Goal: Task Accomplishment & Management: Manage account settings

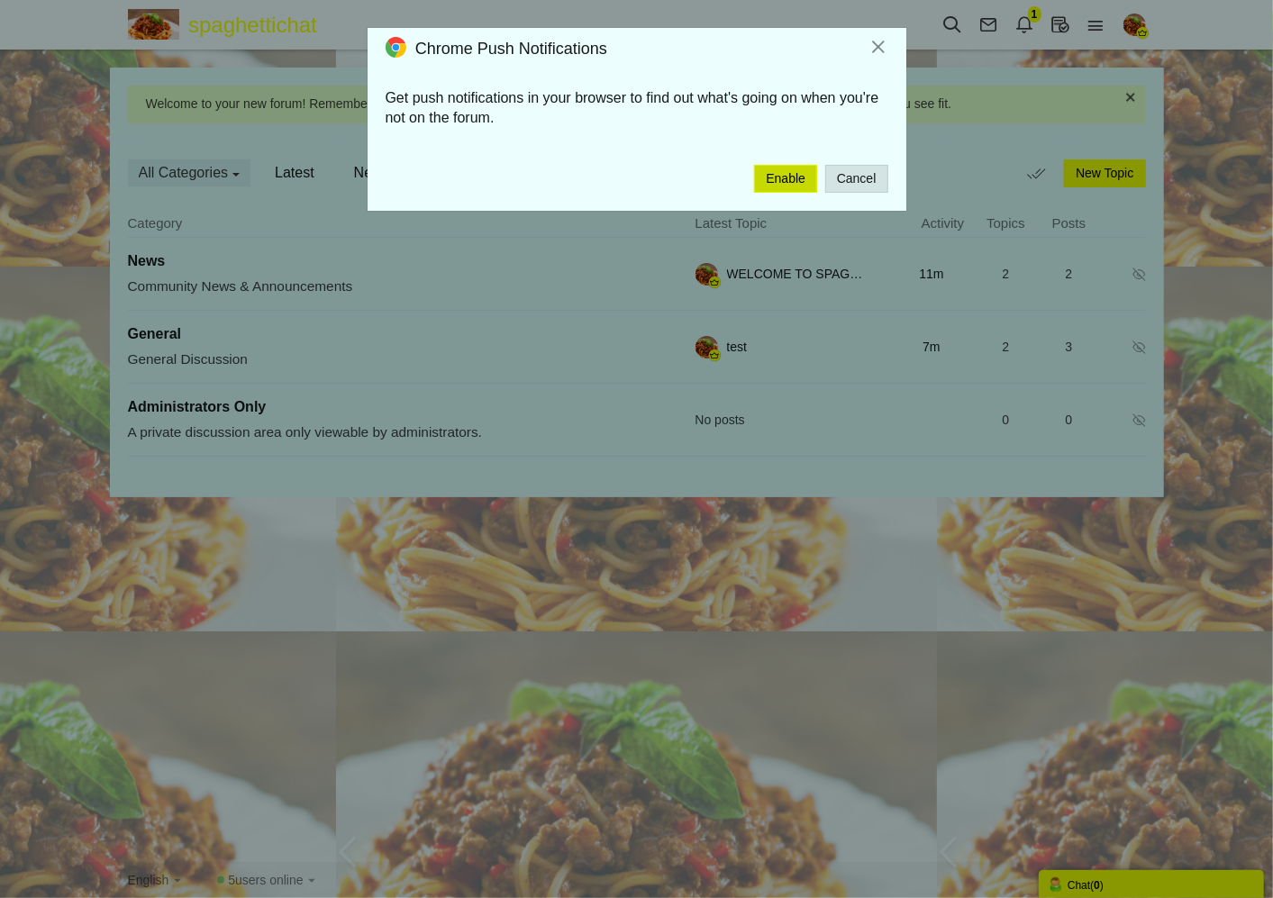
click at [795, 182] on button "Enable" at bounding box center [785, 179] width 63 height 28
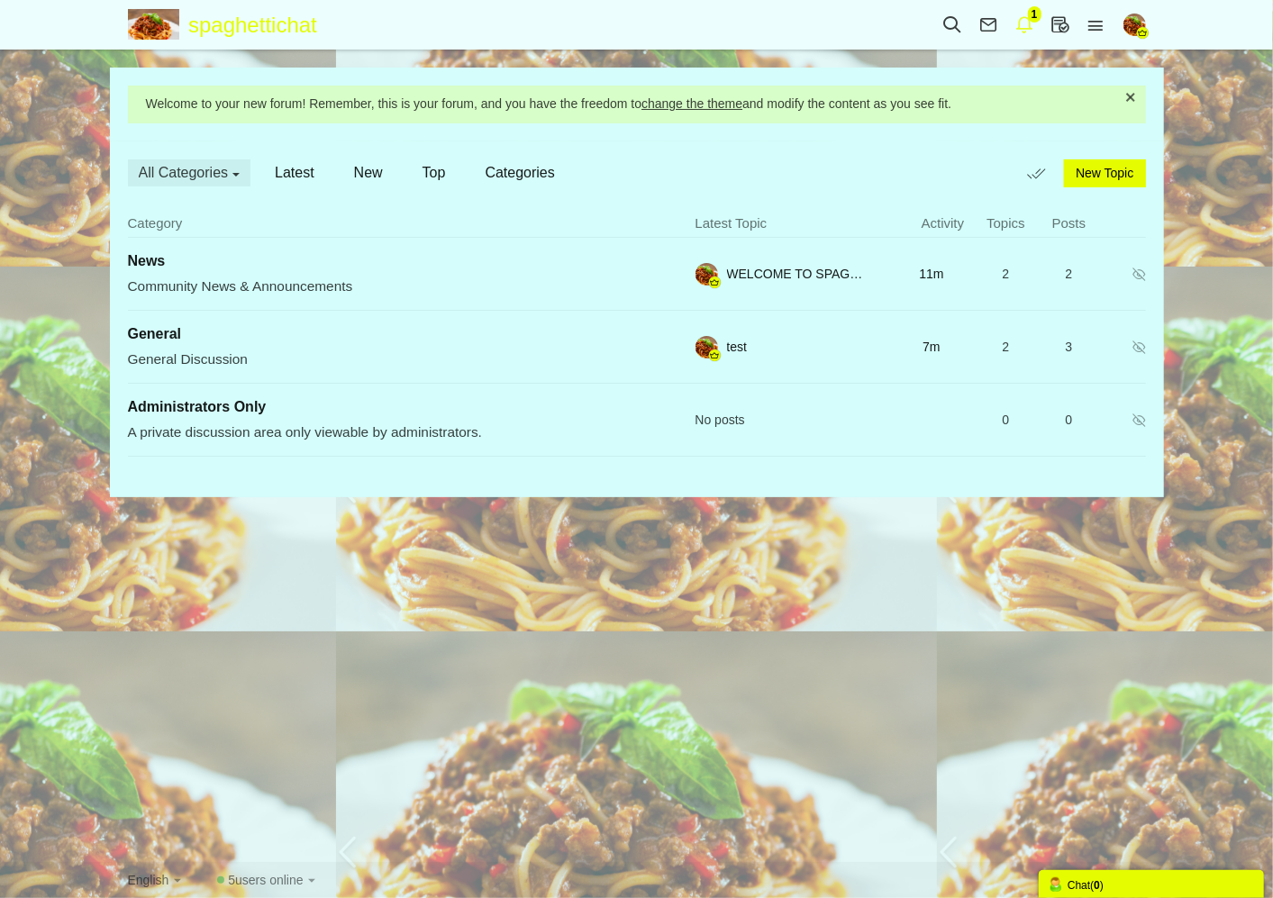
click at [1023, 27] on icon at bounding box center [1025, 24] width 36 height 20
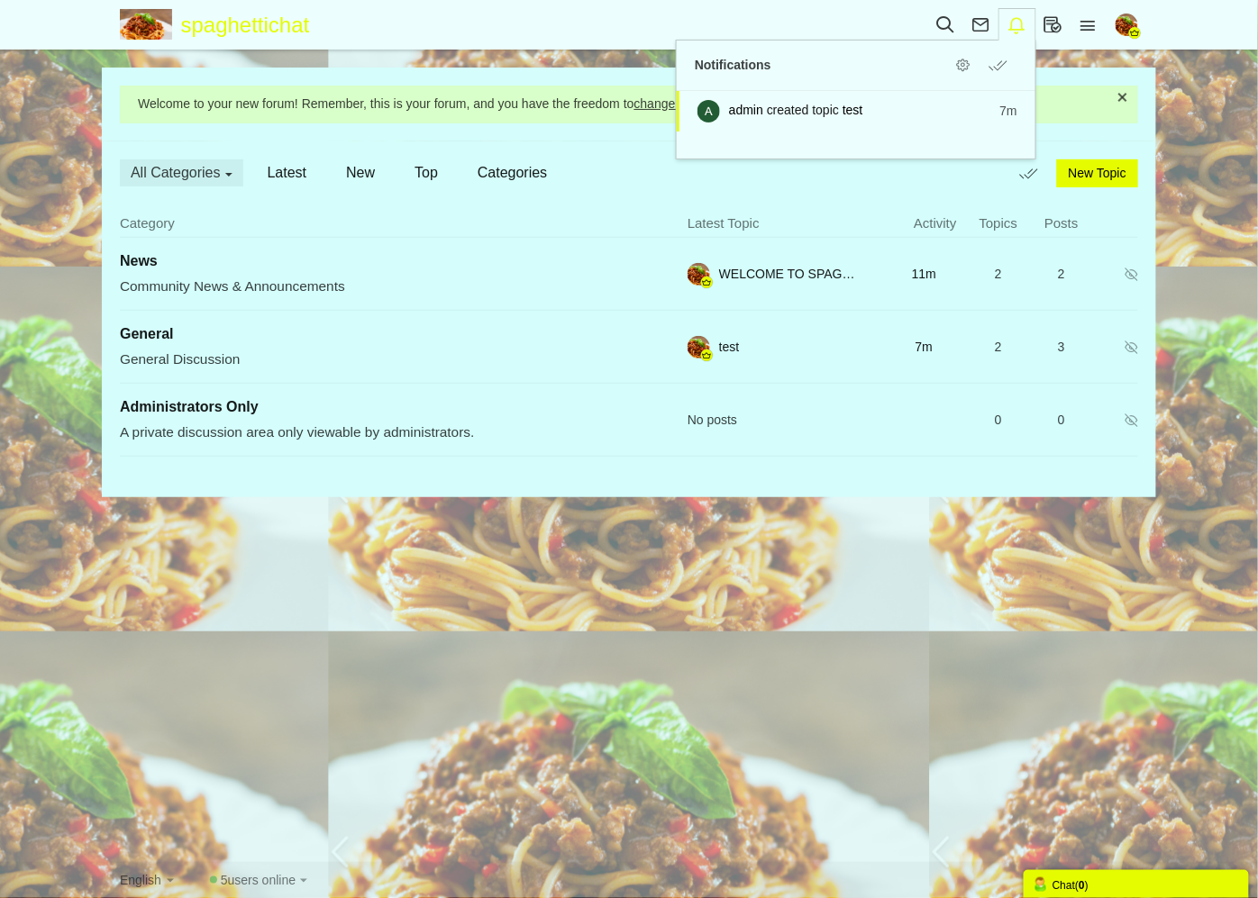
click at [1015, 30] on icon at bounding box center [1017, 25] width 36 height 20
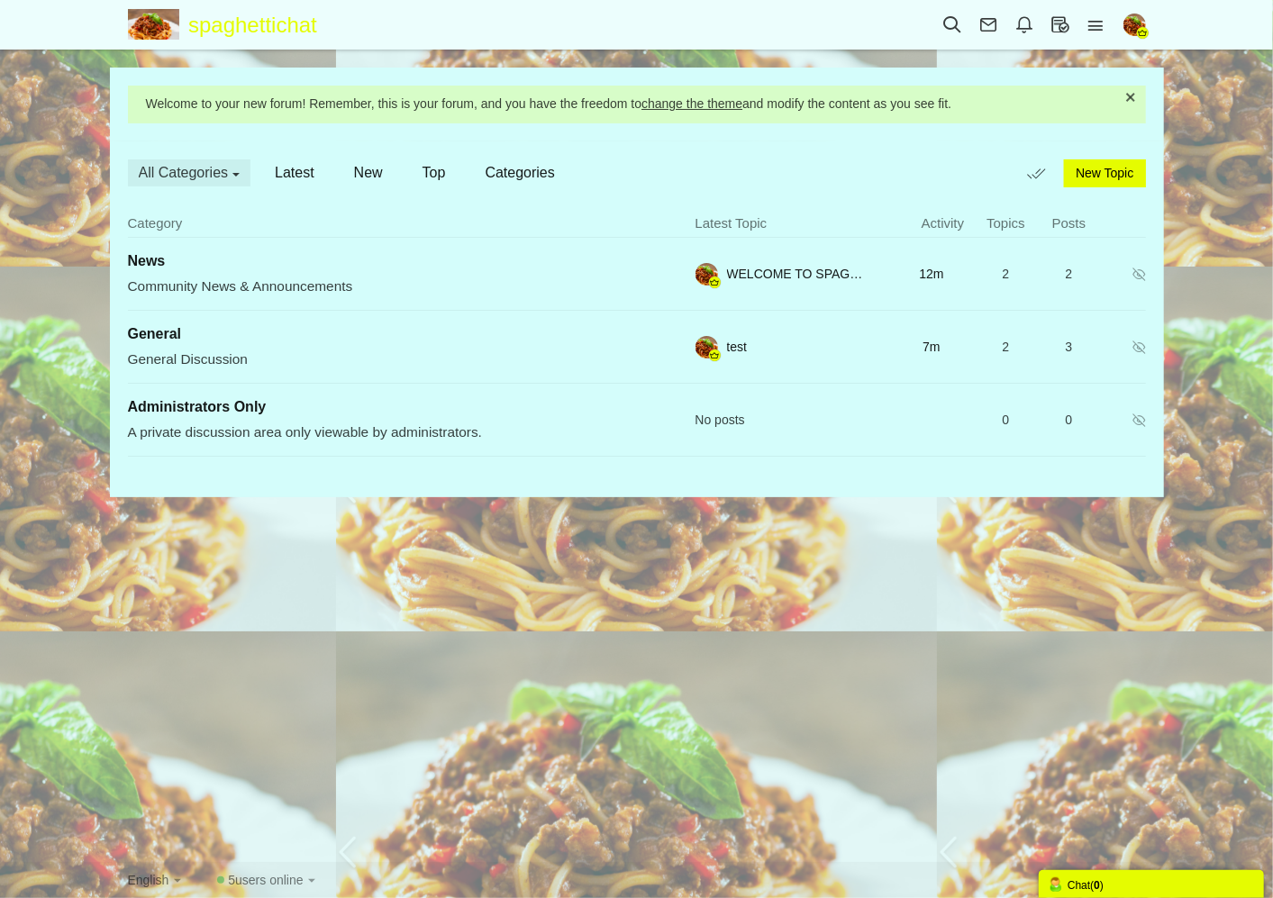
click at [1016, 82] on div "Welcome to your new forum! Remember, this is your forum, and you have the freed…" at bounding box center [637, 105] width 1054 height 74
click at [1078, 169] on span "New Topic" at bounding box center [1105, 173] width 58 height 14
click at [1092, 20] on icon at bounding box center [1096, 25] width 36 height 20
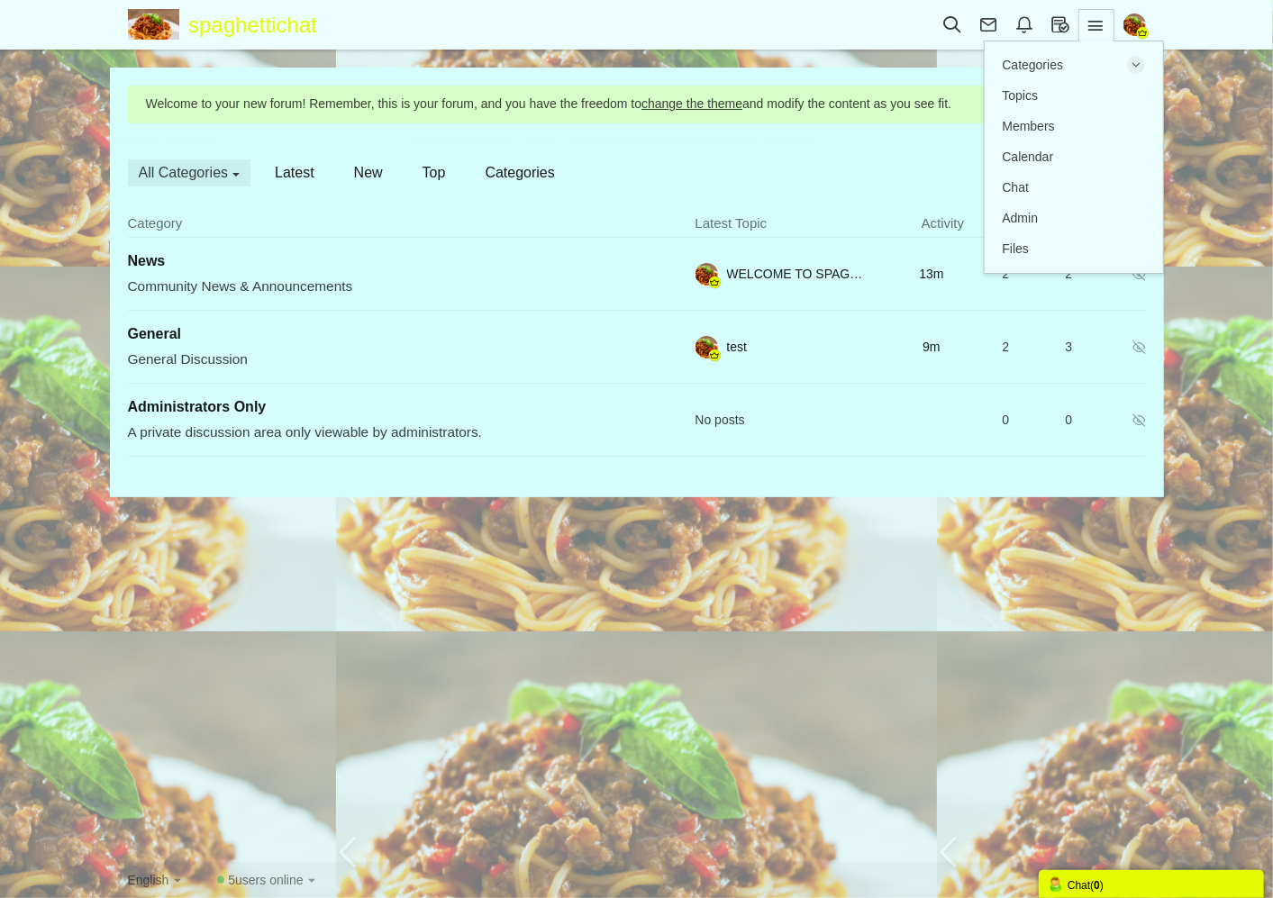
click at [1132, 19] on img "button" at bounding box center [1134, 25] width 23 height 23
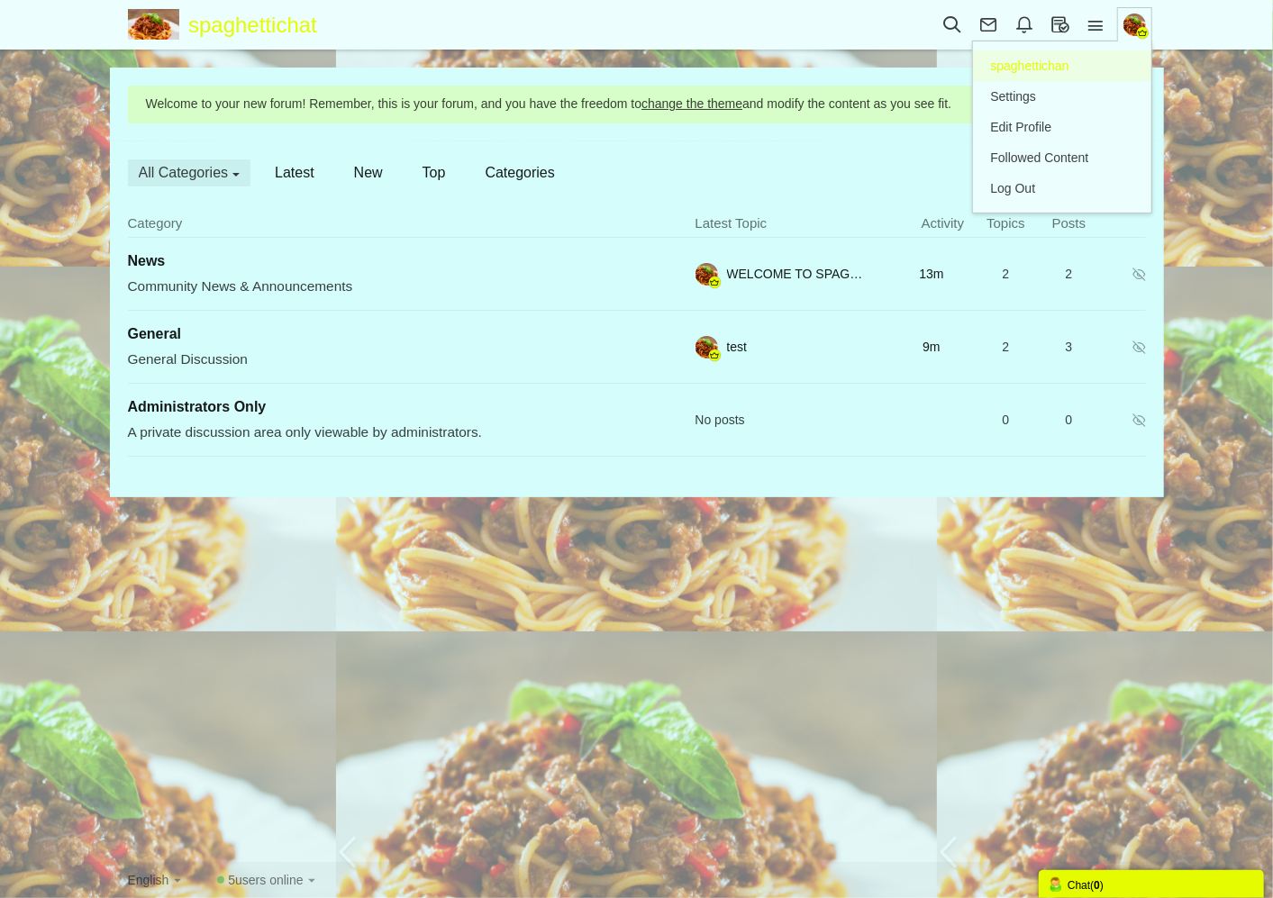
click at [1055, 61] on span "spaghettichan" at bounding box center [1030, 66] width 78 height 14
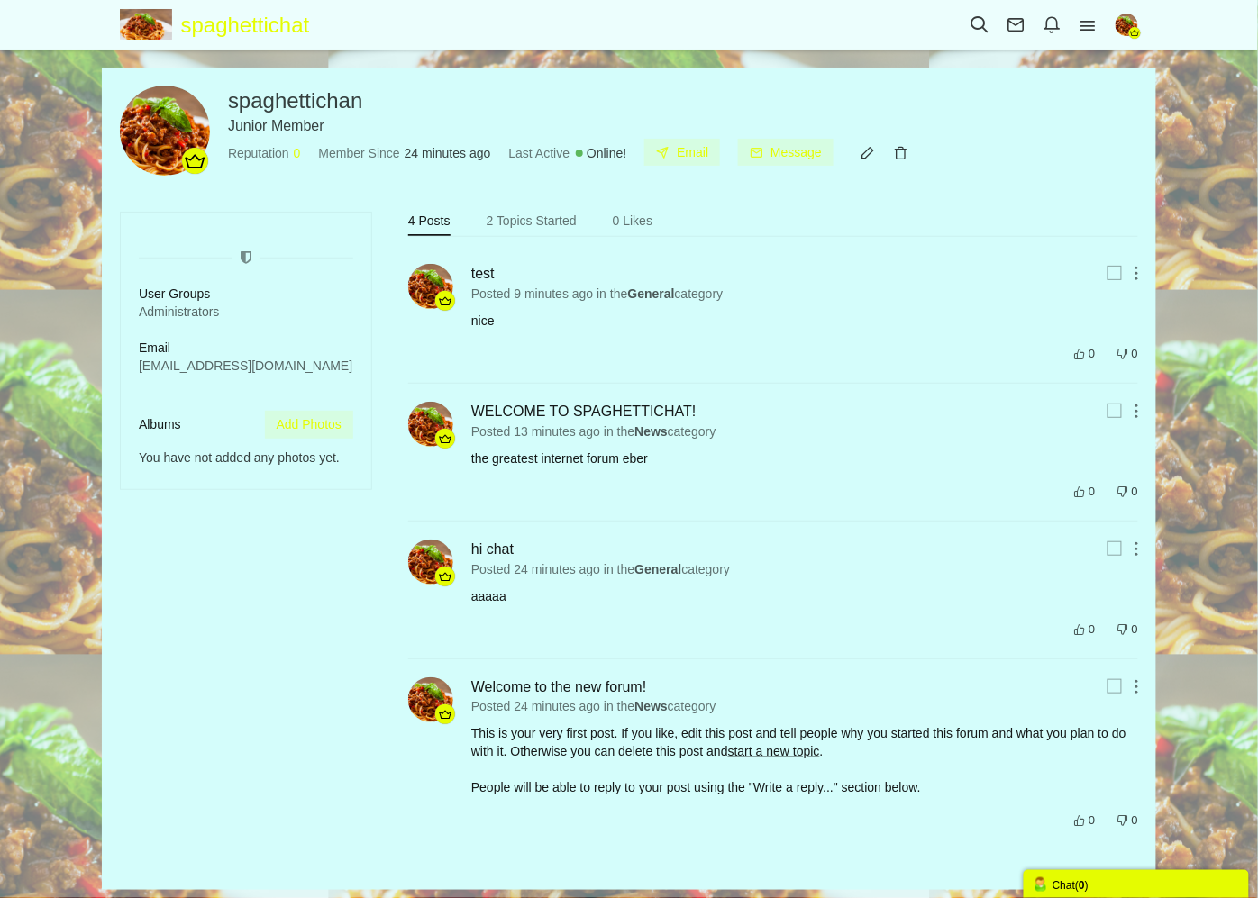
click at [1129, 23] on img "button" at bounding box center [1126, 25] width 23 height 23
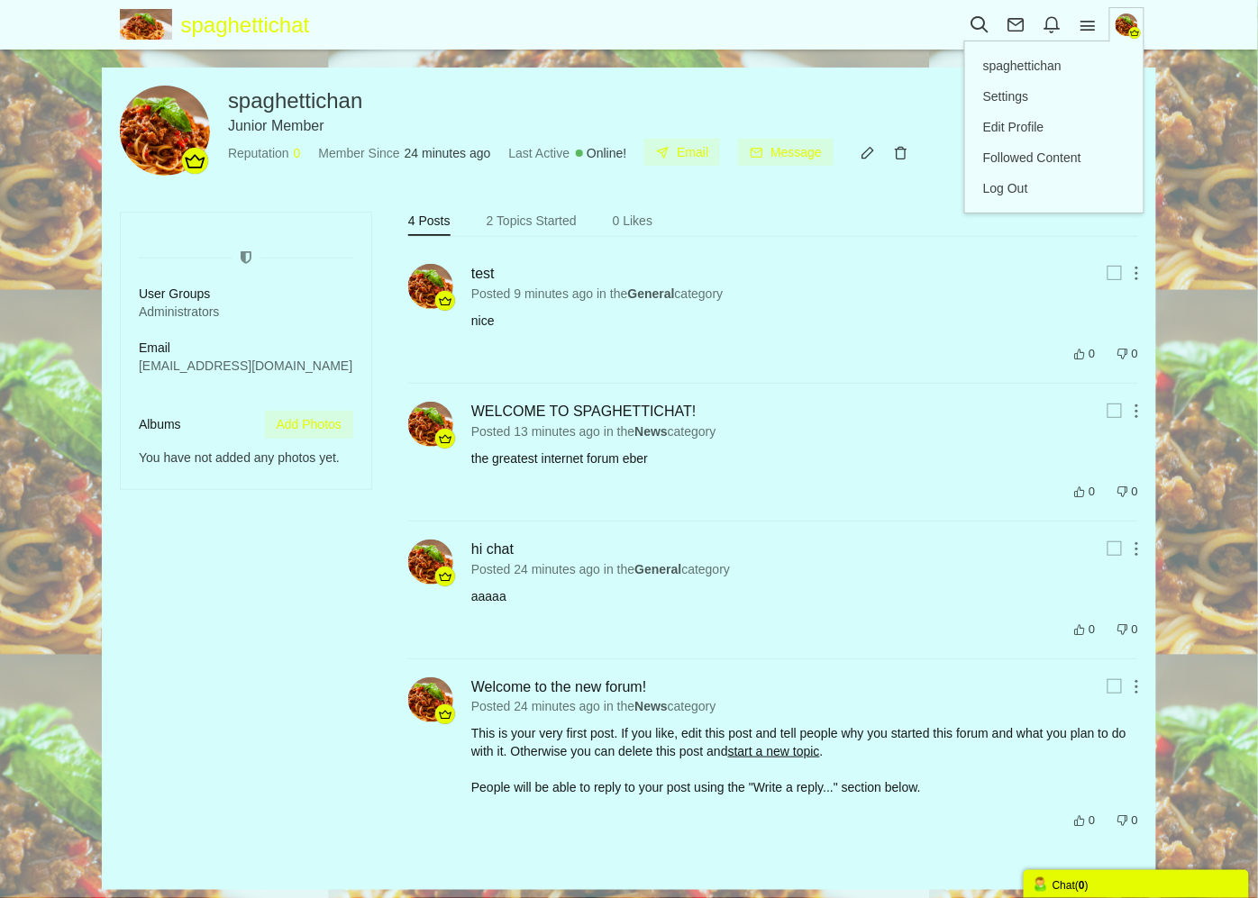
click at [991, 552] on div "Share Edit Move Delete Change Ownership Report hi chat Posted 24 minutes ago in…" at bounding box center [804, 590] width 667 height 101
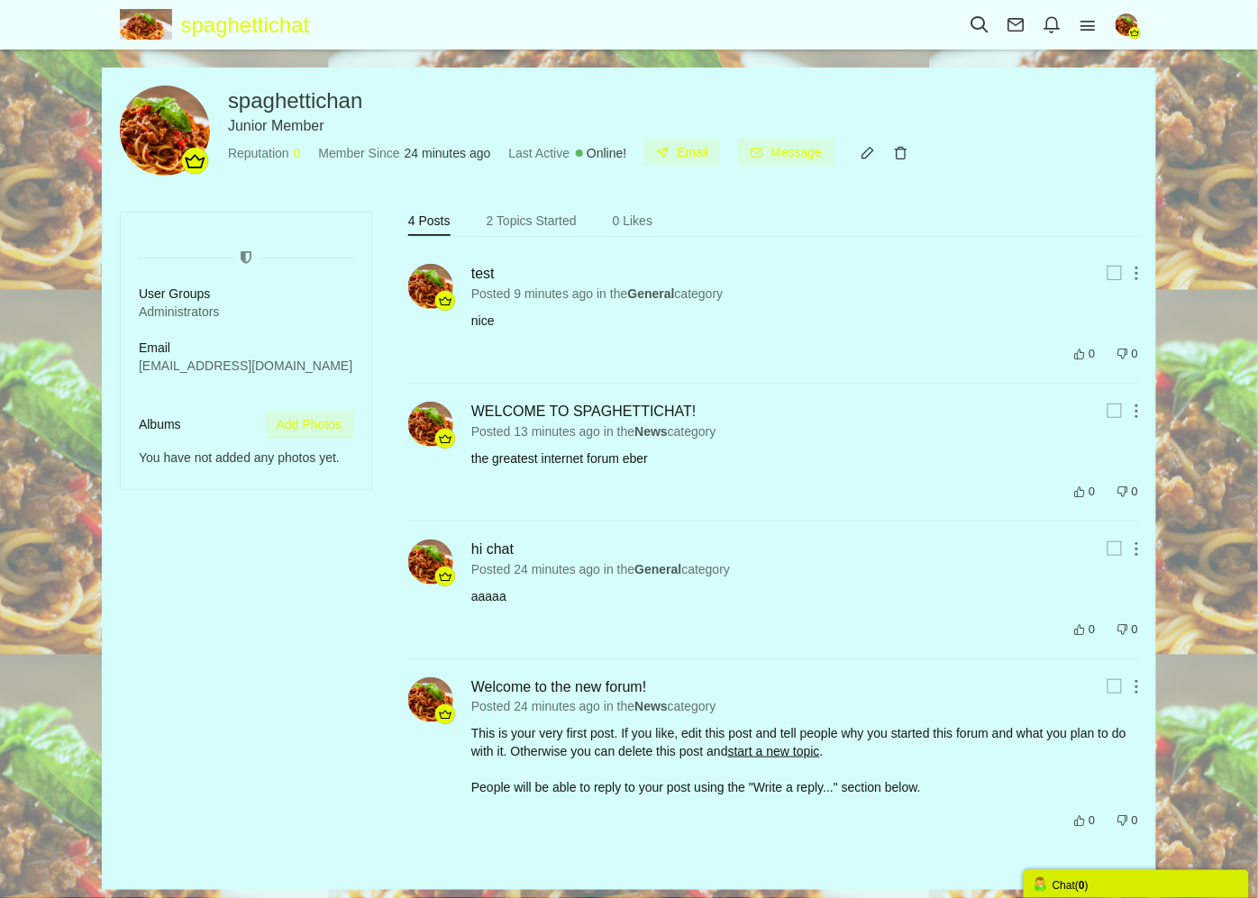
click at [1087, 886] on span "( 0 )" at bounding box center [1082, 885] width 14 height 13
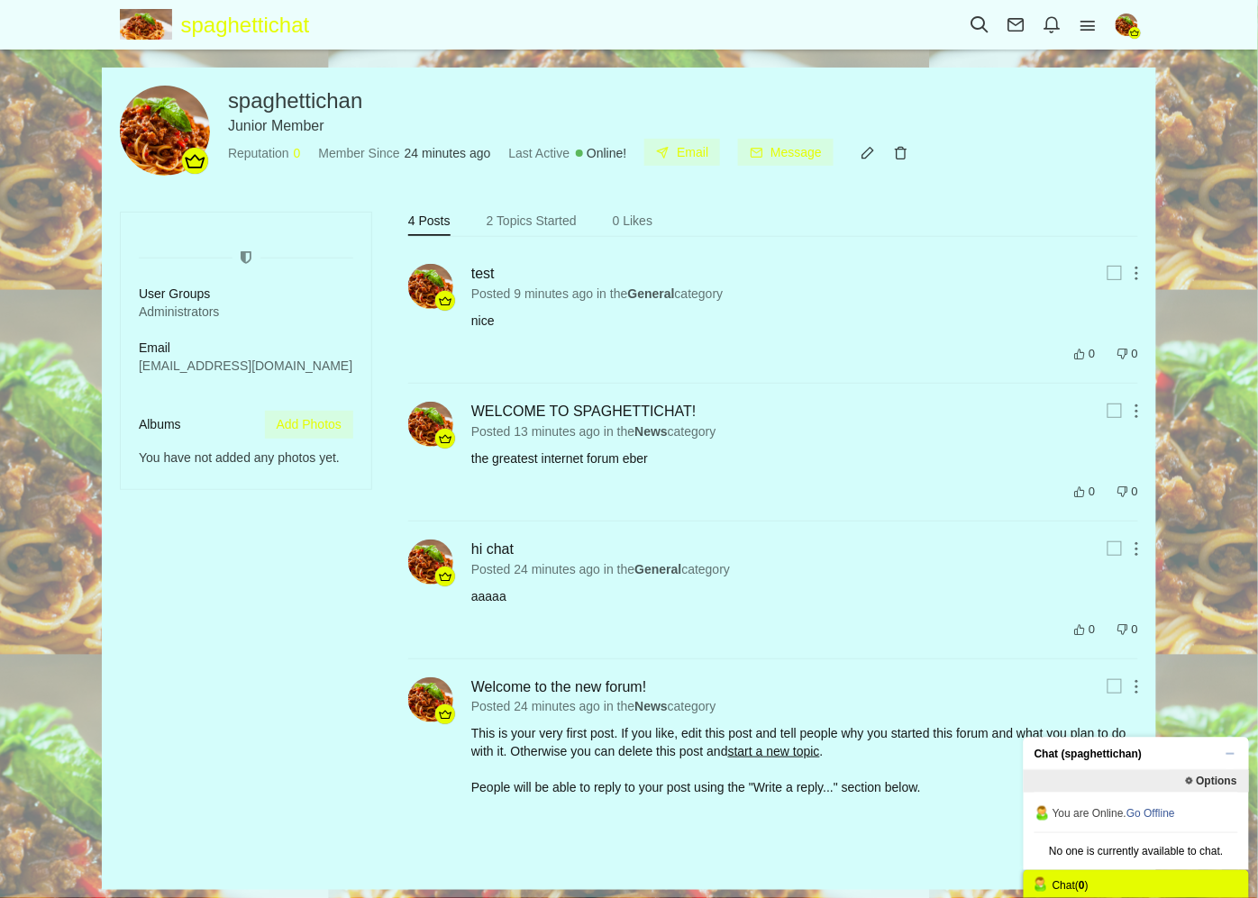
click at [1229, 647] on div "Messages are turned off. Enable them to send or receive messages. Enable Messag…" at bounding box center [629, 479] width 1258 height 823
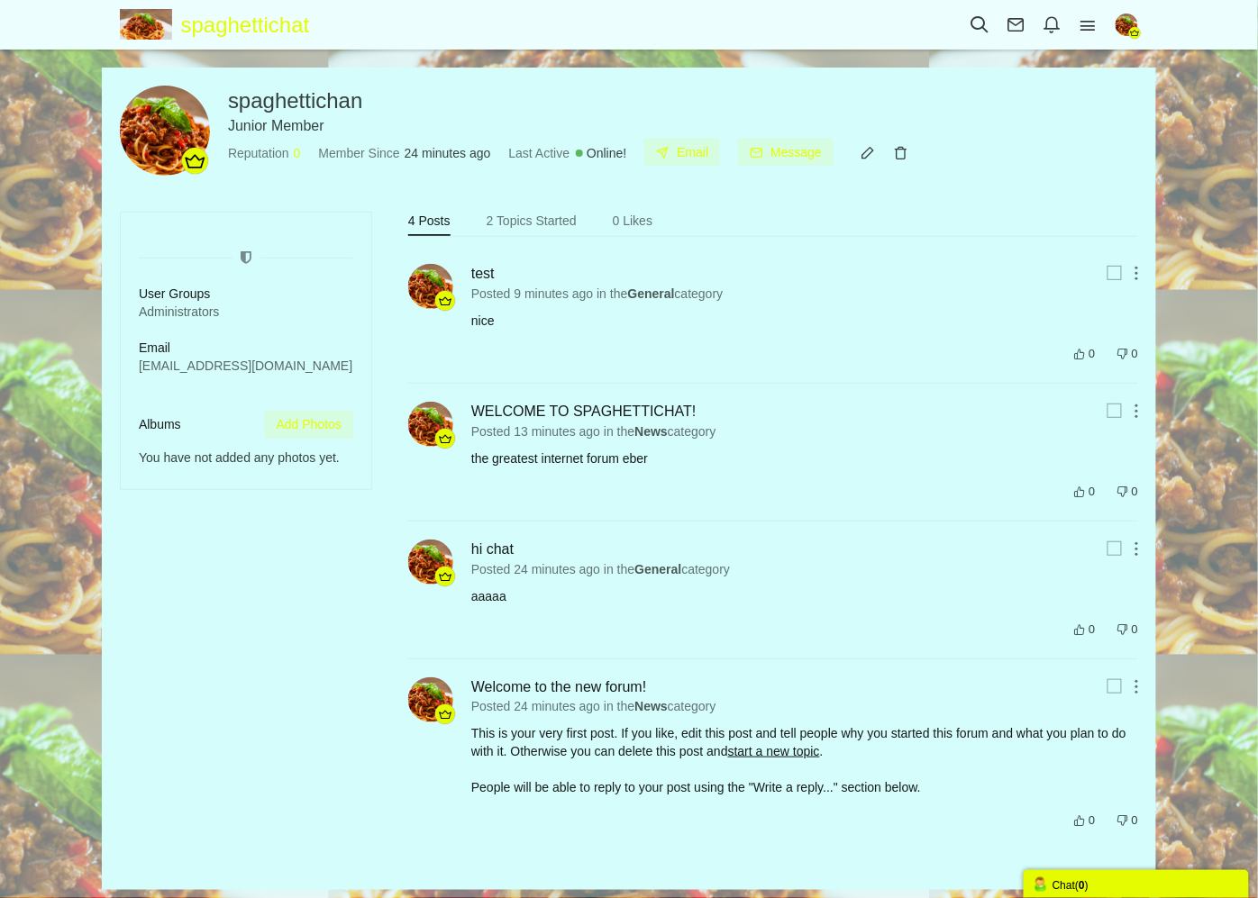
click at [1128, 29] on img "button" at bounding box center [1126, 25] width 23 height 23
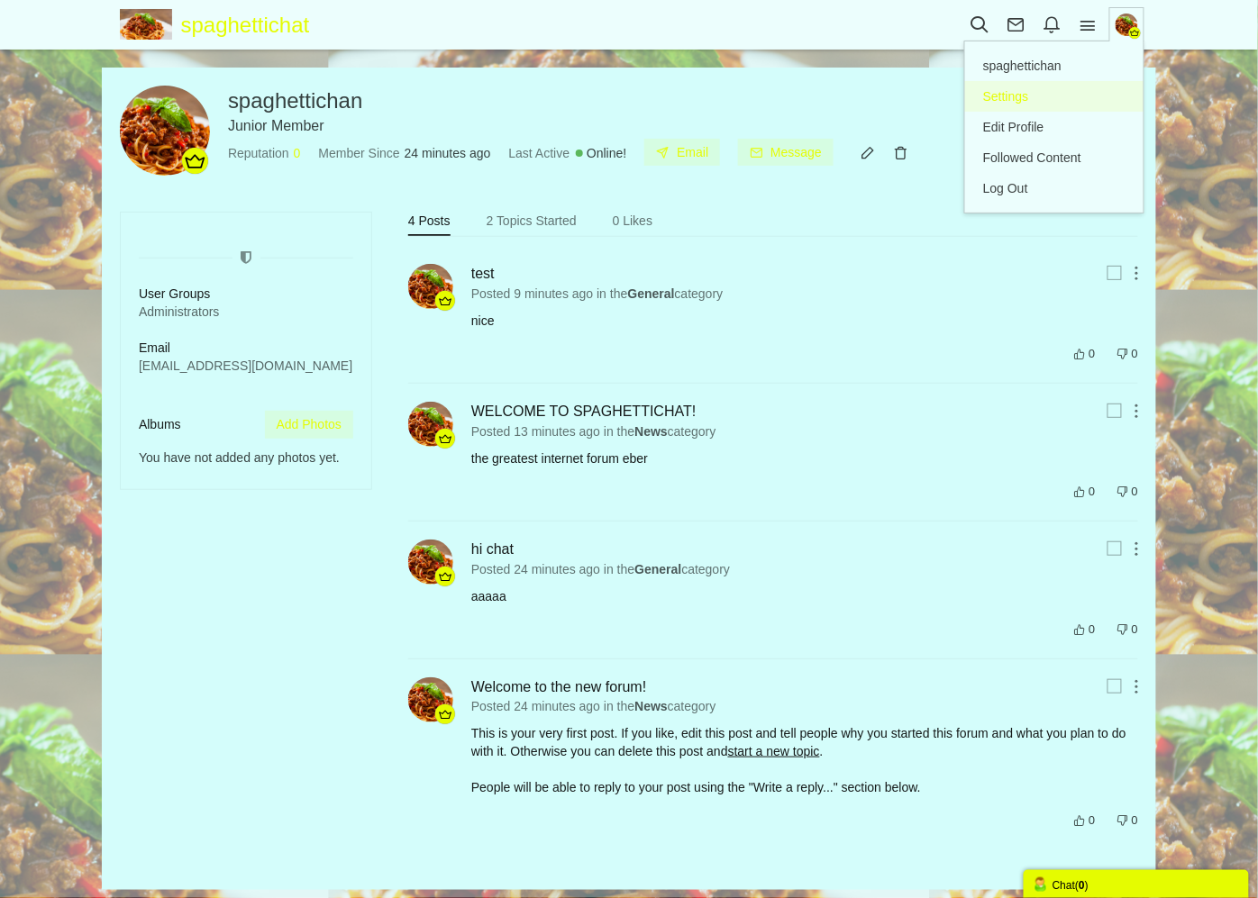
click at [1037, 91] on link "Settings" at bounding box center [1054, 96] width 178 height 31
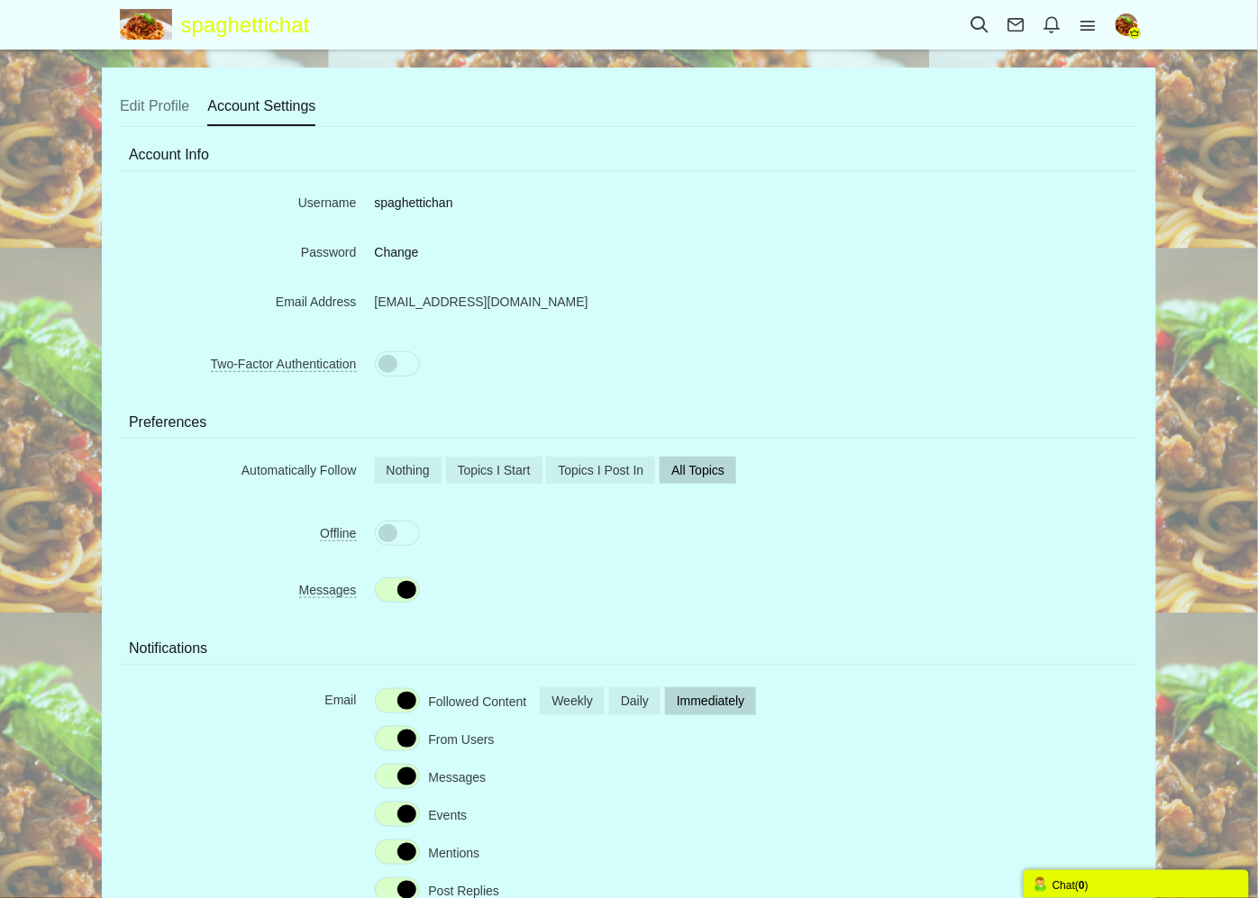
click at [418, 690] on div "Followed Content" at bounding box center [451, 701] width 152 height 24
click at [418, 701] on label at bounding box center [397, 700] width 45 height 25
click at [0, 0] on input "checkbox" at bounding box center [0, 0] width 0 height 0
click at [411, 704] on label at bounding box center [397, 700] width 45 height 25
click at [0, 0] on input "checkbox" at bounding box center [0, 0] width 0 height 0
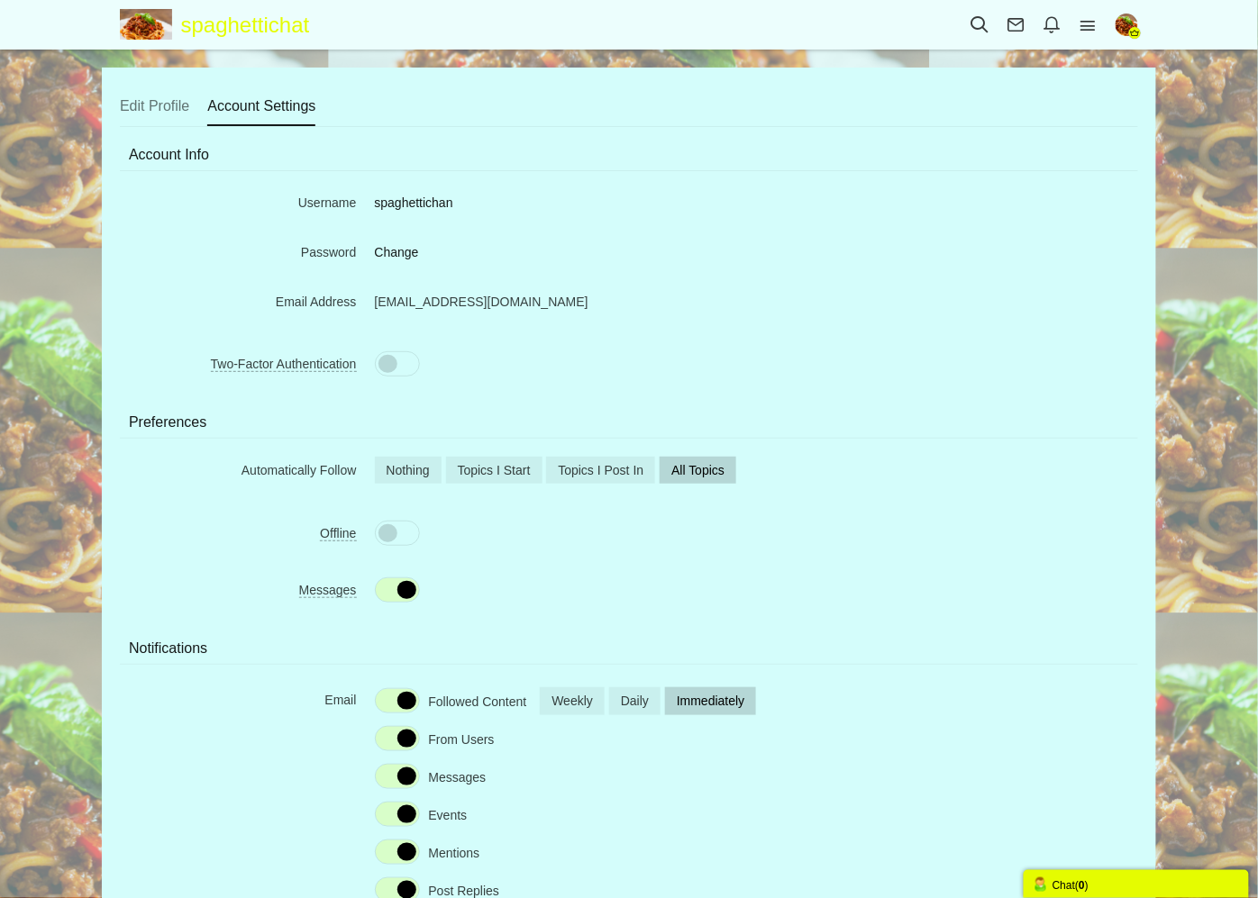
click at [397, 530] on label at bounding box center [397, 533] width 45 height 25
click at [0, 0] on input "checkbox" at bounding box center [0, 0] width 0 height 0
click at [397, 530] on span at bounding box center [406, 533] width 19 height 18
click at [0, 0] on input "checkbox" at bounding box center [0, 0] width 0 height 0
click at [391, 354] on label at bounding box center [397, 363] width 45 height 25
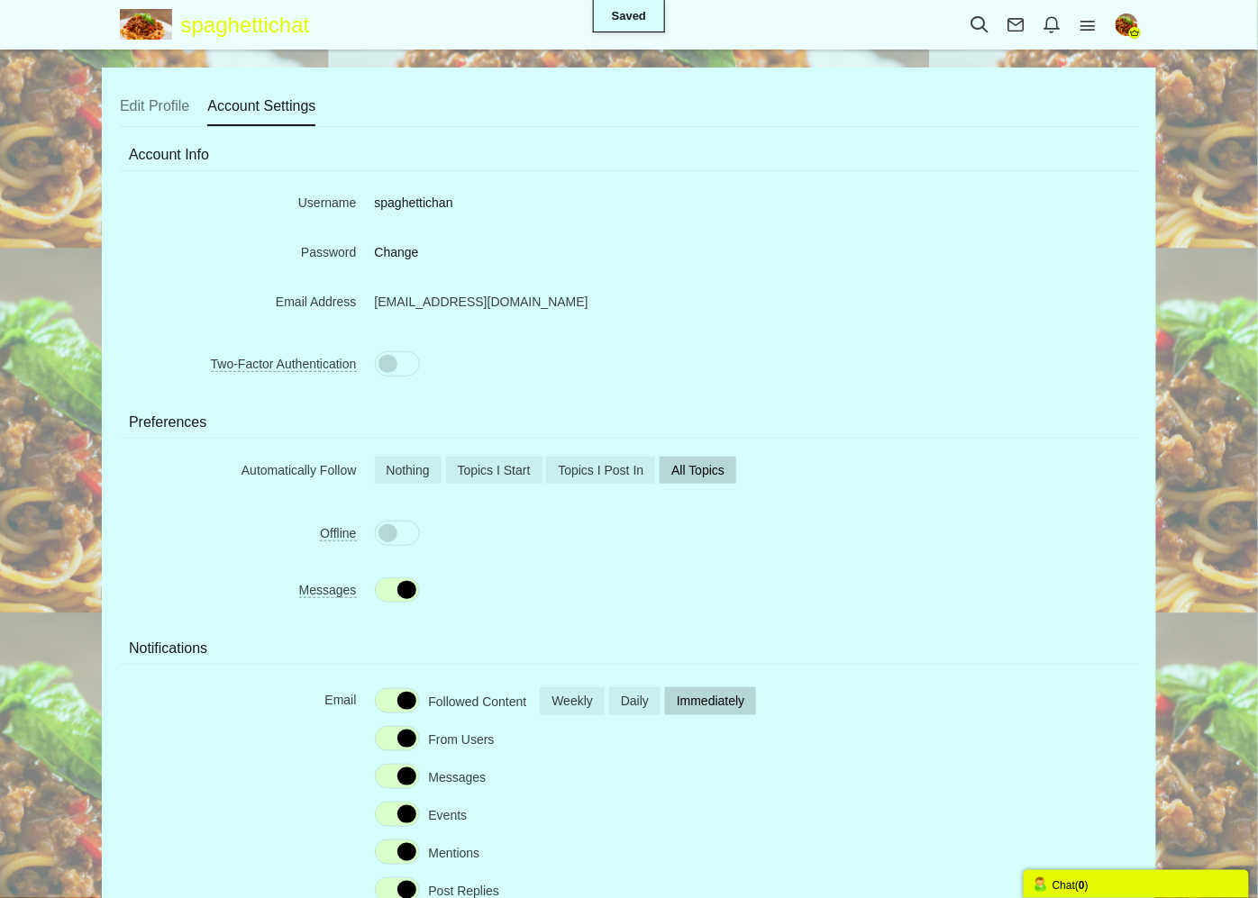
click at [0, 0] on input "checkbox" at bounding box center [0, 0] width 0 height 0
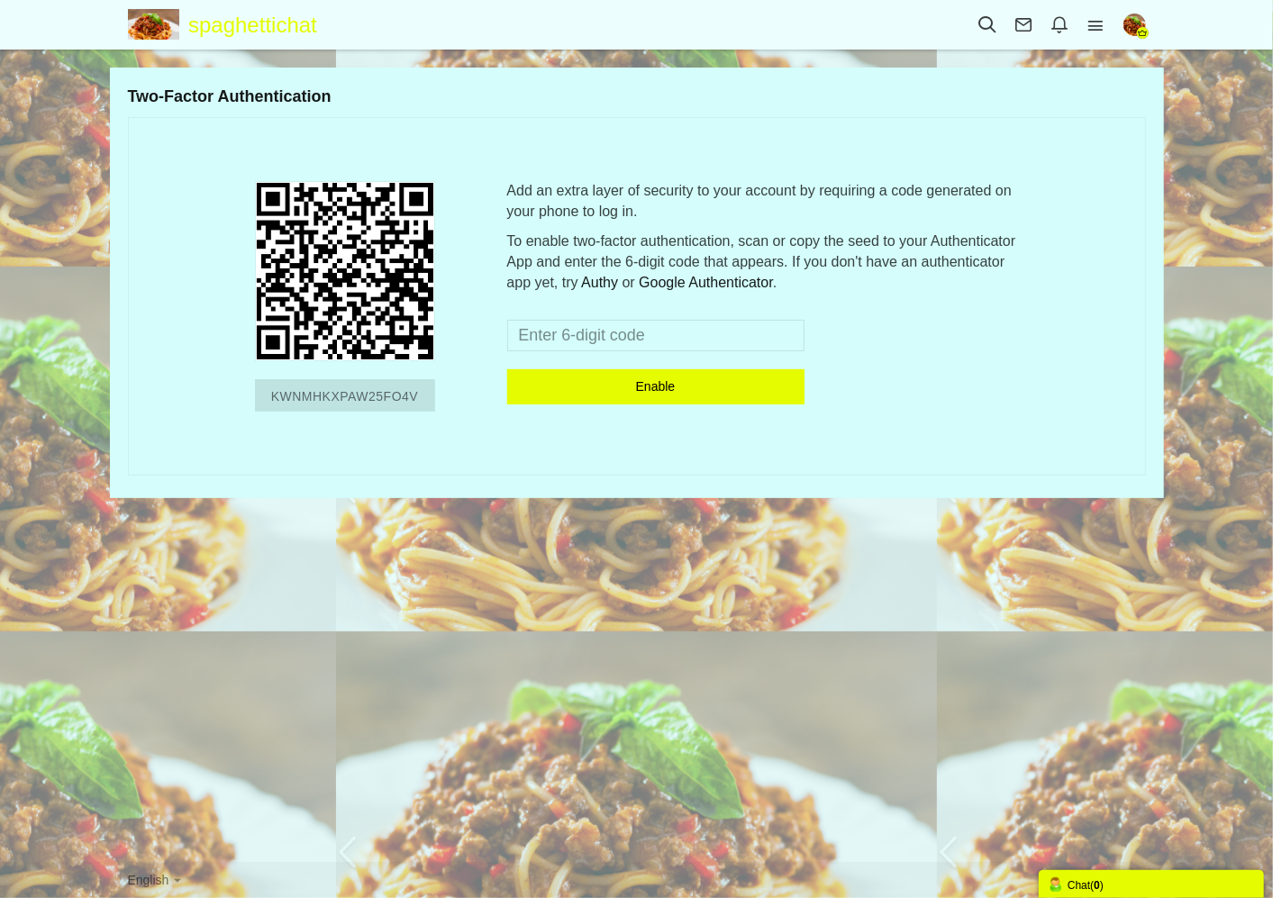
click at [625, 329] on input "text" at bounding box center [655, 336] width 297 height 32
type input "6969"
click at [593, 399] on button "Enable" at bounding box center [655, 386] width 297 height 35
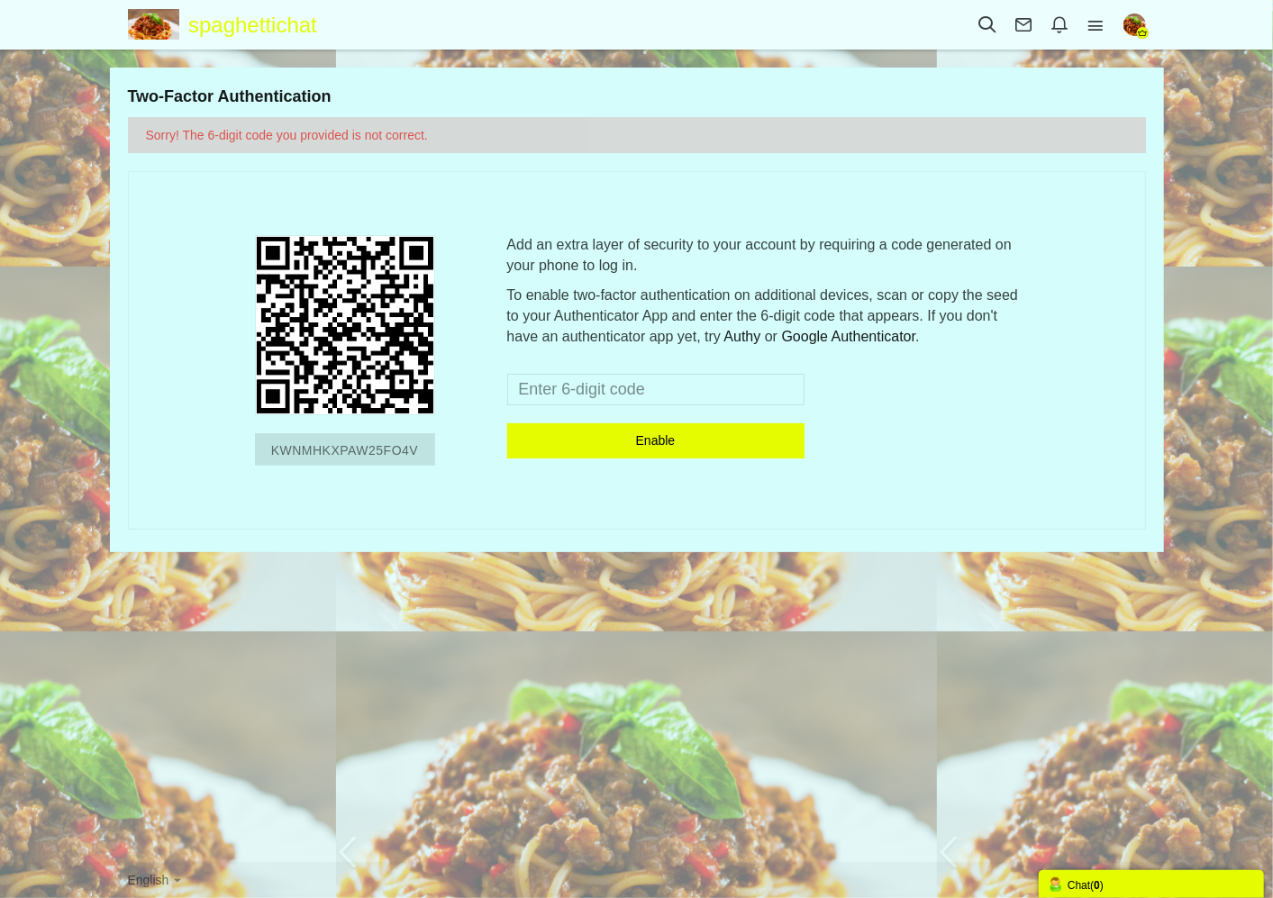
click at [589, 395] on input "text" at bounding box center [655, 390] width 297 height 32
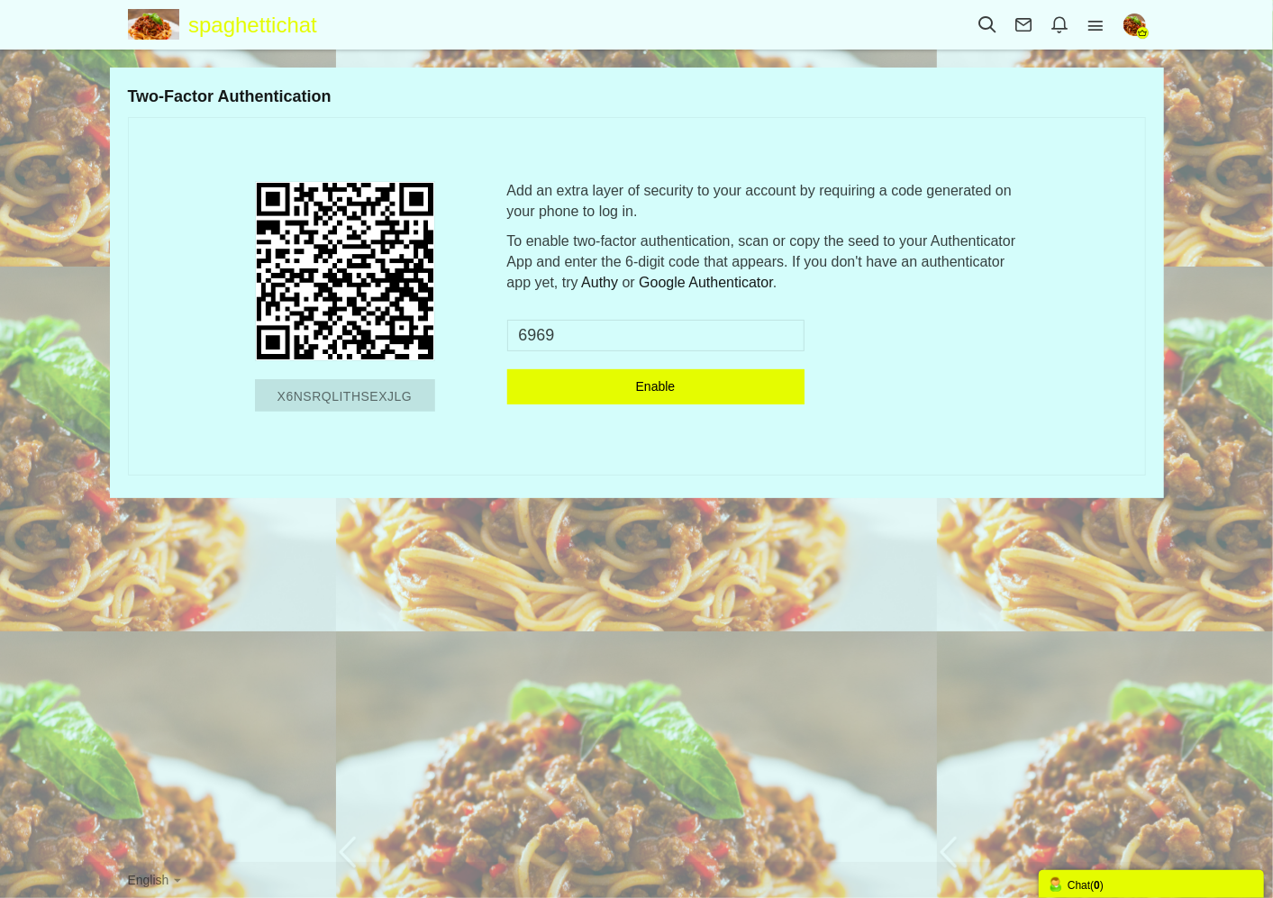
click at [1132, 27] on img "button" at bounding box center [1134, 25] width 23 height 23
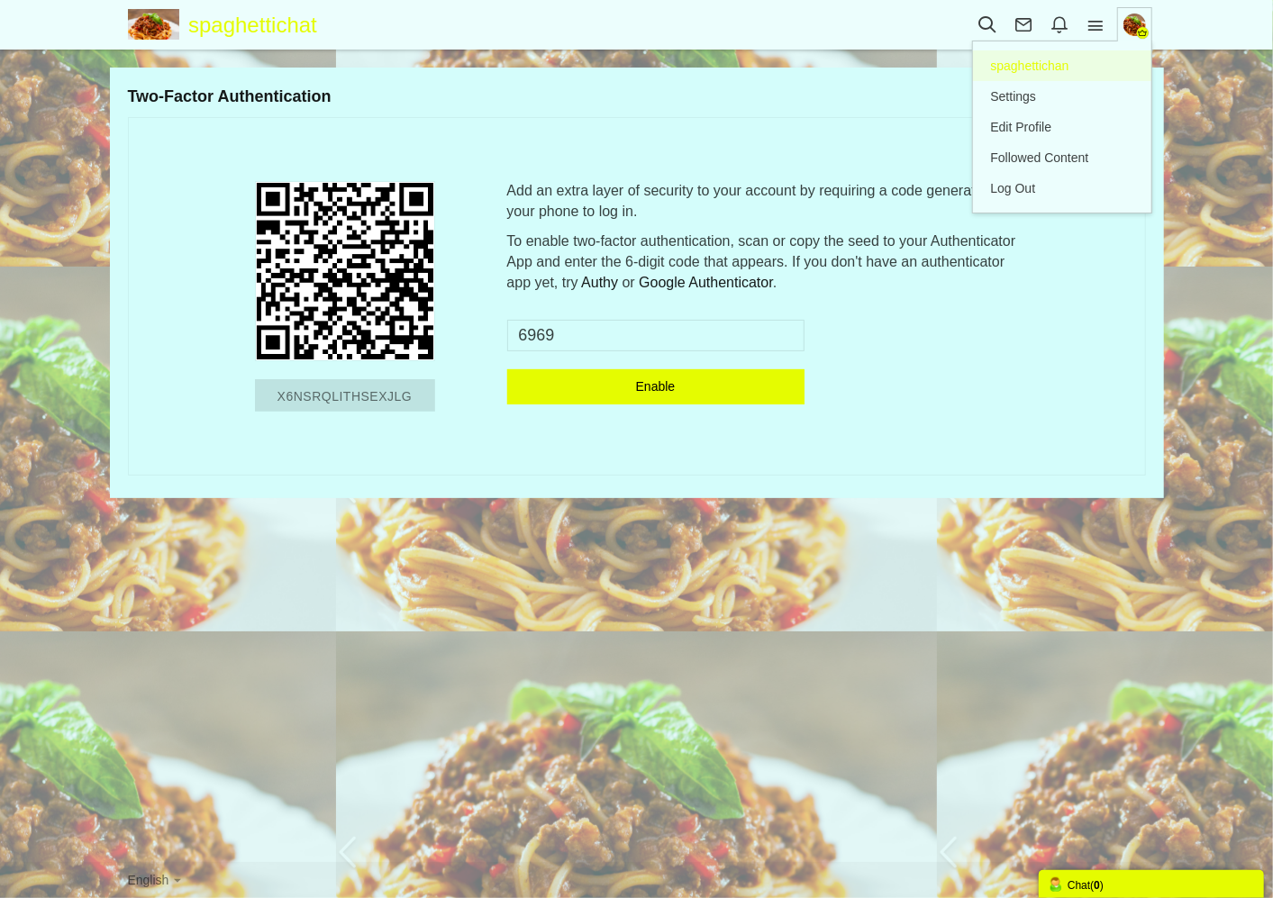
click at [1067, 74] on link "Profile spaghettichan" at bounding box center [1062, 65] width 178 height 31
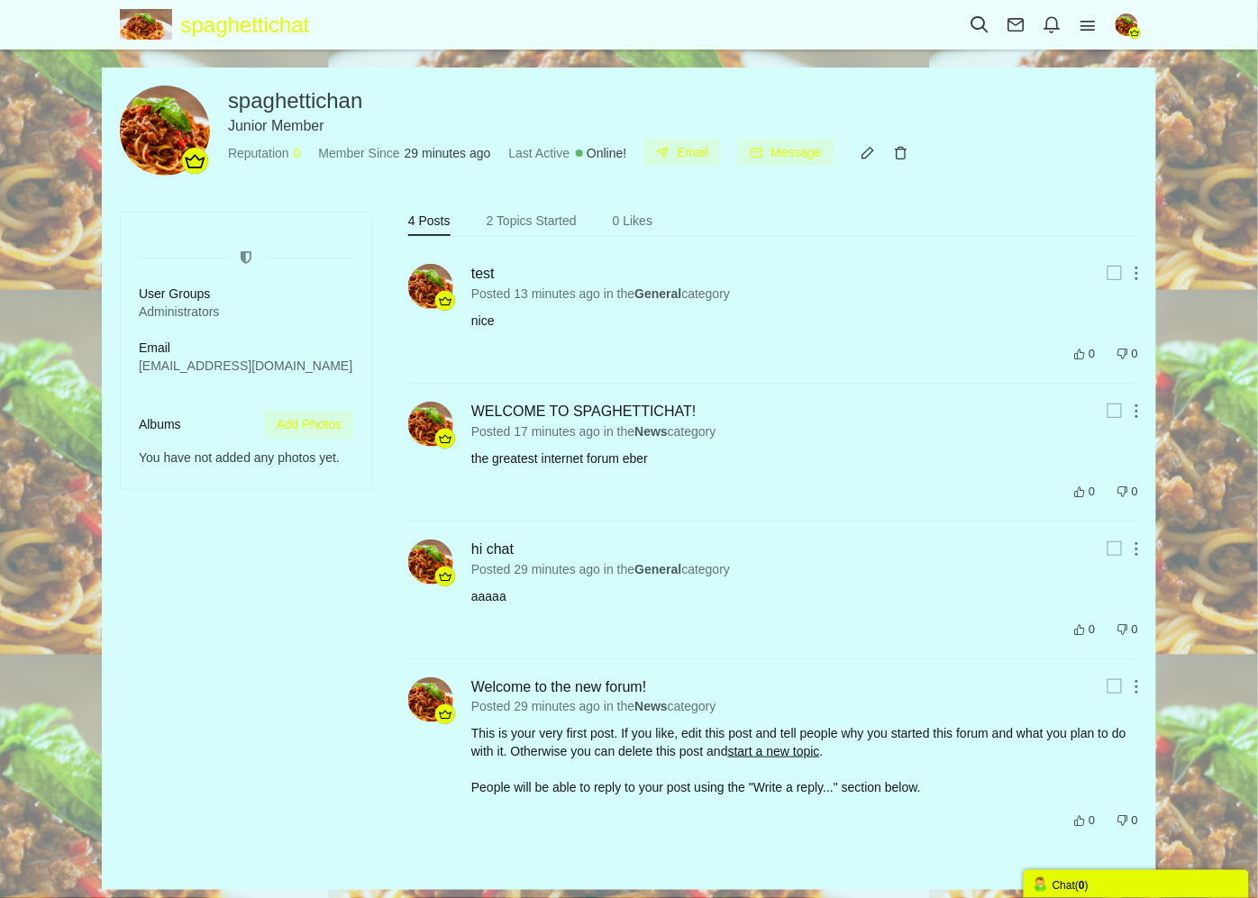
click at [1084, 12] on div "Categories Members Calendar spaghettichat User's Posts User's Posts Topics Memb…" at bounding box center [629, 25] width 1054 height 51
click at [1087, 15] on icon at bounding box center [1088, 25] width 36 height 20
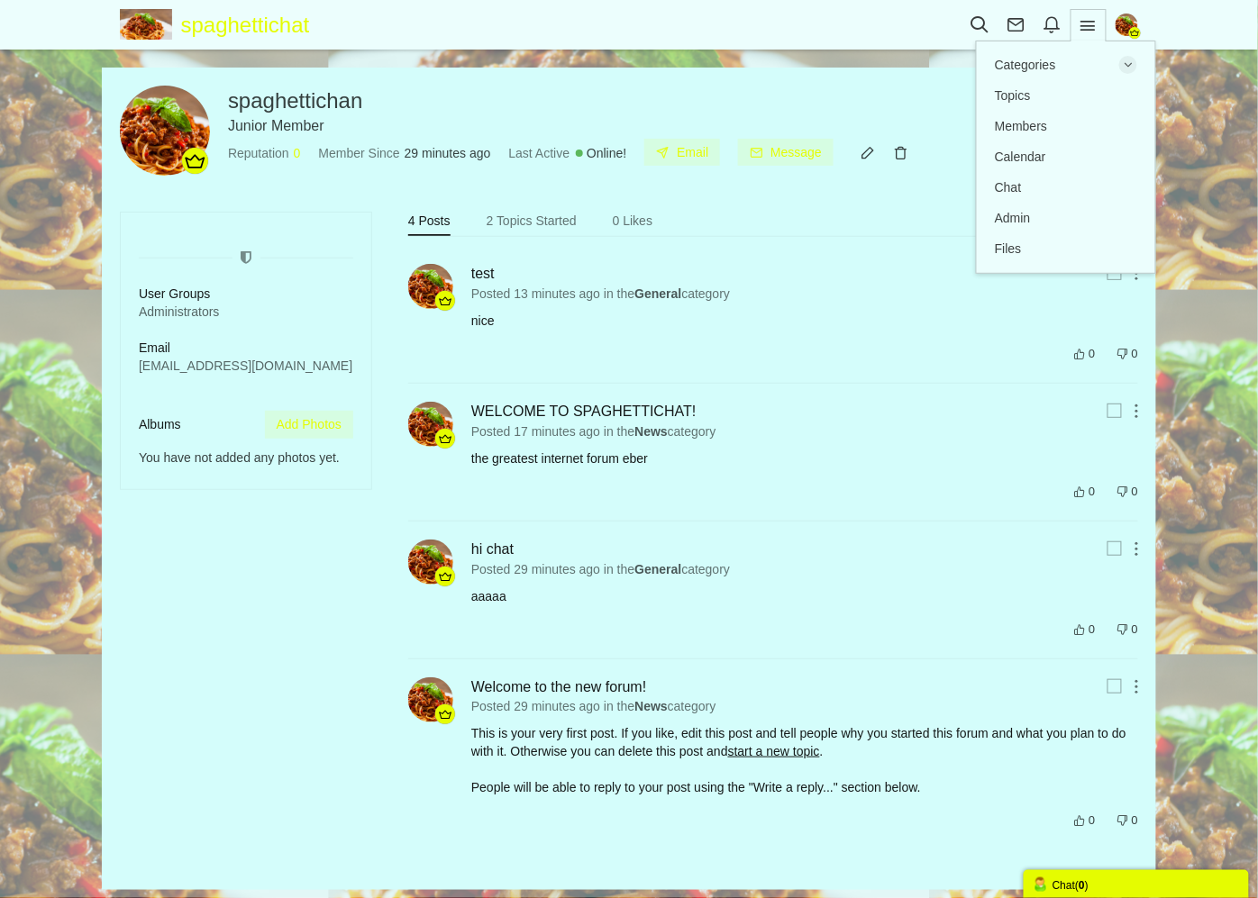
click at [659, 442] on div "Share Edit Move Delete Change Ownership Report WELCOME TO SPAGHETTICHAT! Posted…" at bounding box center [804, 452] width 667 height 101
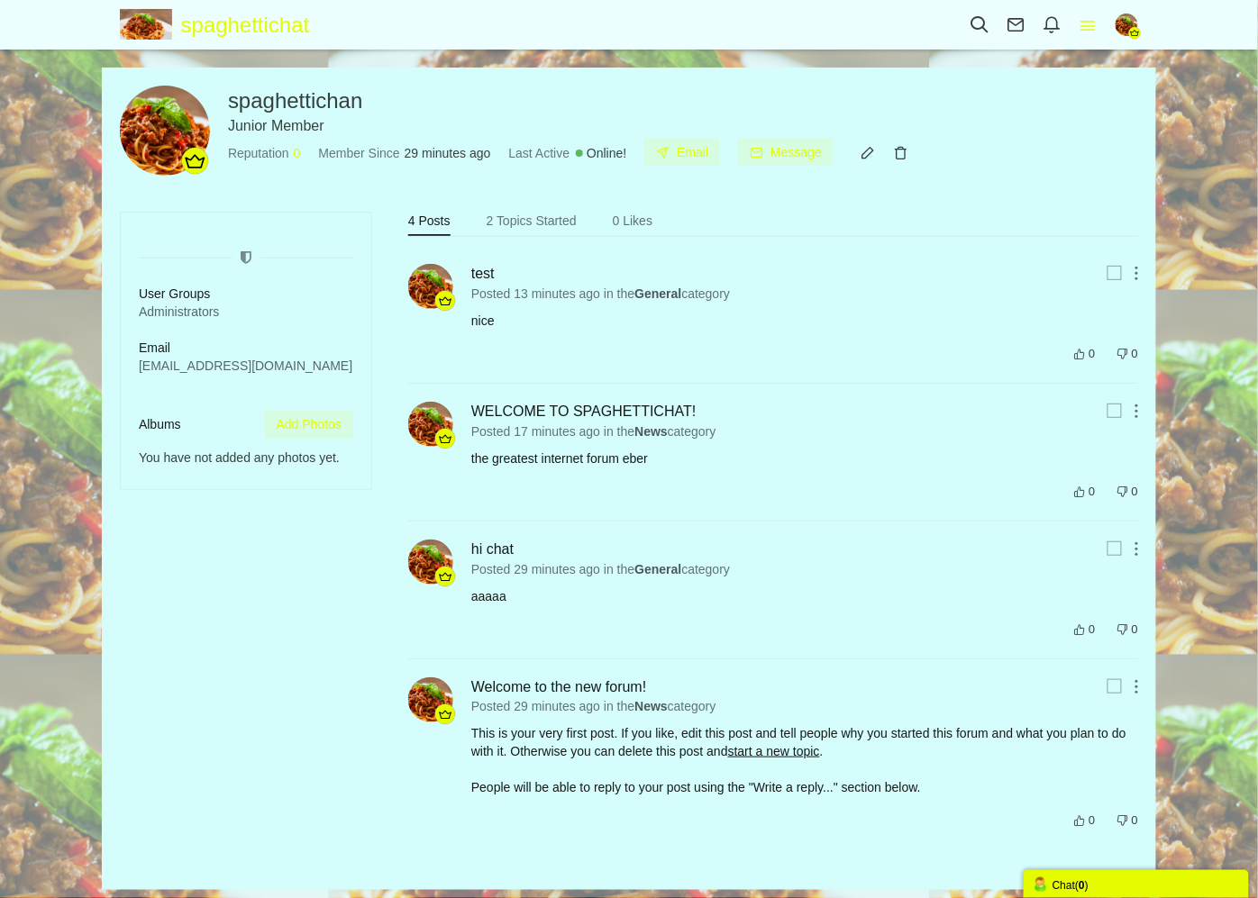
click at [1084, 25] on icon at bounding box center [1088, 25] width 36 height 20
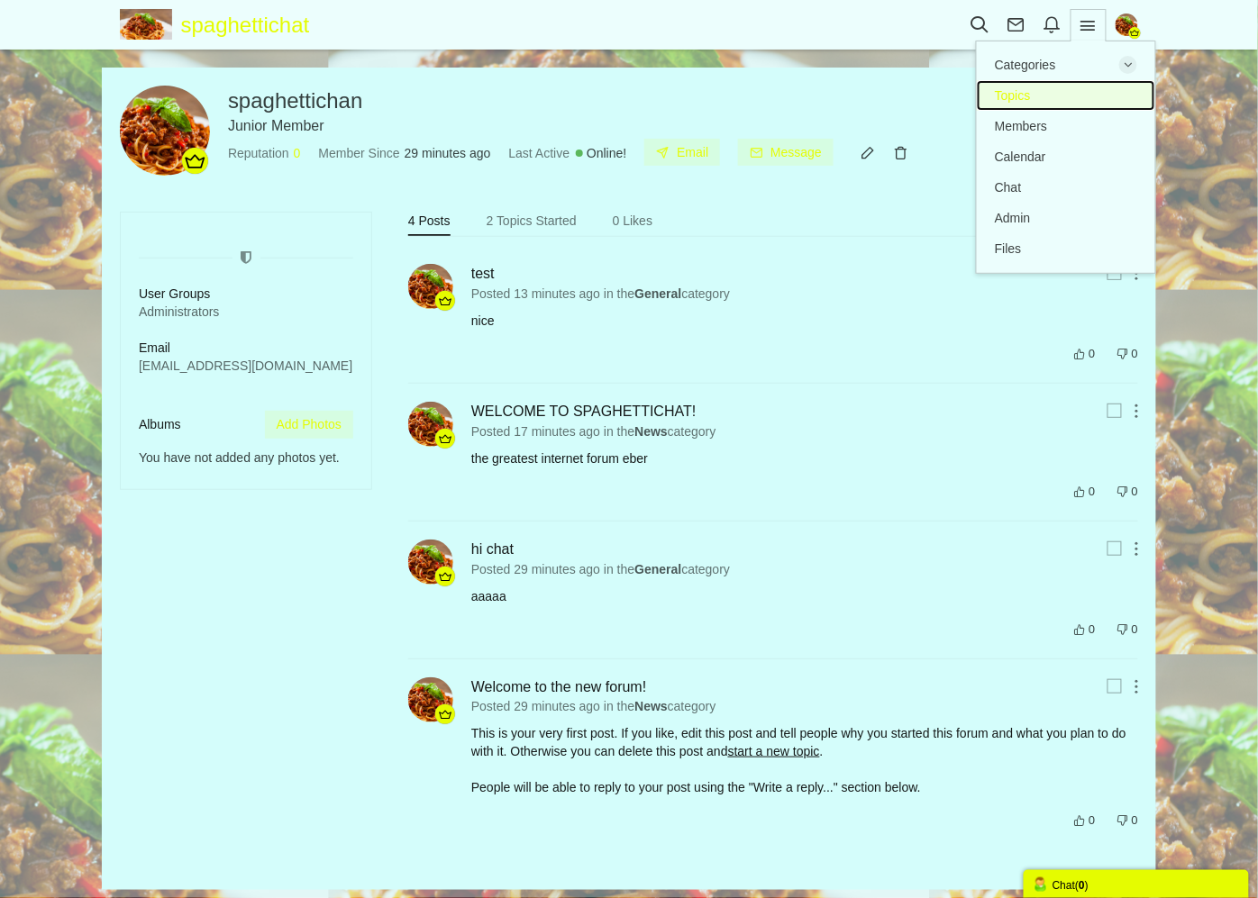
click at [1052, 85] on link "Topics" at bounding box center [1066, 95] width 178 height 31
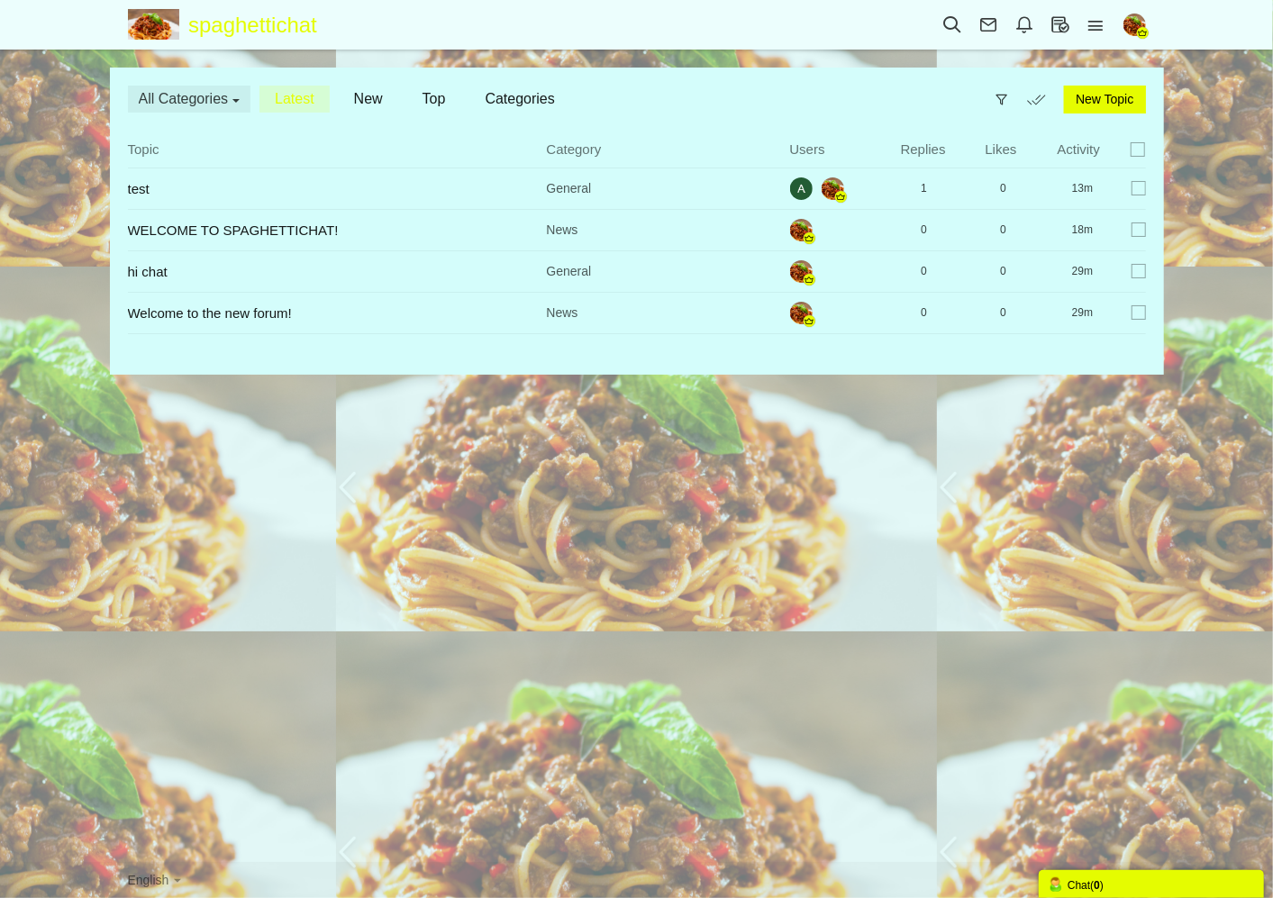
drag, startPoint x: 205, startPoint y: 101, endPoint x: 247, endPoint y: 118, distance: 45.7
click at [204, 101] on span "All Categories" at bounding box center [184, 99] width 90 height 16
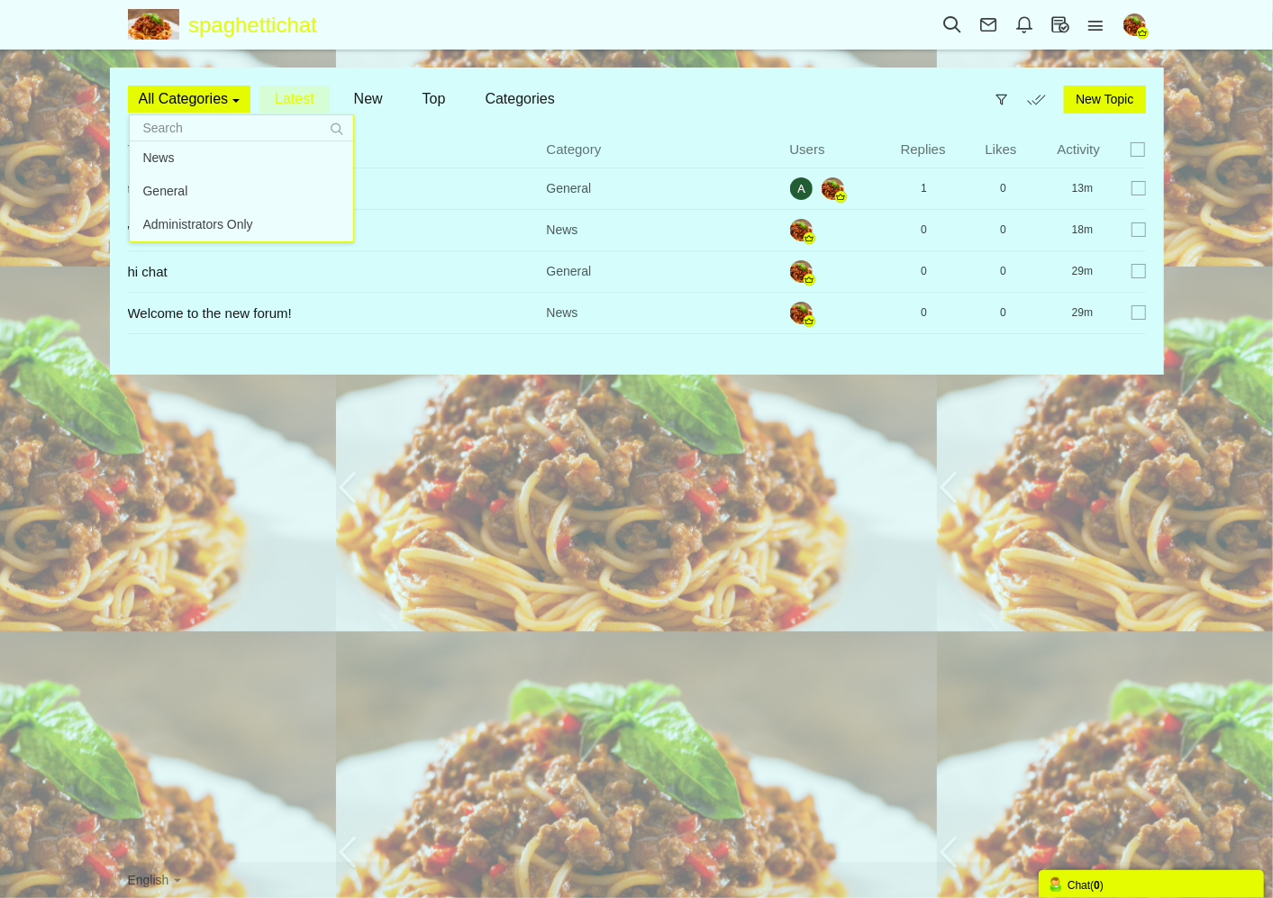
click at [741, 91] on div "All Categories News General Administrators Only News General Administrators Onl…" at bounding box center [637, 212] width 1018 height 253
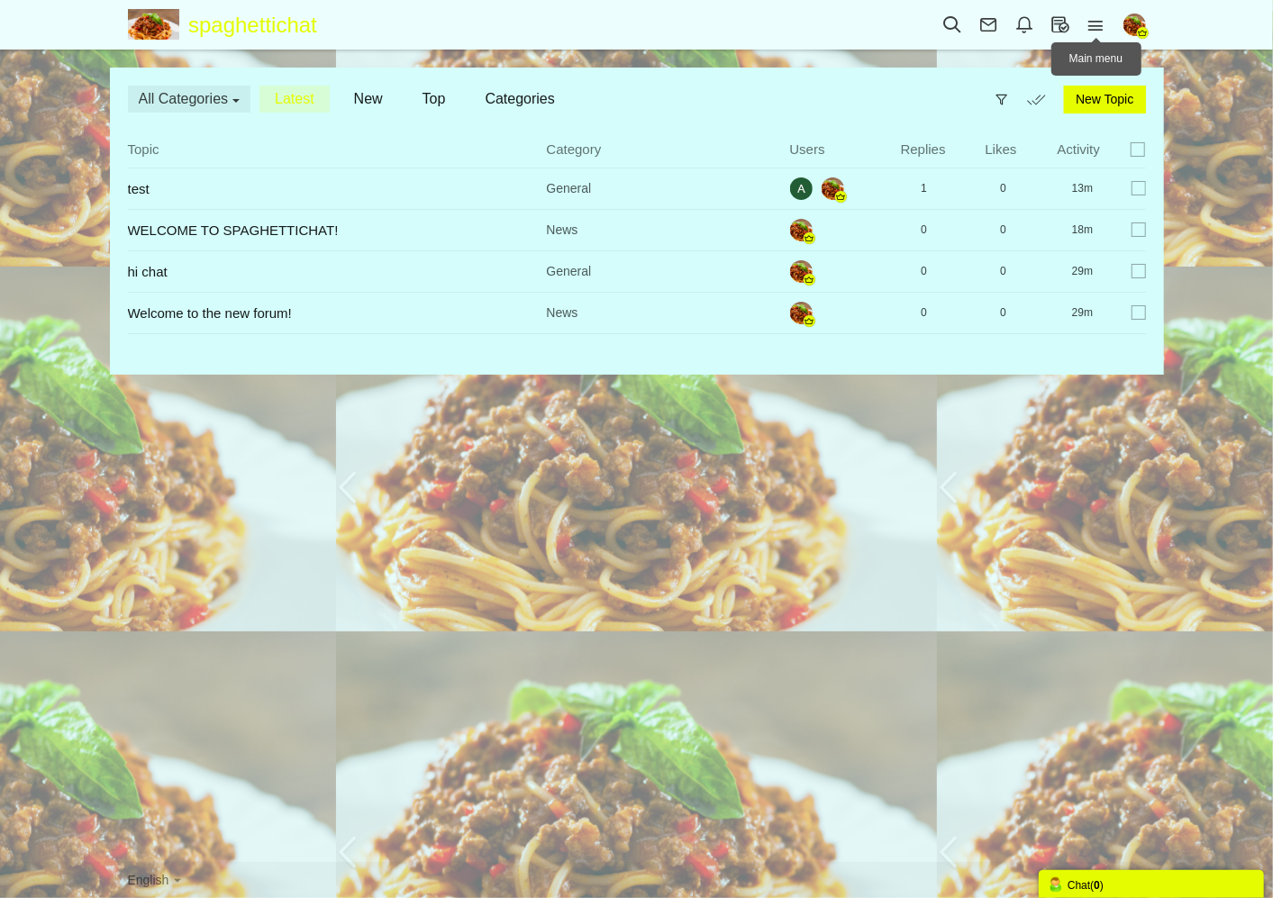
click at [1147, 14] on div "Categories Members Calendar Main menu spaghettichat Topics Topics Members" at bounding box center [637, 25] width 1054 height 51
click at [1141, 23] on img "button" at bounding box center [1134, 25] width 23 height 23
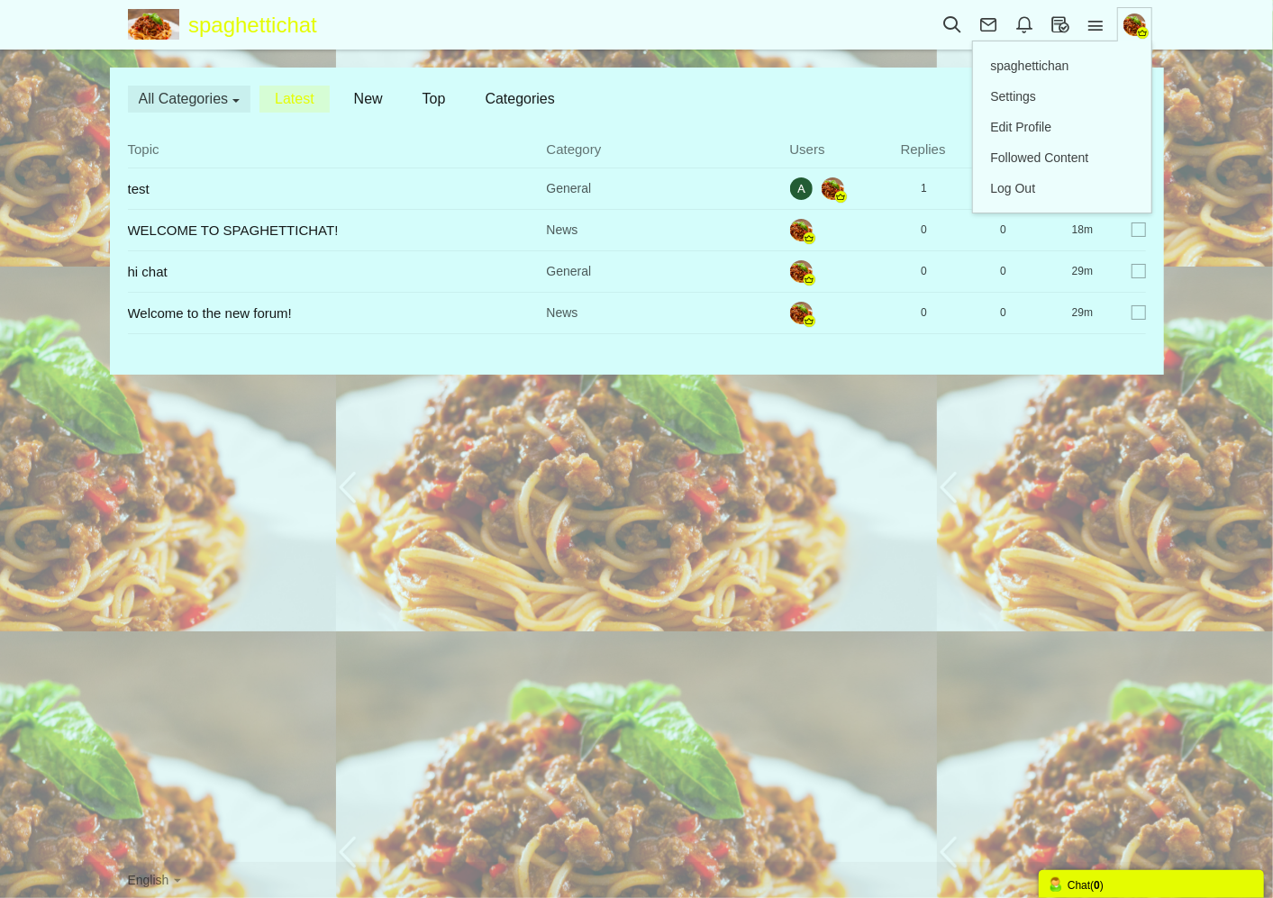
click at [162, 94] on span "All Categories" at bounding box center [184, 99] width 90 height 16
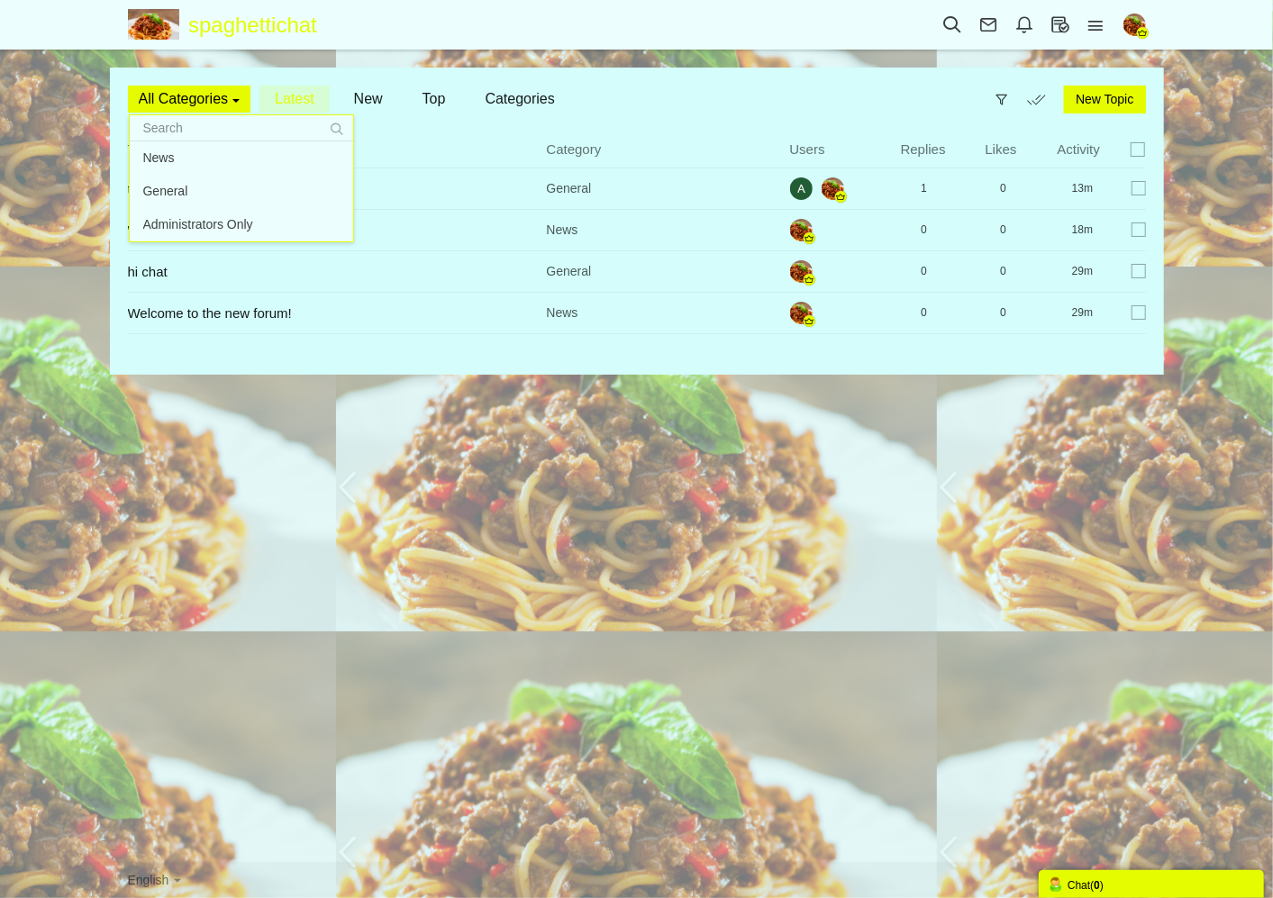
click at [905, 58] on div "Categories Members Calendar spaghettichat Topics Topics Members Profile" at bounding box center [636, 449] width 1273 height 898
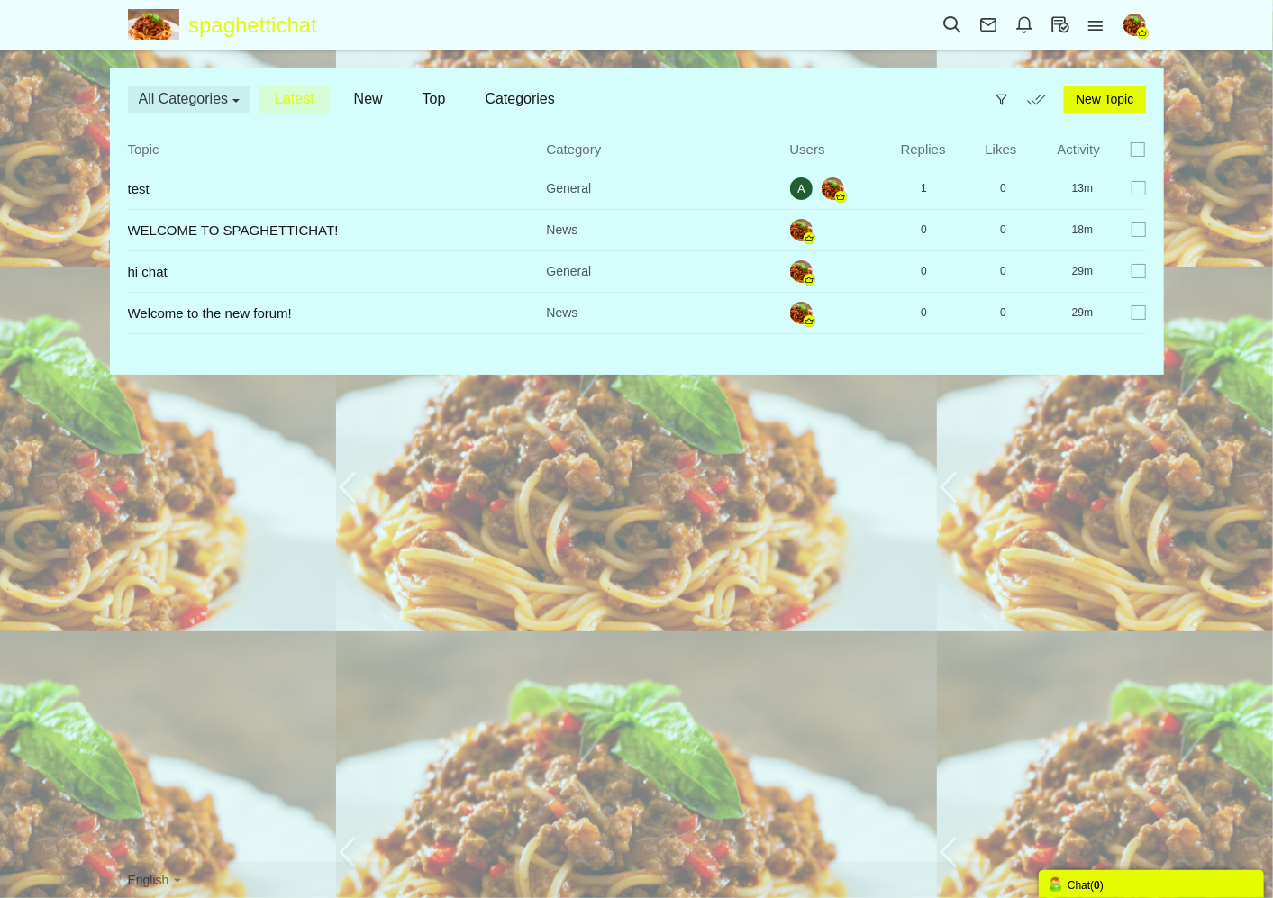
click at [1135, 22] on img "button" at bounding box center [1134, 25] width 23 height 23
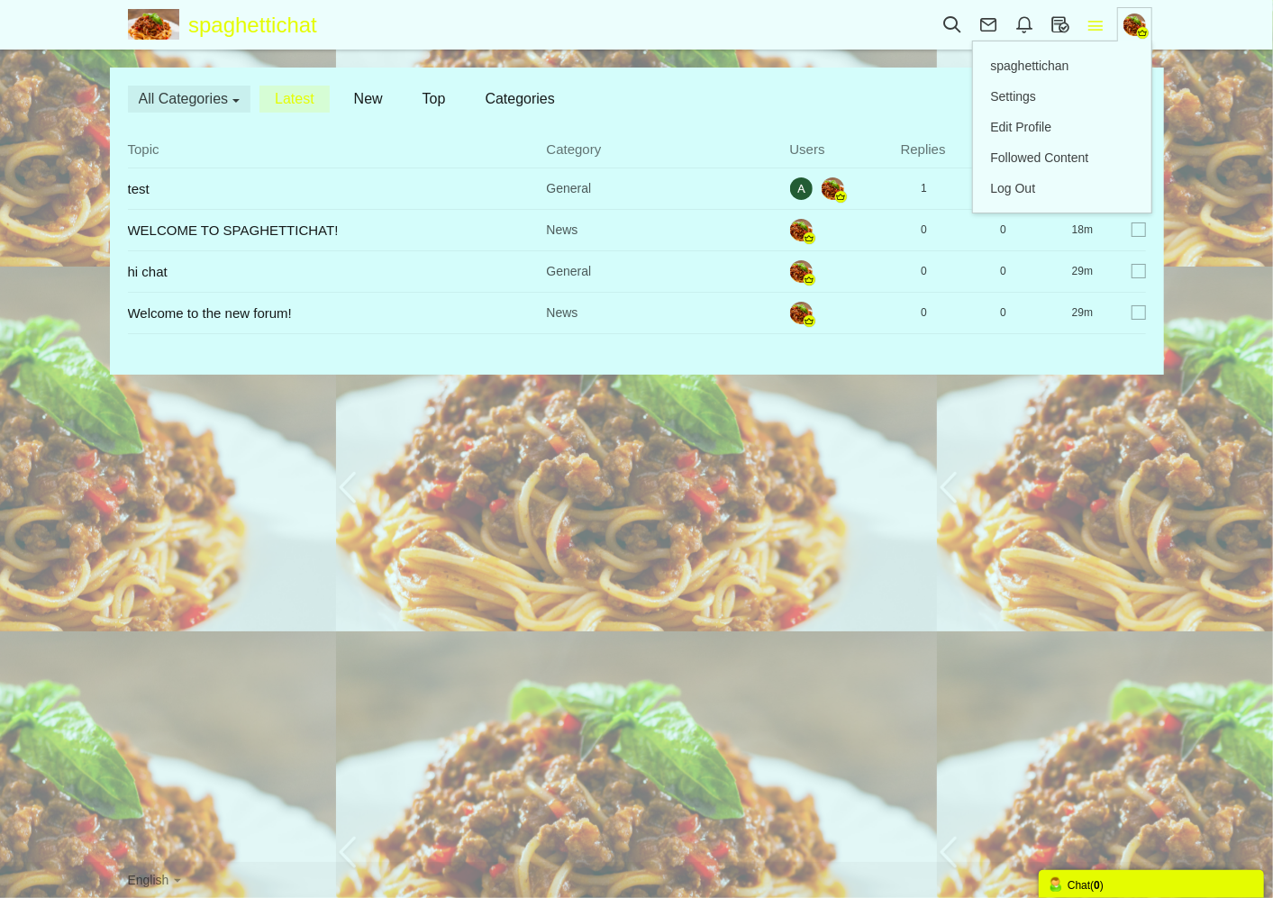
click at [1101, 21] on icon at bounding box center [1096, 25] width 36 height 20
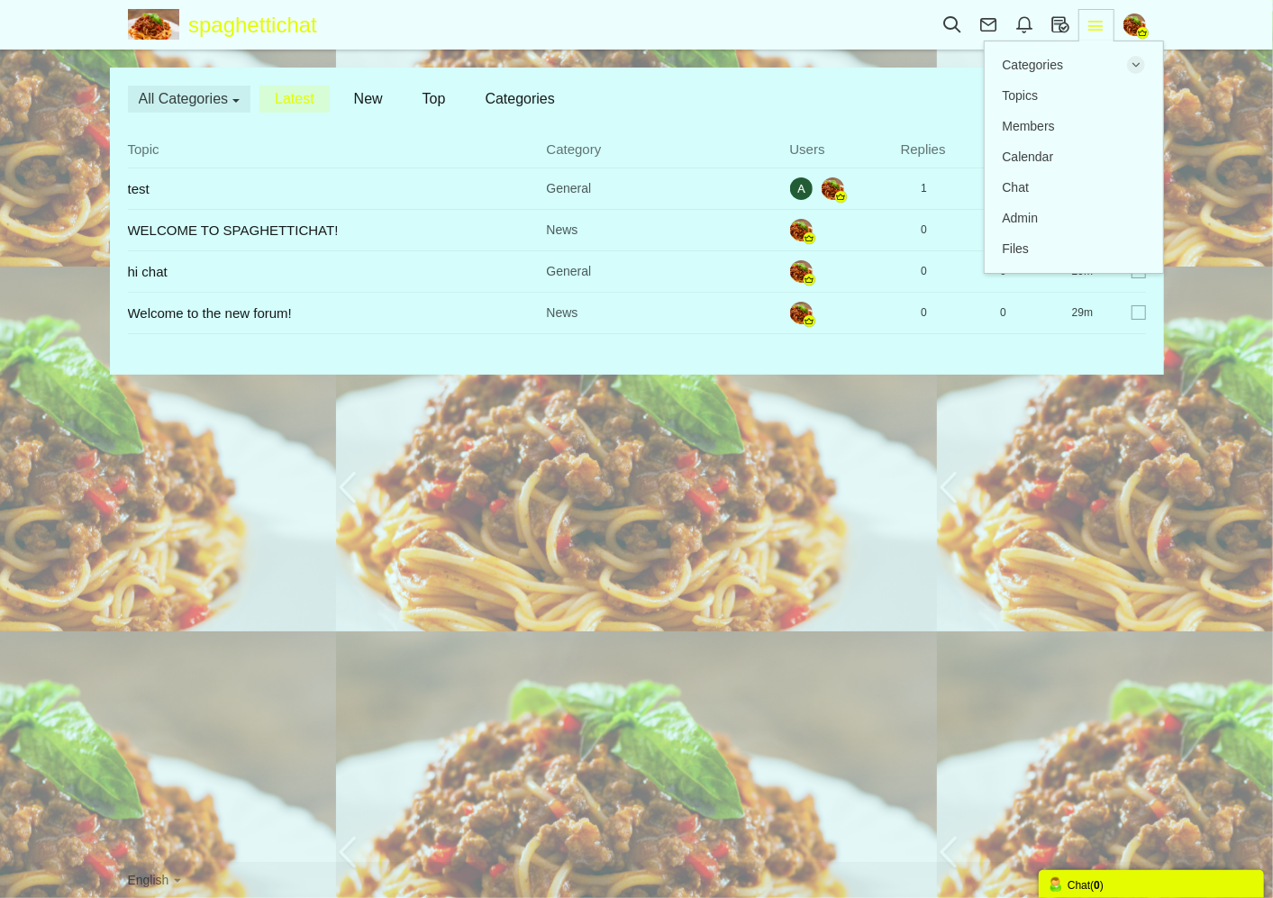
click at [1091, 18] on icon at bounding box center [1096, 25] width 36 height 20
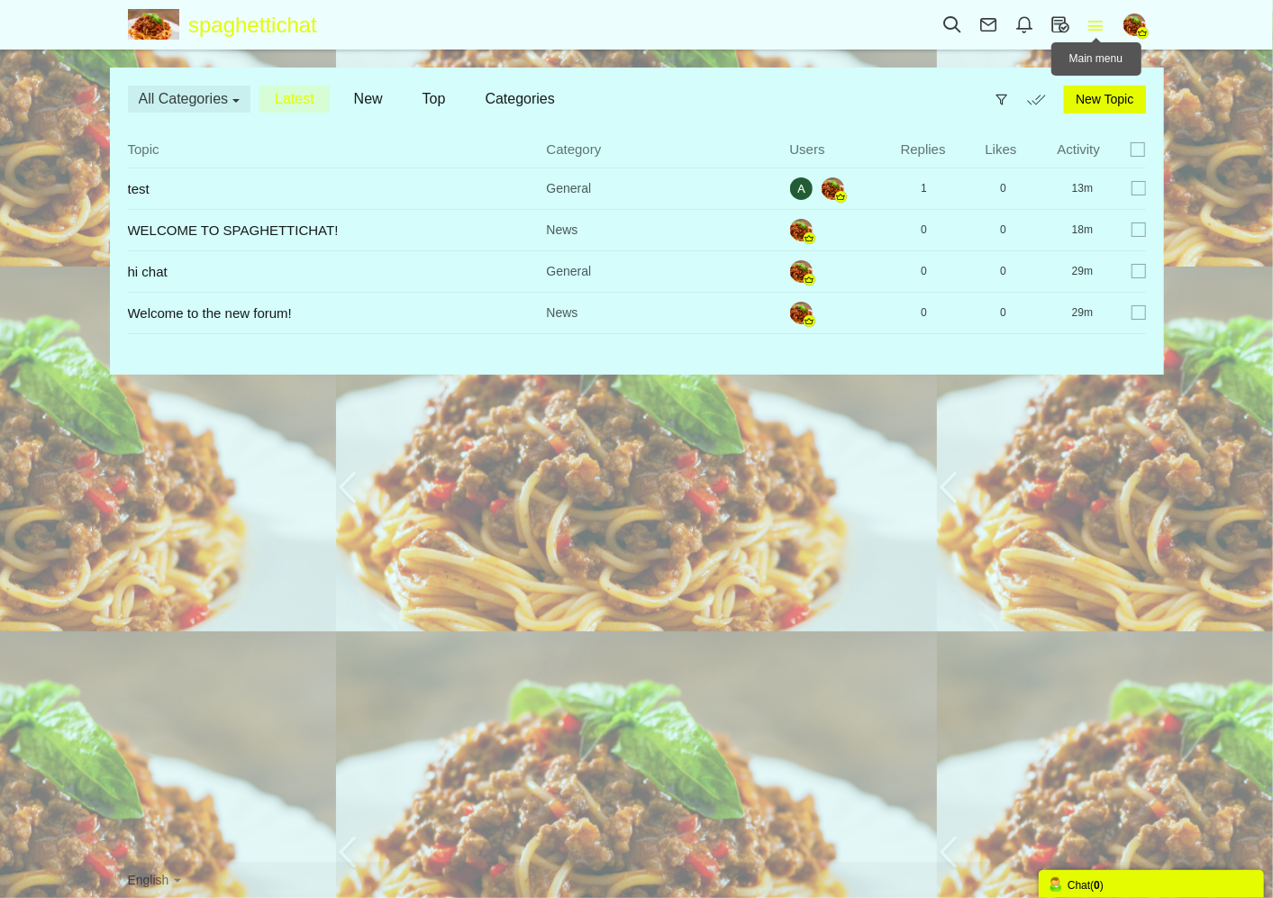
click at [1084, 23] on icon at bounding box center [1096, 25] width 36 height 20
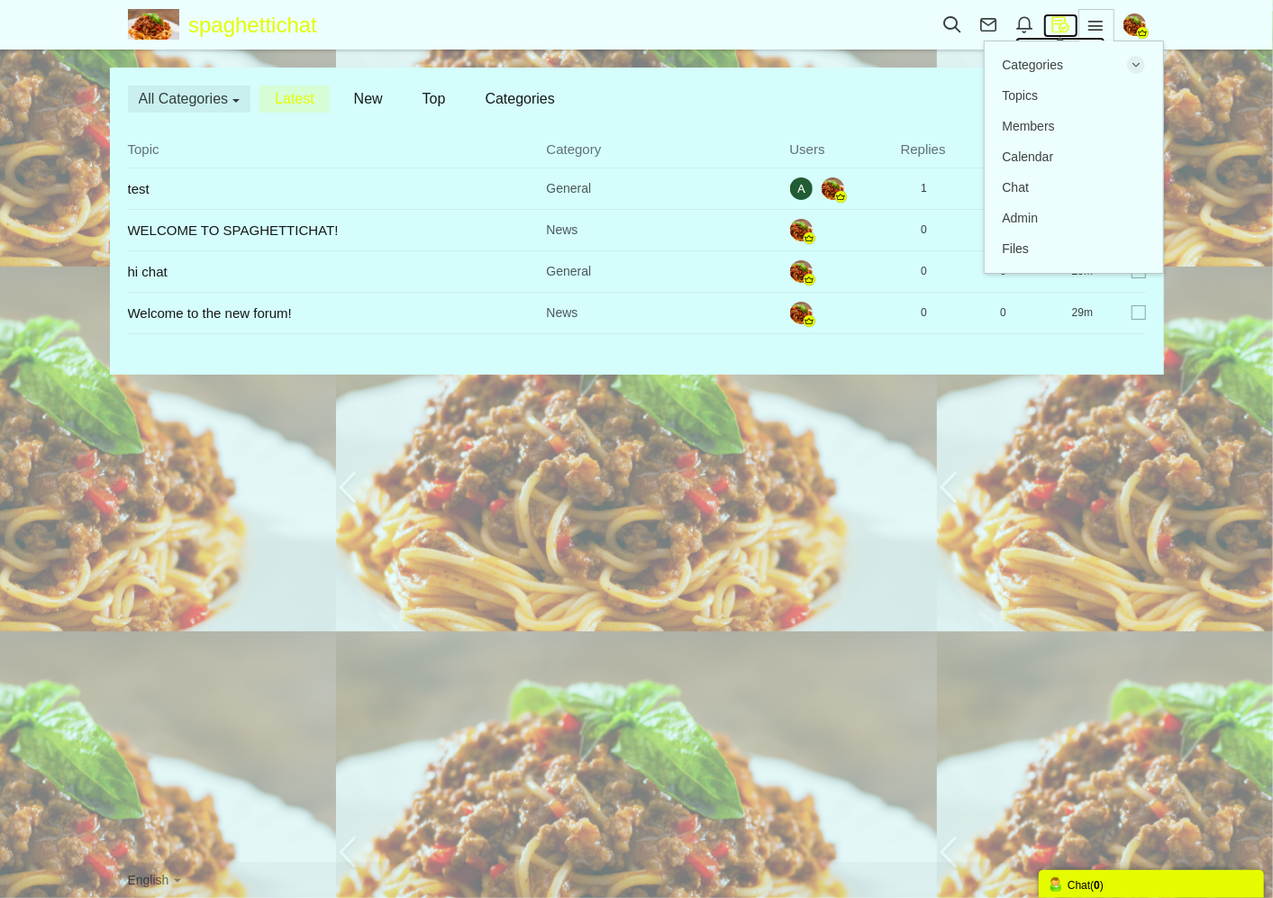
click at [1069, 23] on icon at bounding box center [1060, 24] width 35 height 20
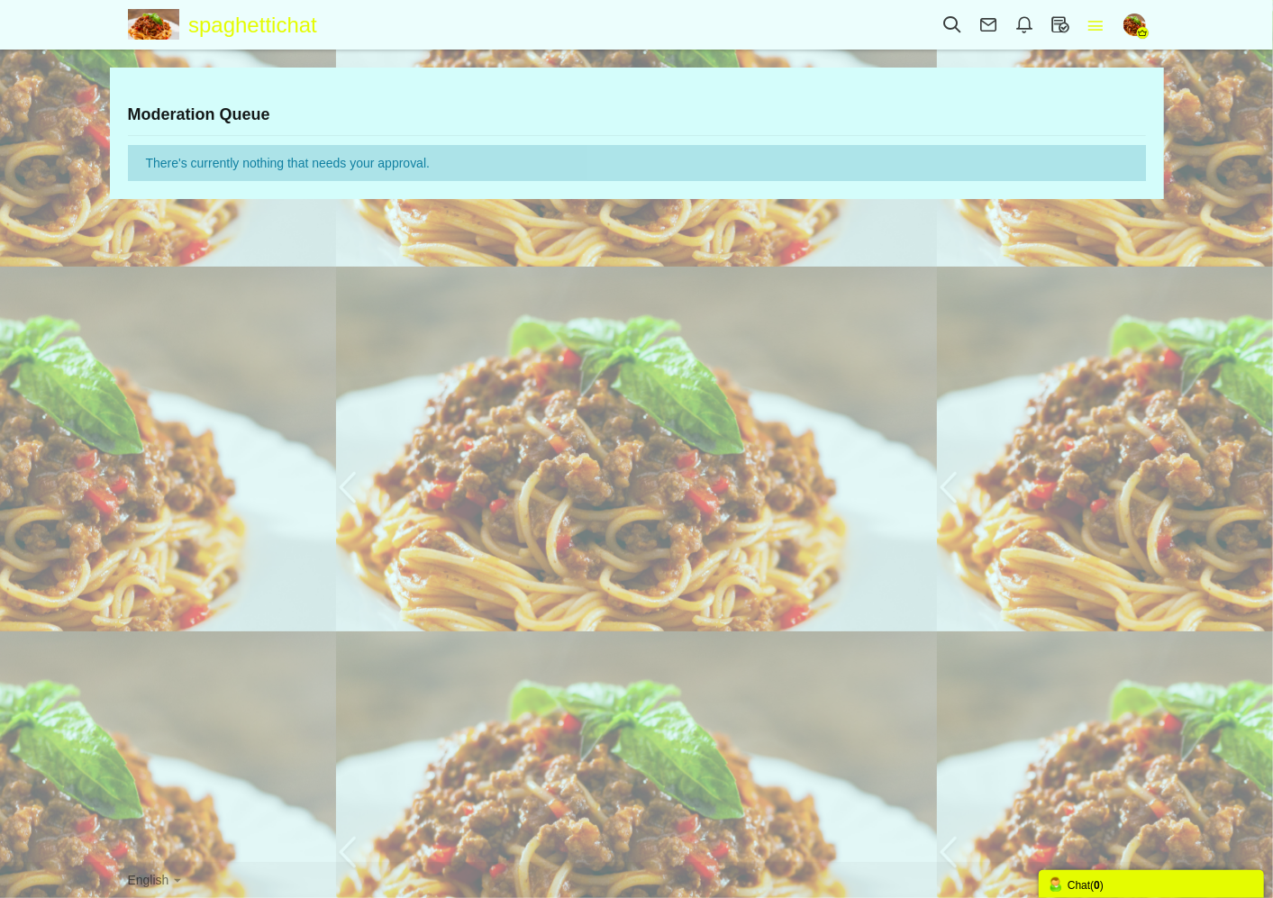
click at [1082, 36] on link at bounding box center [1096, 25] width 36 height 23
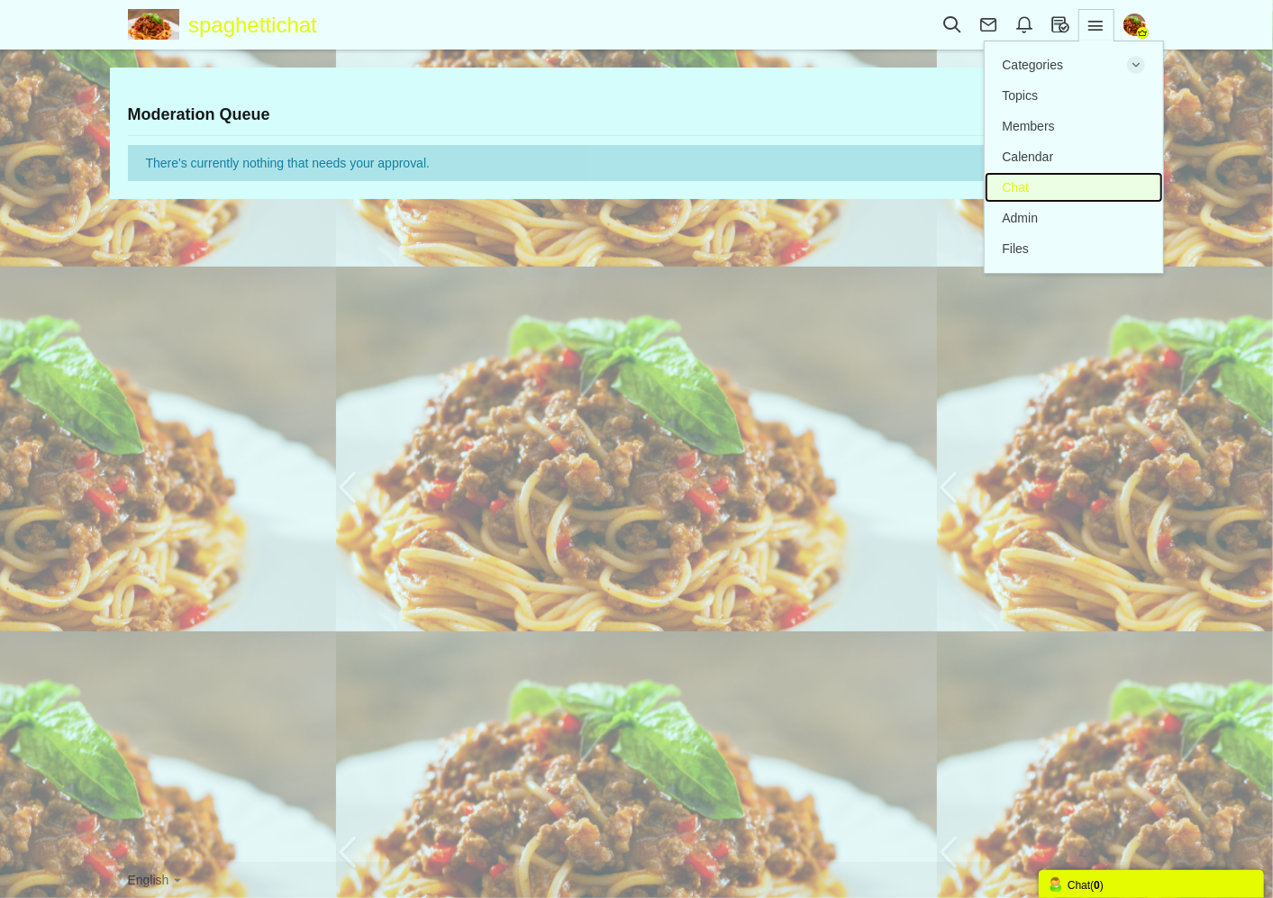
click at [1028, 193] on span "Chat" at bounding box center [1016, 187] width 27 height 14
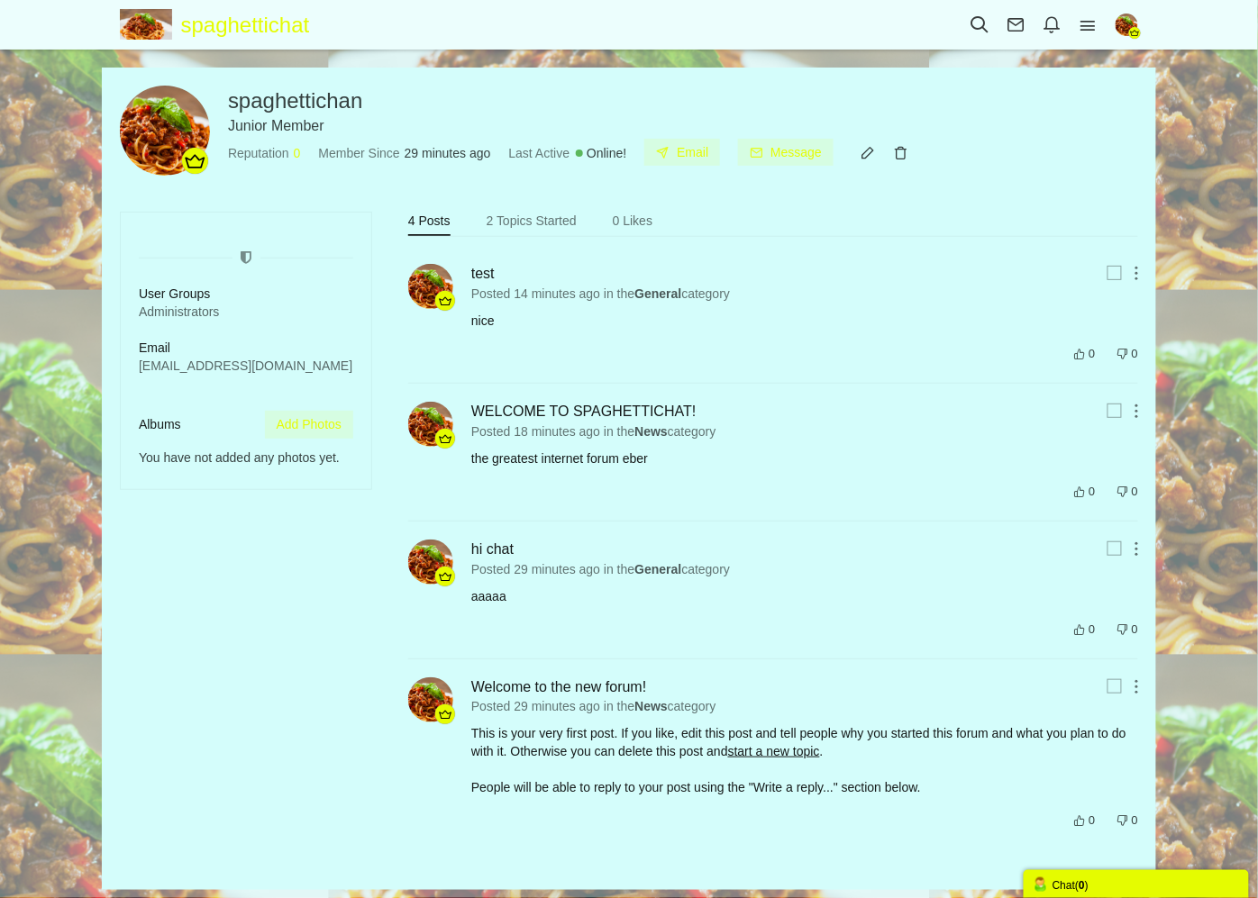
click at [1128, 19] on img "button" at bounding box center [1126, 25] width 23 height 23
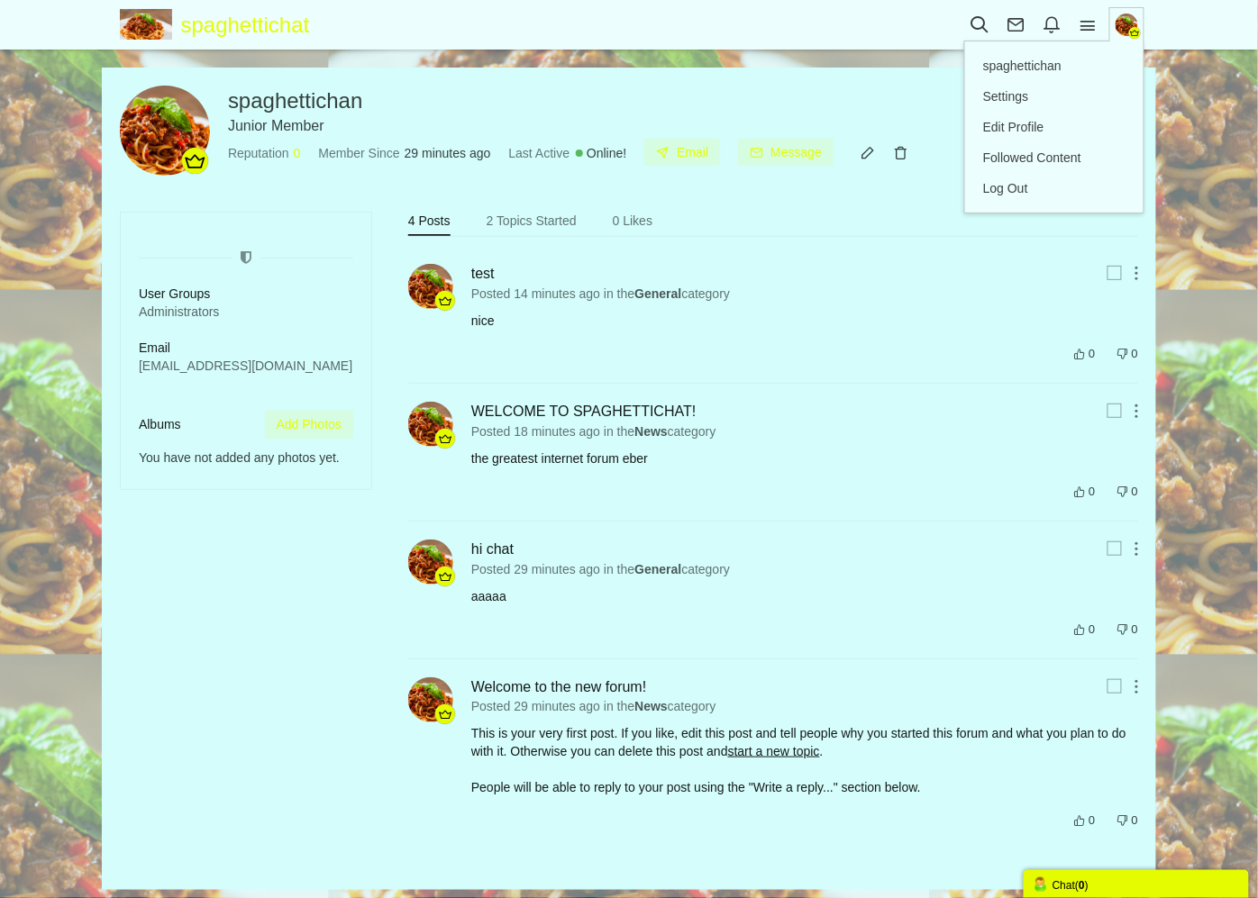
drag, startPoint x: 466, startPoint y: 76, endPoint x: 470, endPoint y: 86, distance: 10.9
click at [466, 76] on div "Upload photo Remove photo spaghettichan Junior Member Online! Email Message Thi…" at bounding box center [629, 479] width 1054 height 823
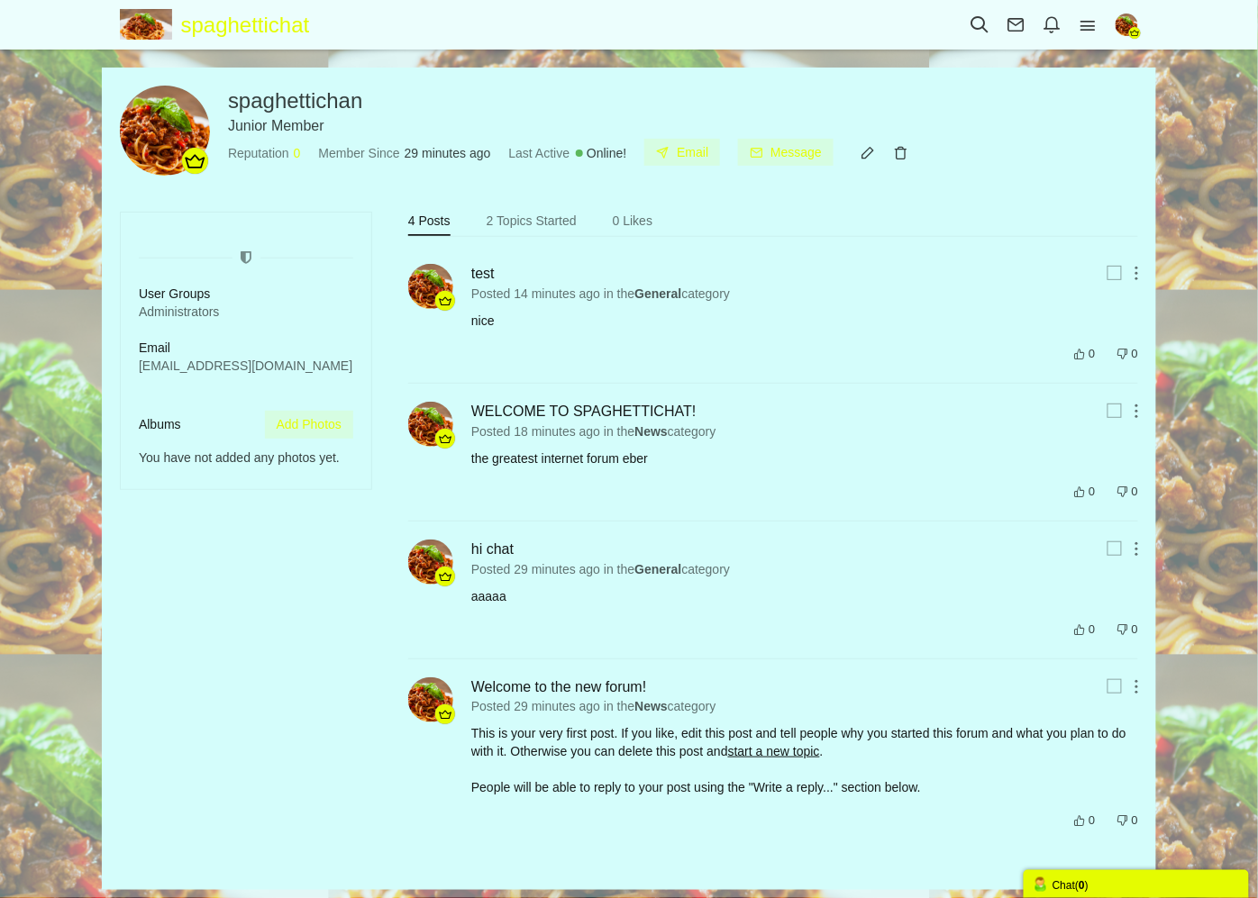
drag, startPoint x: 186, startPoint y: 306, endPoint x: 114, endPoint y: 306, distance: 72.1
click at [114, 306] on div "Upload photo Remove photo spaghettichan Junior Member Online! Email Message Thi…" at bounding box center [629, 479] width 1054 height 823
drag, startPoint x: 114, startPoint y: 306, endPoint x: 298, endPoint y: 333, distance: 186.7
click at [310, 333] on ul "User Groups Administrators Email allenmacmasters@gmail.com" at bounding box center [246, 303] width 214 height 144
click at [331, 422] on link "Add Photos" at bounding box center [309, 425] width 88 height 28
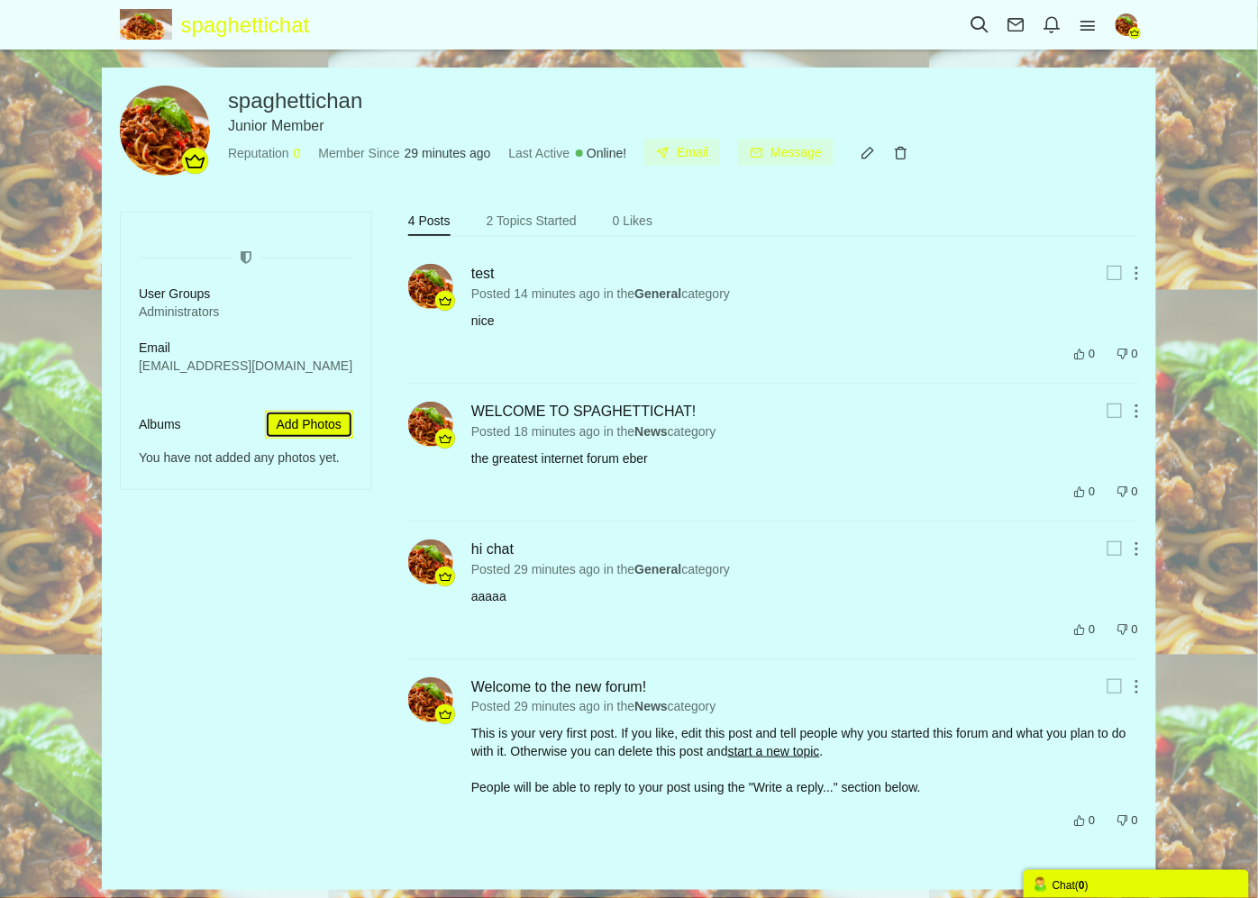
type input "C:\fakepath\logoforthesite.png"
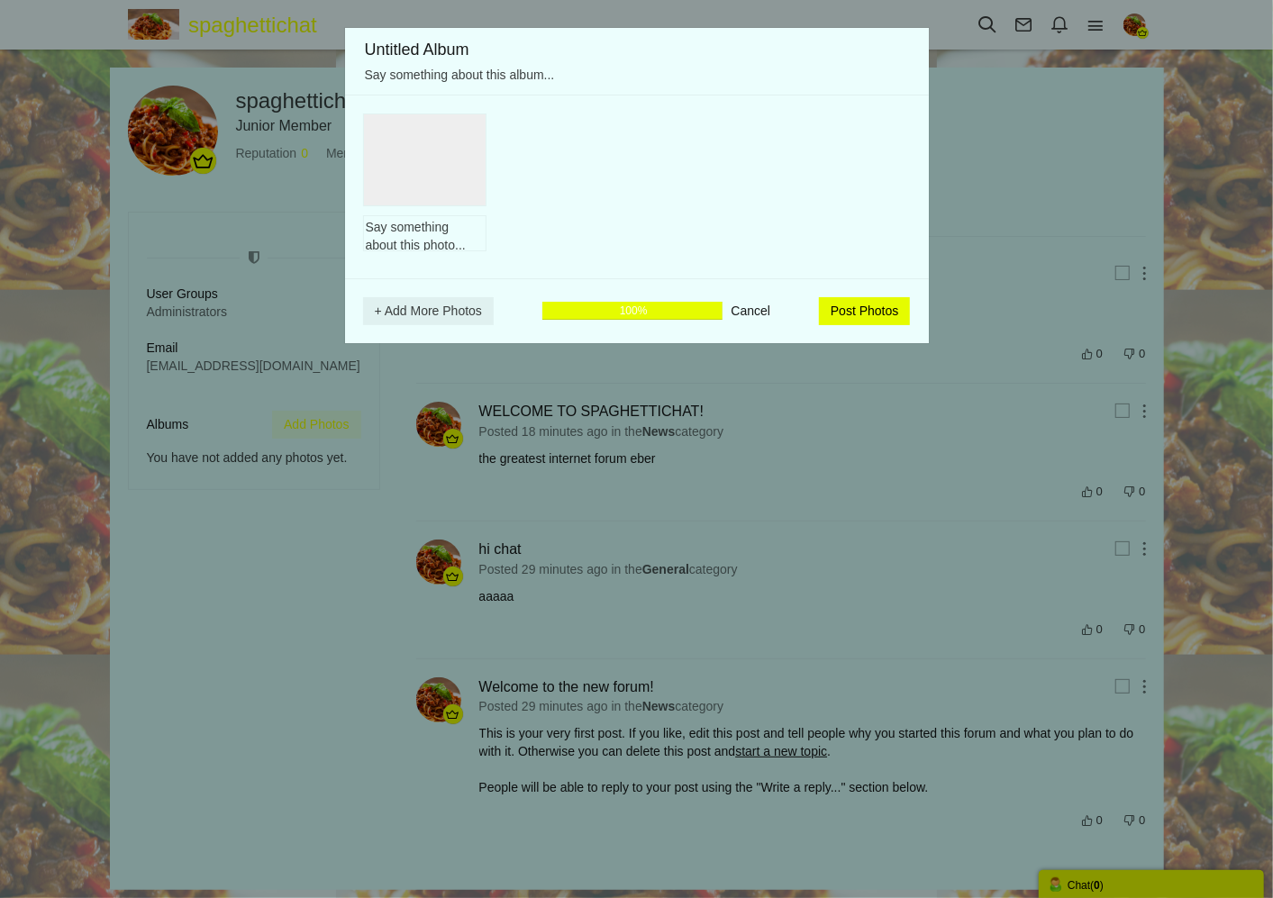
click at [850, 317] on input "Post Photos" at bounding box center [865, 311] width 92 height 28
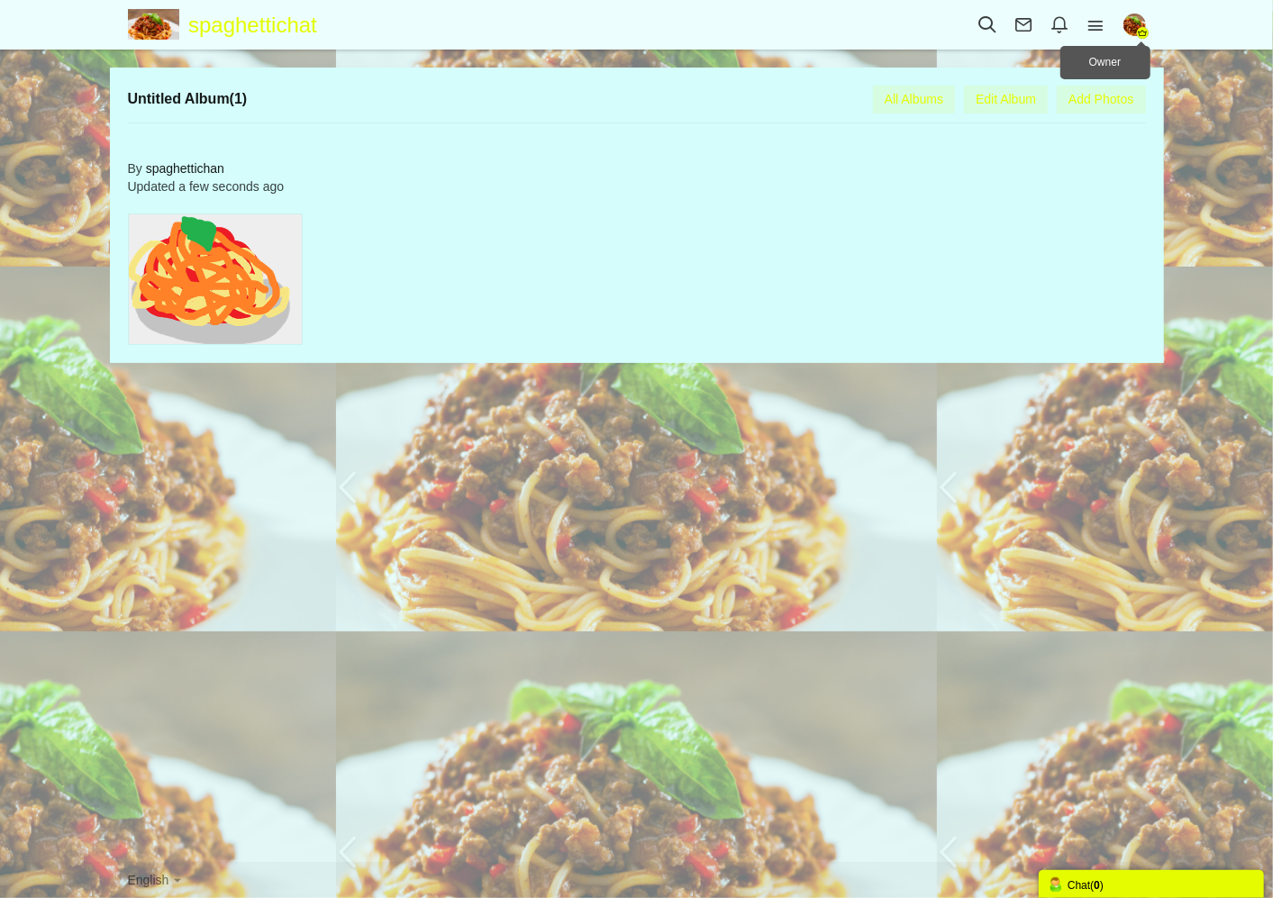
click at [1141, 21] on img "button" at bounding box center [1134, 25] width 23 height 23
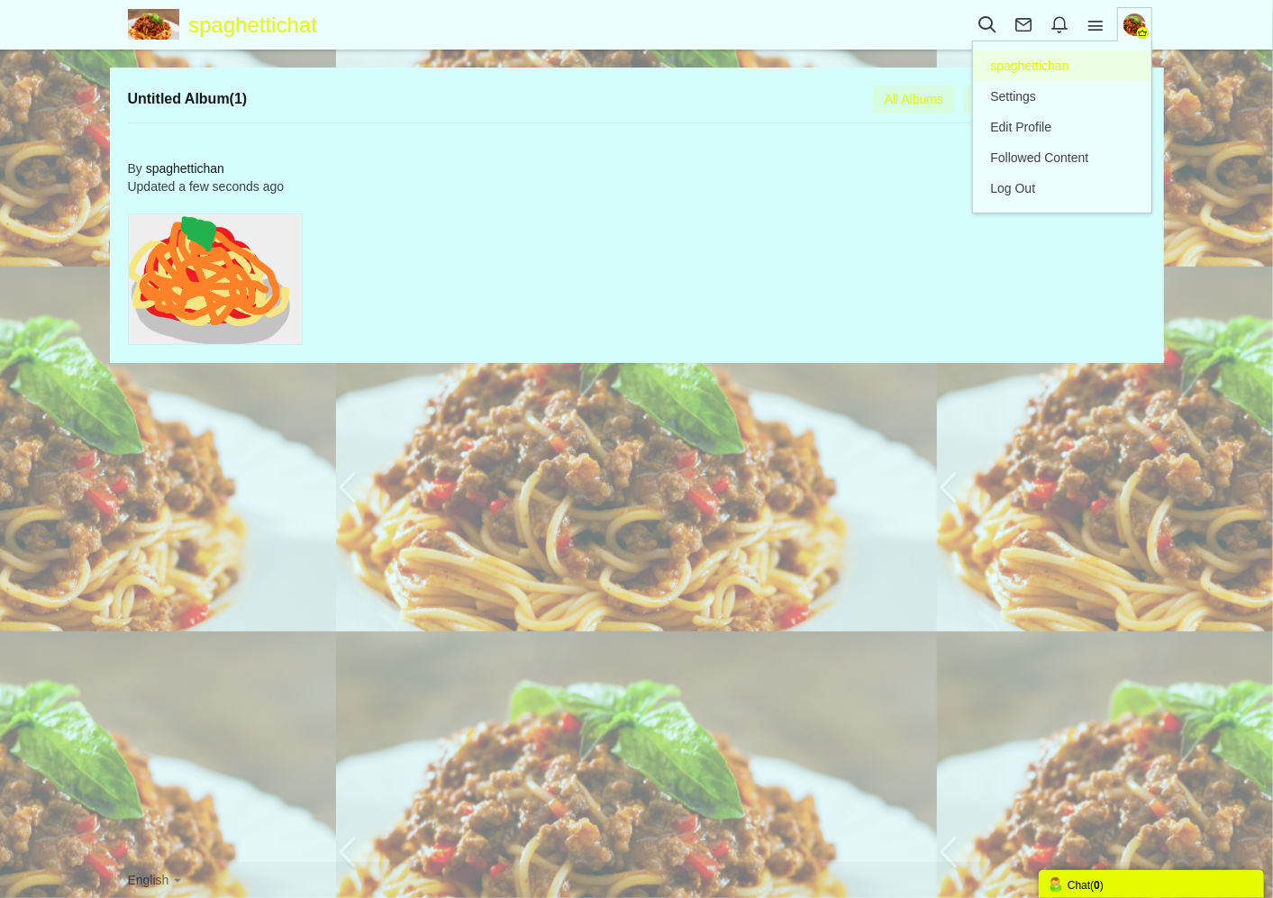
click at [1076, 61] on link "Profile spaghettichan" at bounding box center [1062, 65] width 178 height 31
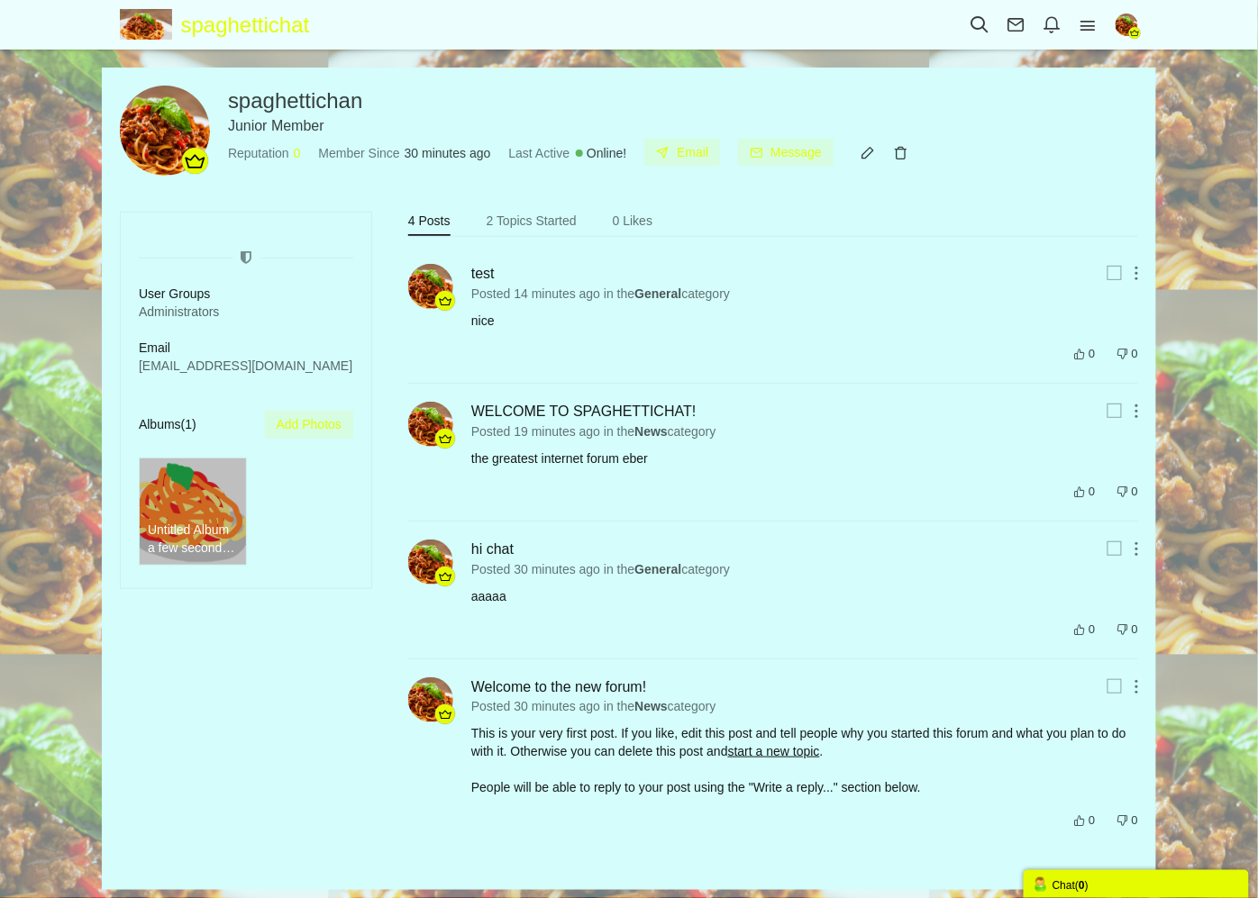
click at [1126, 25] on img "button" at bounding box center [1126, 25] width 23 height 23
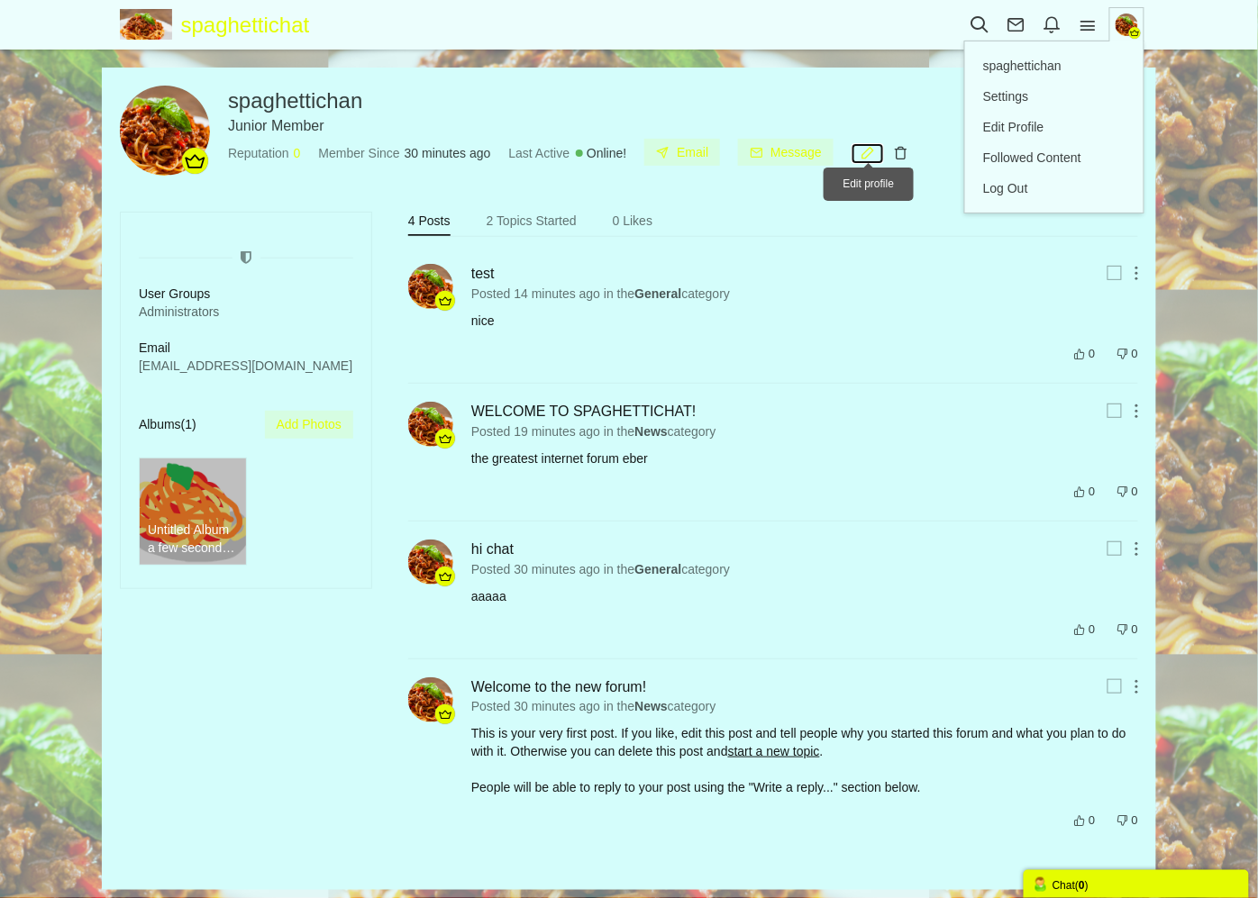
click at [859, 154] on icon at bounding box center [867, 152] width 32 height 15
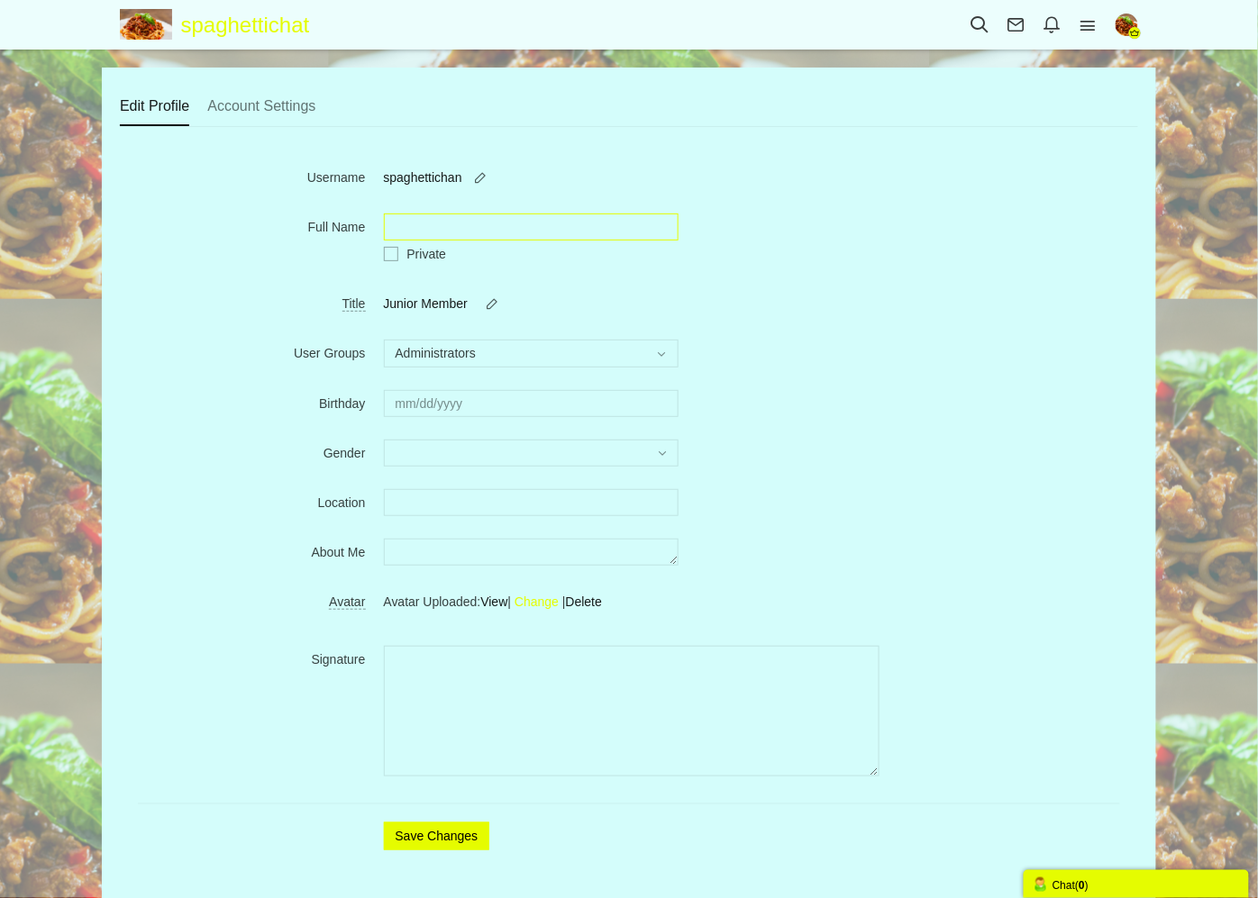
drag, startPoint x: 487, startPoint y: 214, endPoint x: 529, endPoint y: 214, distance: 42.3
click at [487, 214] on input "Full Name" at bounding box center [531, 227] width 295 height 27
click at [736, 214] on div "Full Name Private" at bounding box center [629, 245] width 982 height 63
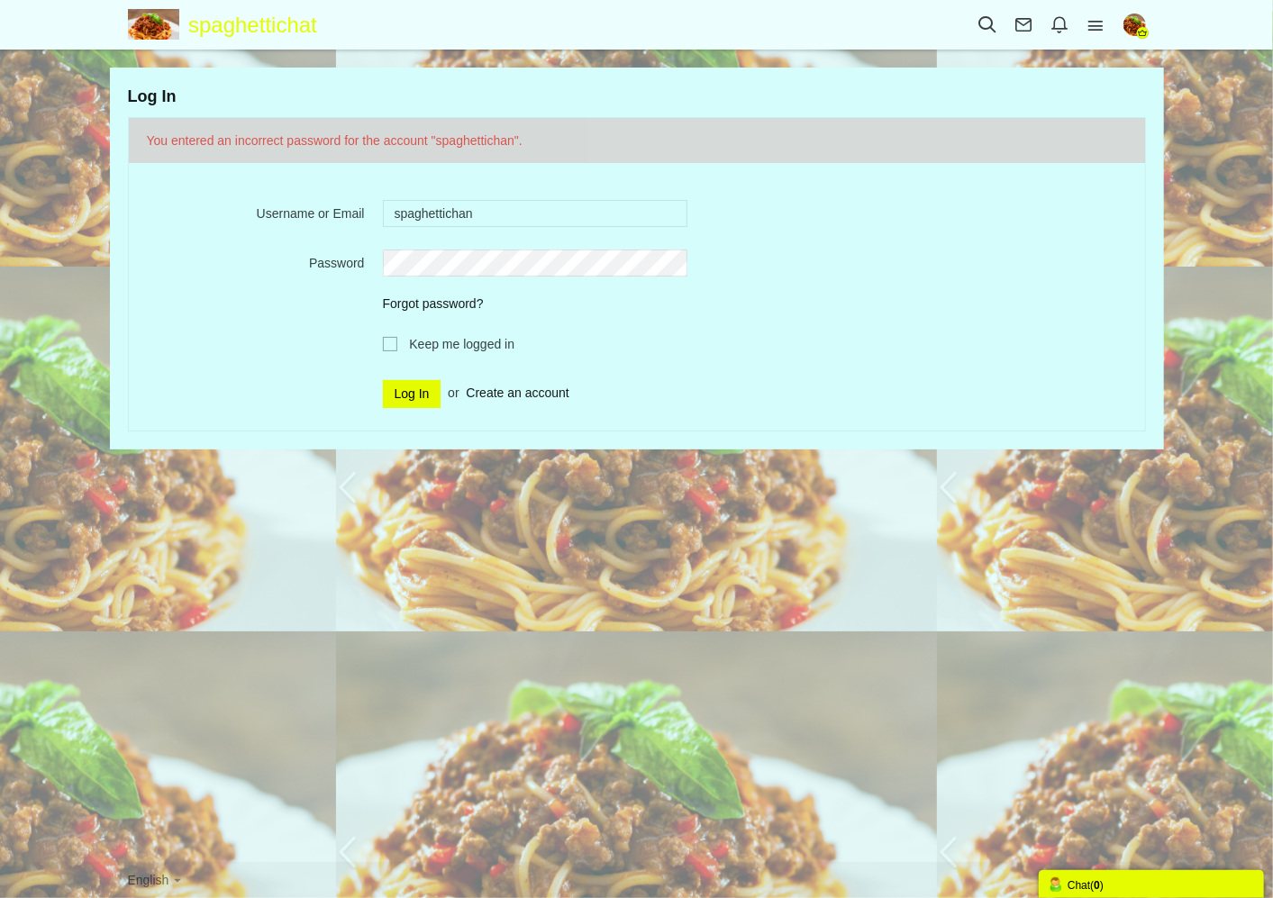
click at [394, 332] on form "You entered an incorrect password for the account "spaghettichan". Username or …" at bounding box center [637, 267] width 1016 height 298
click at [387, 342] on span at bounding box center [390, 344] width 14 height 14
click at [0, 0] on input "Keep me logged in" at bounding box center [0, 0] width 0 height 0
click at [381, 344] on div "Keep me logged in" at bounding box center [637, 351] width 1016 height 32
click at [393, 341] on span at bounding box center [390, 344] width 14 height 14
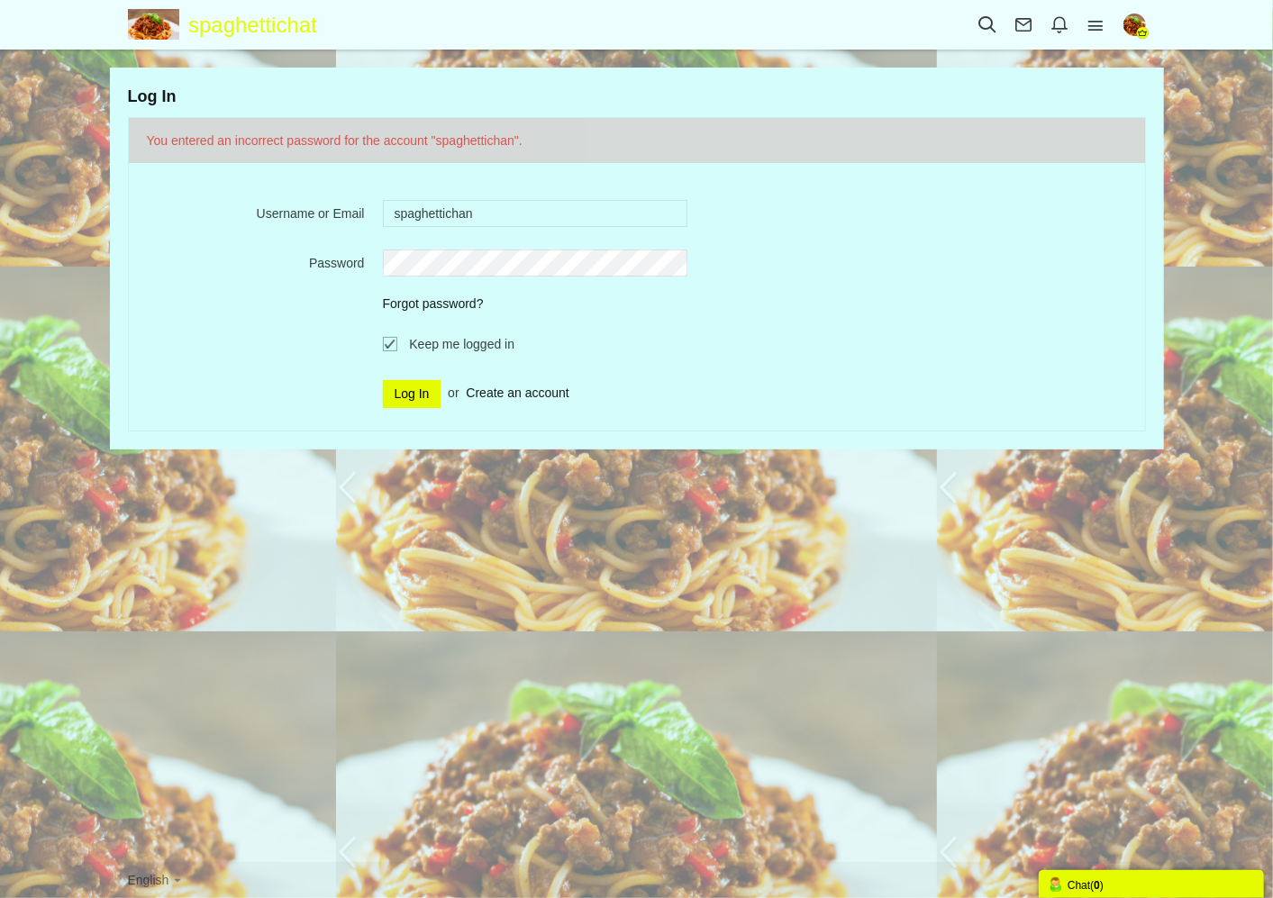
click at [0, 0] on input "Keep me logged in" at bounding box center [0, 0] width 0 height 0
click at [413, 392] on input "Log In" at bounding box center [412, 394] width 59 height 28
click at [399, 342] on label "Keep me logged in" at bounding box center [449, 344] width 132 height 18
click at [0, 0] on input "Keep me logged in" at bounding box center [0, 0] width 0 height 0
click at [246, 241] on form "You entered an incorrect password for the account "spaghettichan". Username or …" at bounding box center [637, 267] width 1016 height 298
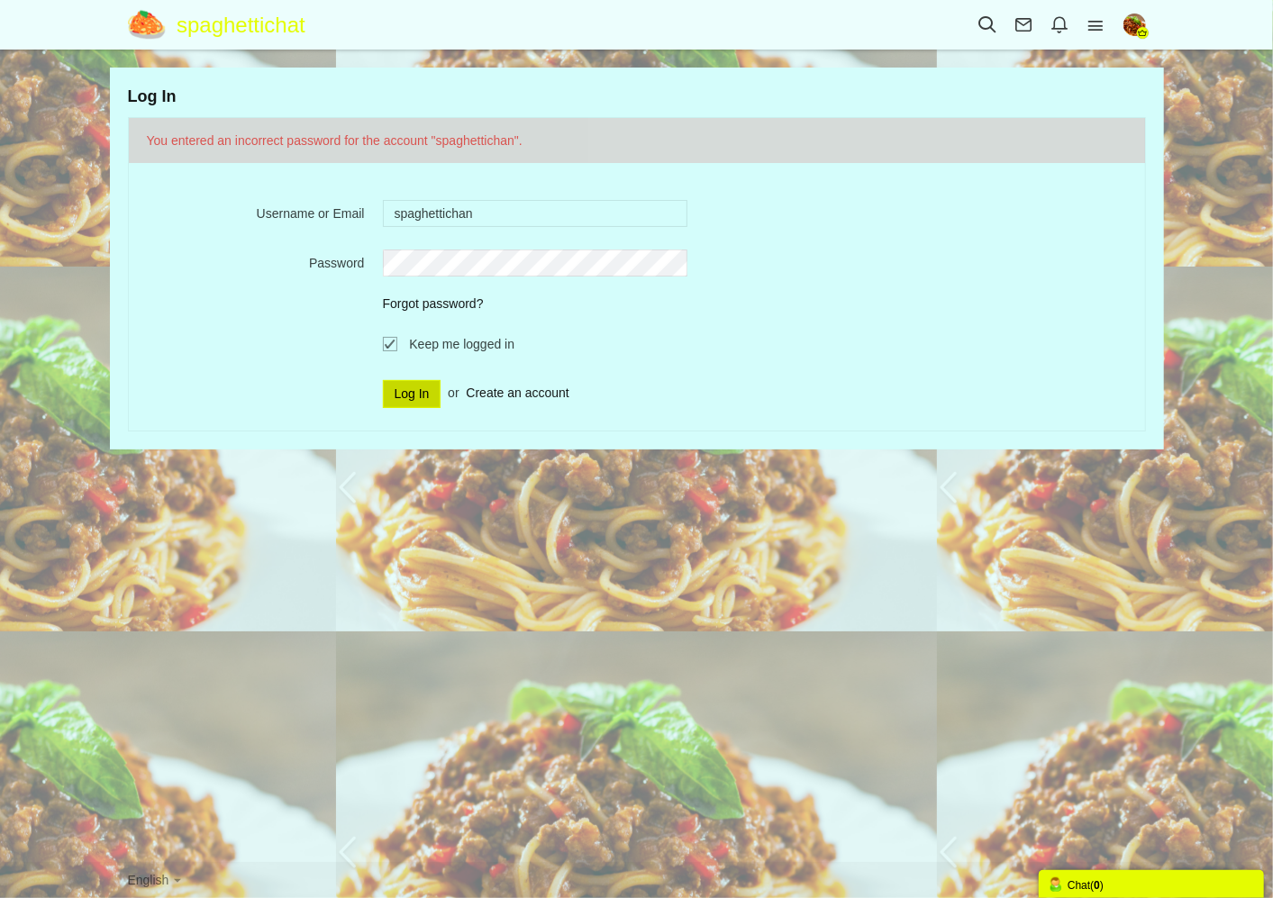
click at [420, 403] on input "Log In" at bounding box center [412, 394] width 59 height 28
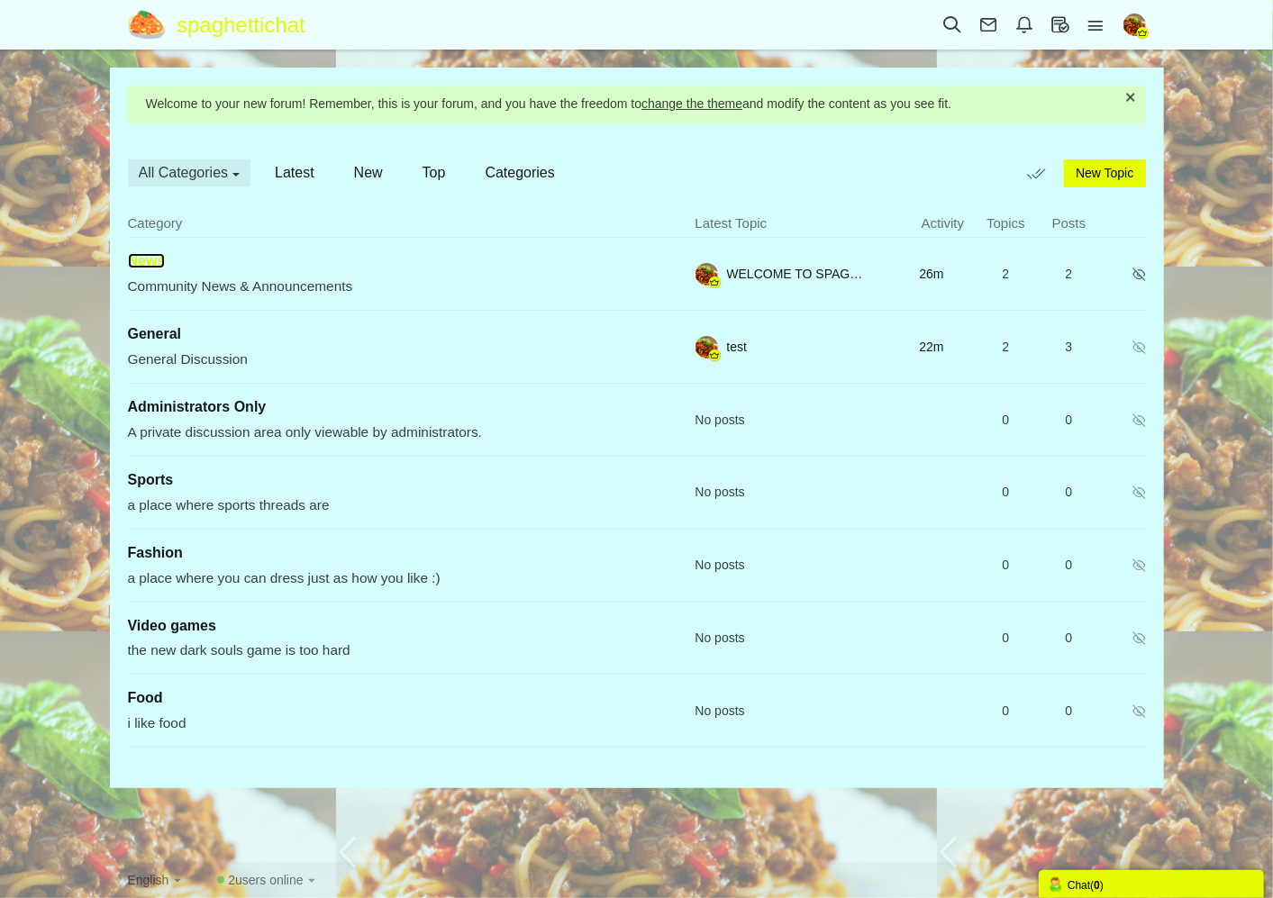
click at [166, 268] on span "News" at bounding box center [147, 260] width 38 height 15
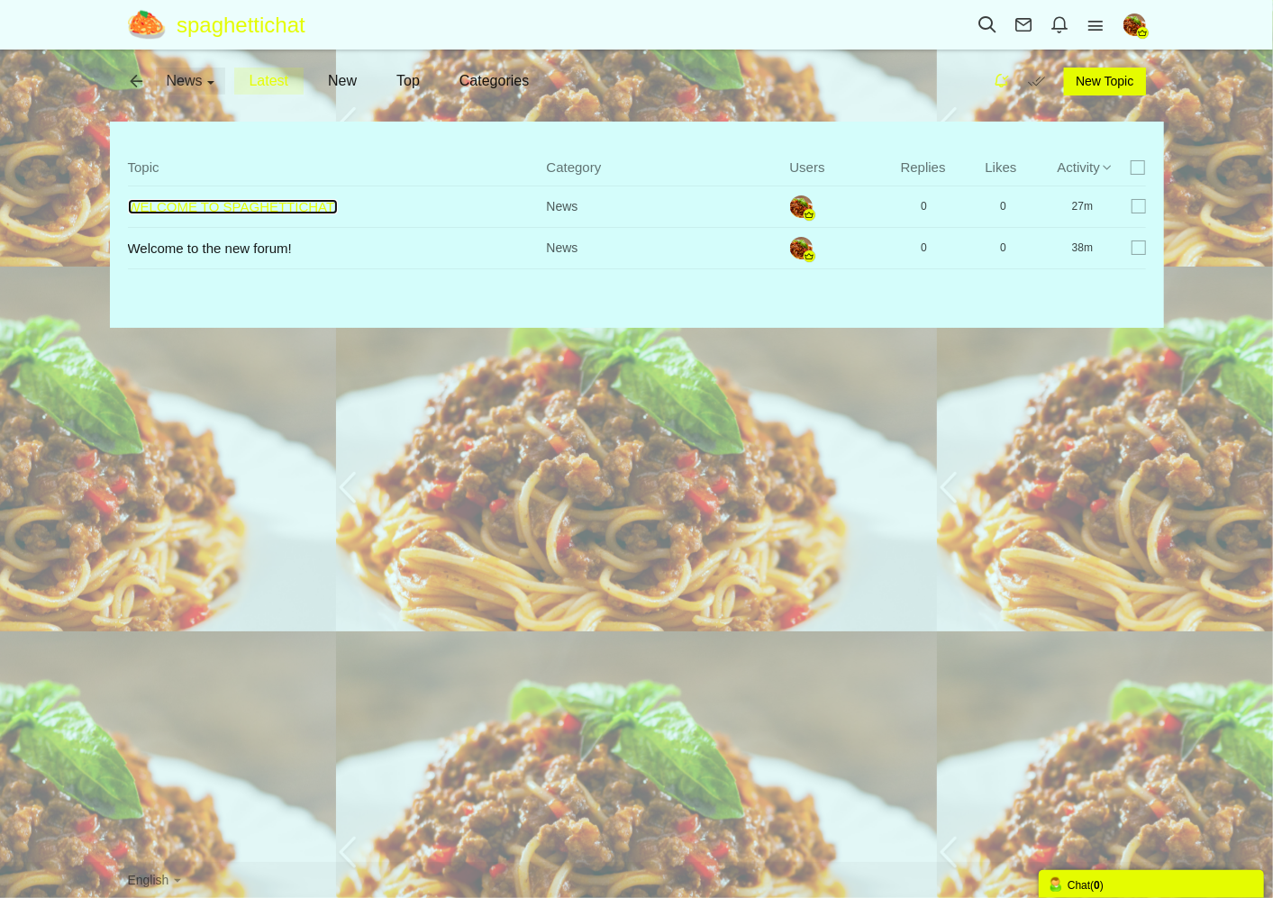
click at [297, 204] on link "WELCOME TO SPAGHETTICHAT!" at bounding box center [233, 206] width 211 height 15
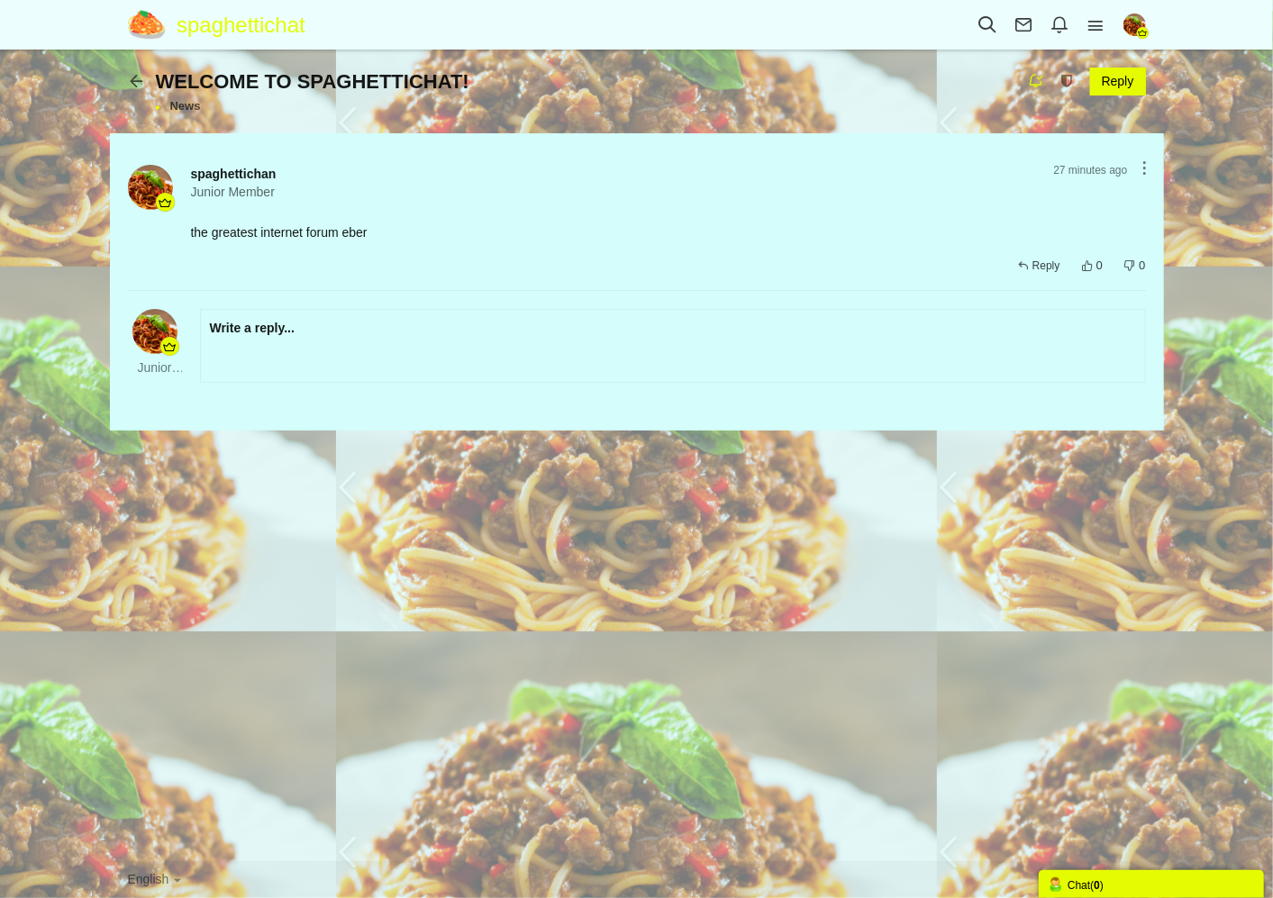
click at [571, 318] on div "Write a reply... Reply Deleting Attachment... getFilename get_filesize 0% Cance…" at bounding box center [673, 346] width 946 height 74
click at [572, 326] on div "Write a reply... Reply Deleting Attachment... getFilename get_filesize 0% Cance…" at bounding box center [673, 346] width 926 height 54
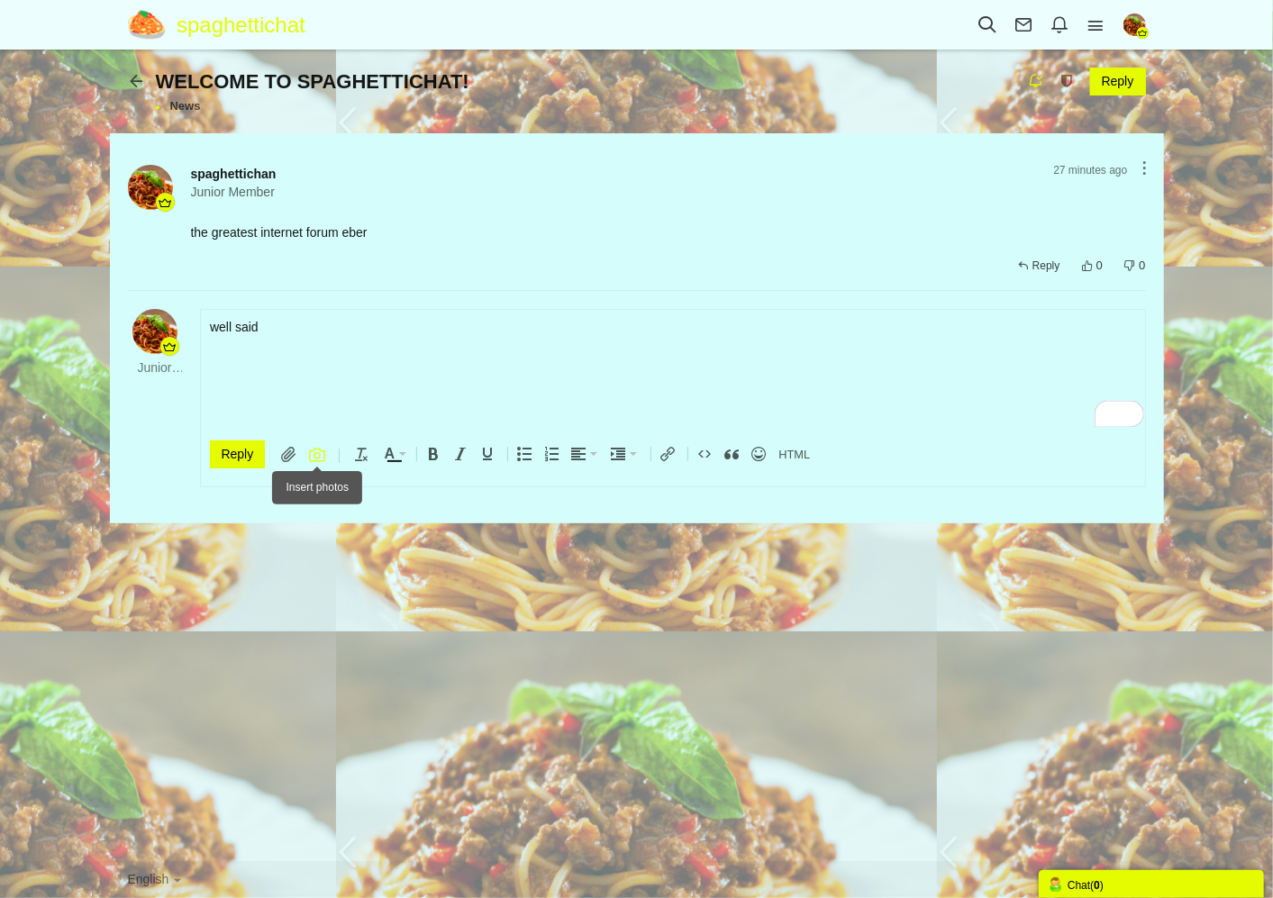
click at [317, 457] on icon at bounding box center [317, 455] width 16 height 18
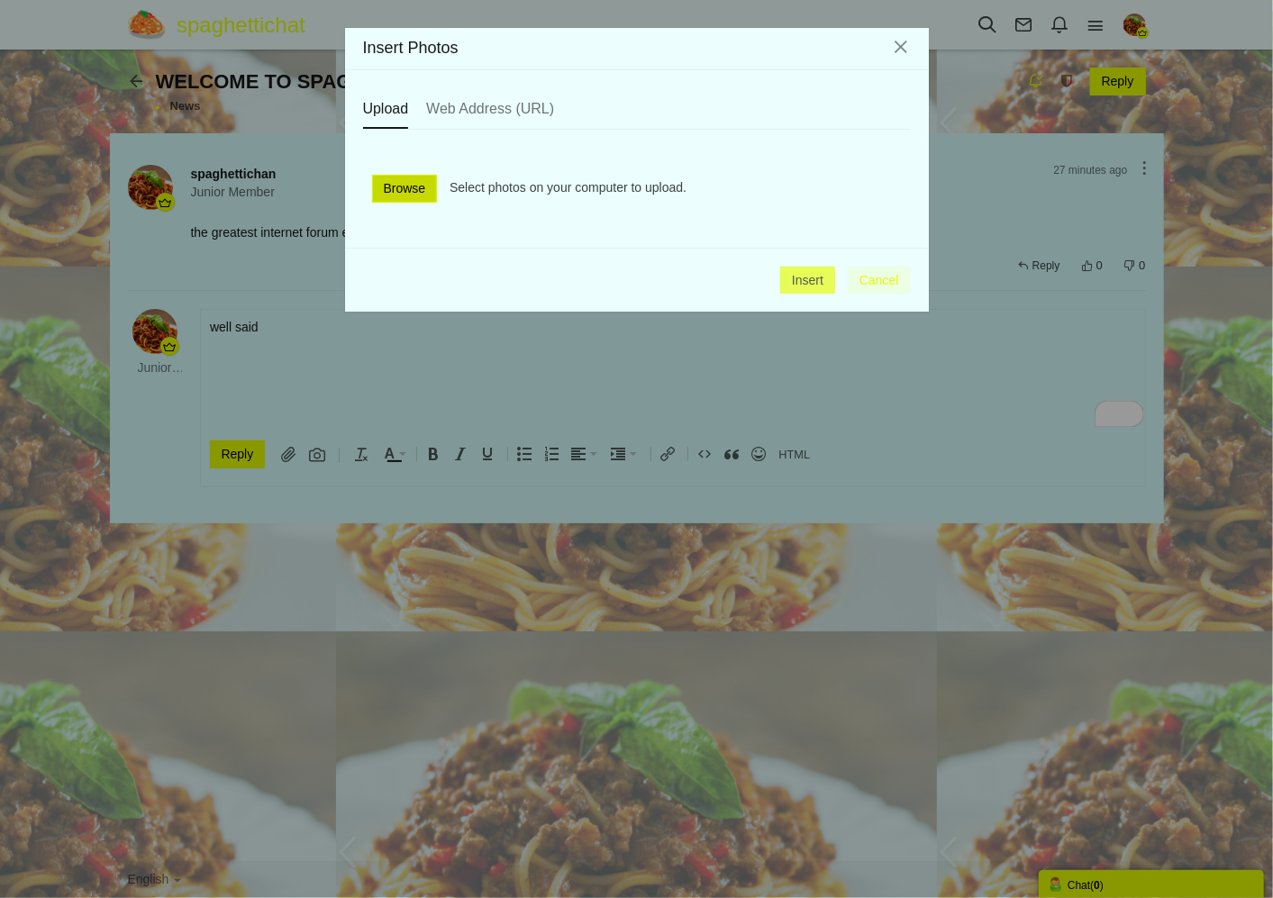
click at [383, 186] on link "Browse" at bounding box center [405, 189] width 66 height 28
type input "C:\fakepath\logoforthesite.png"
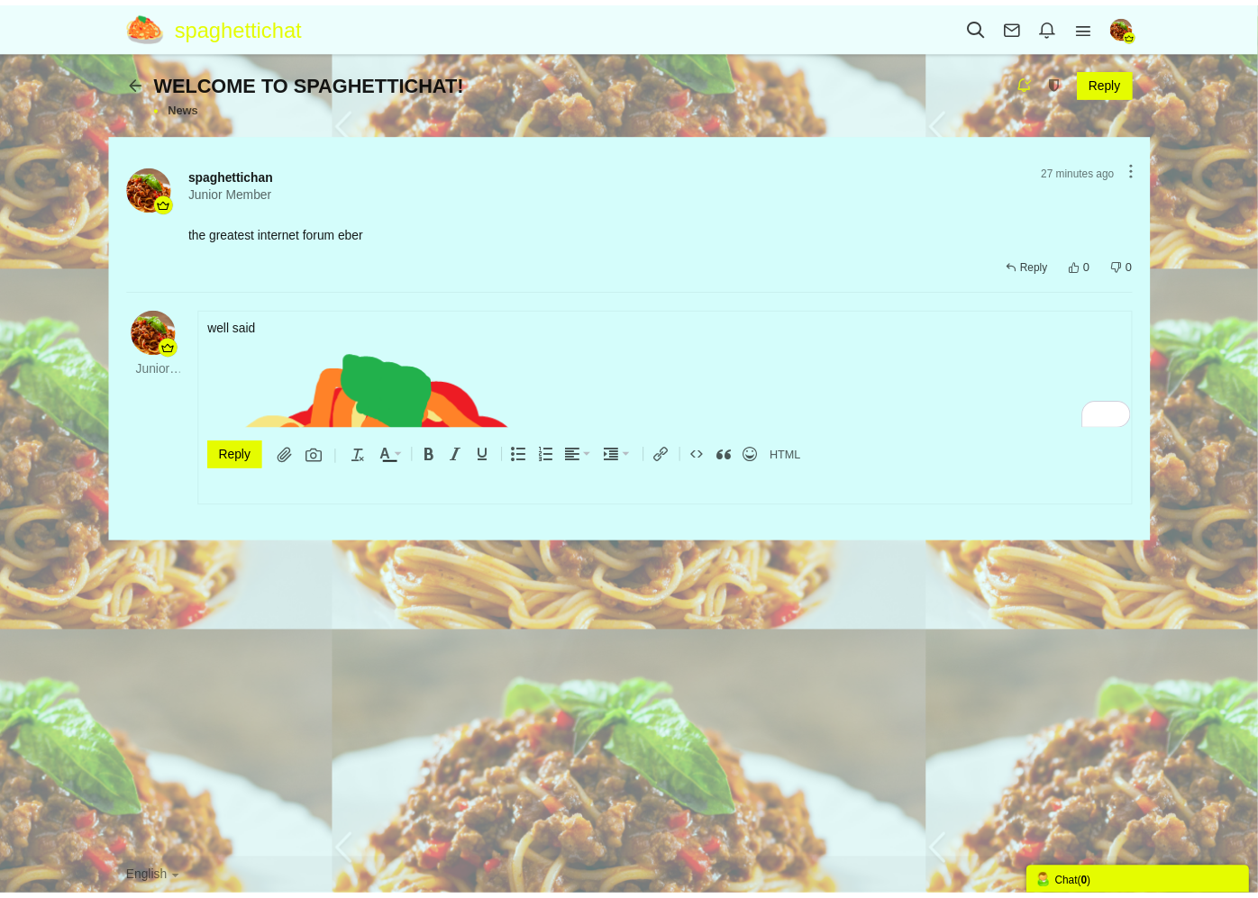
scroll to position [2, 0]
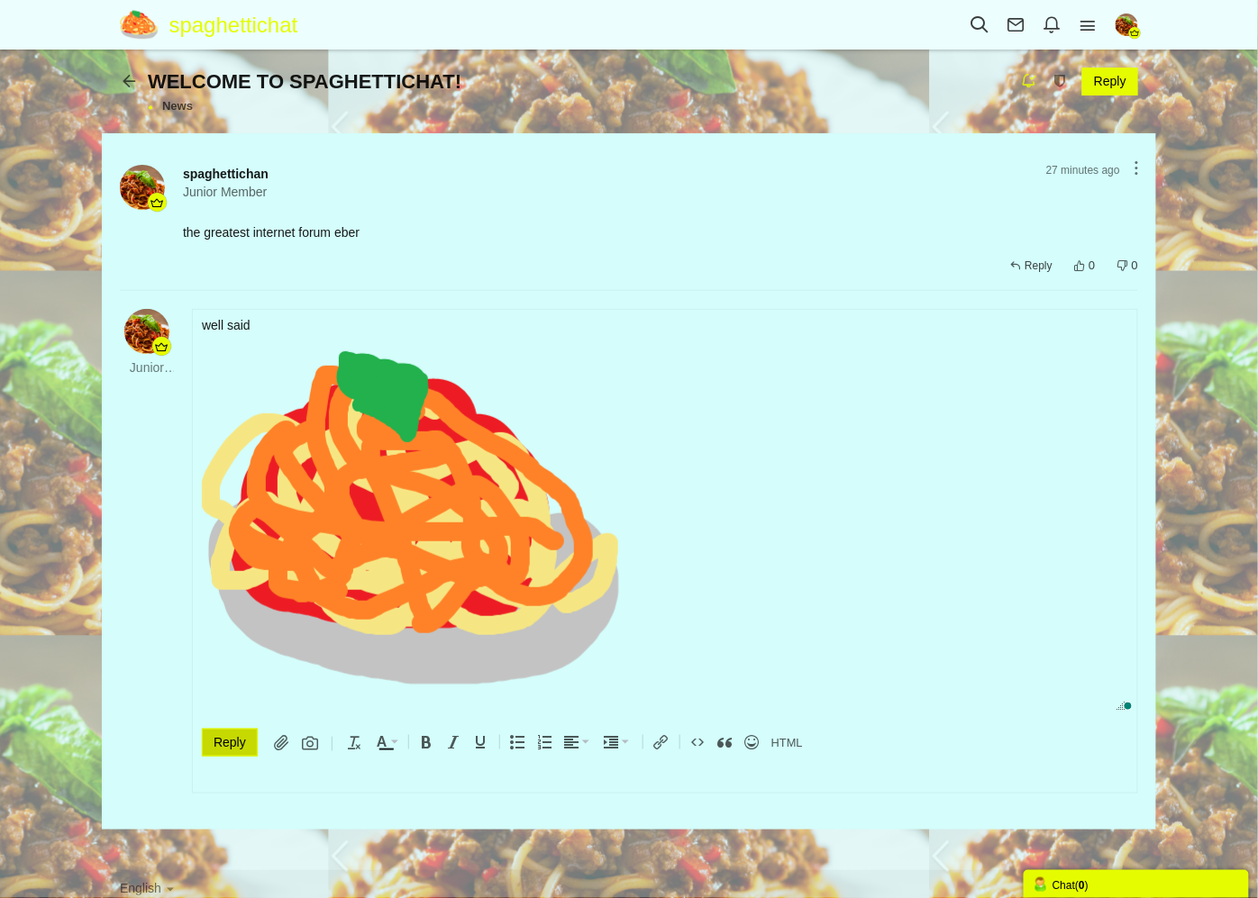
click at [218, 742] on input "Reply" at bounding box center [230, 743] width 56 height 28
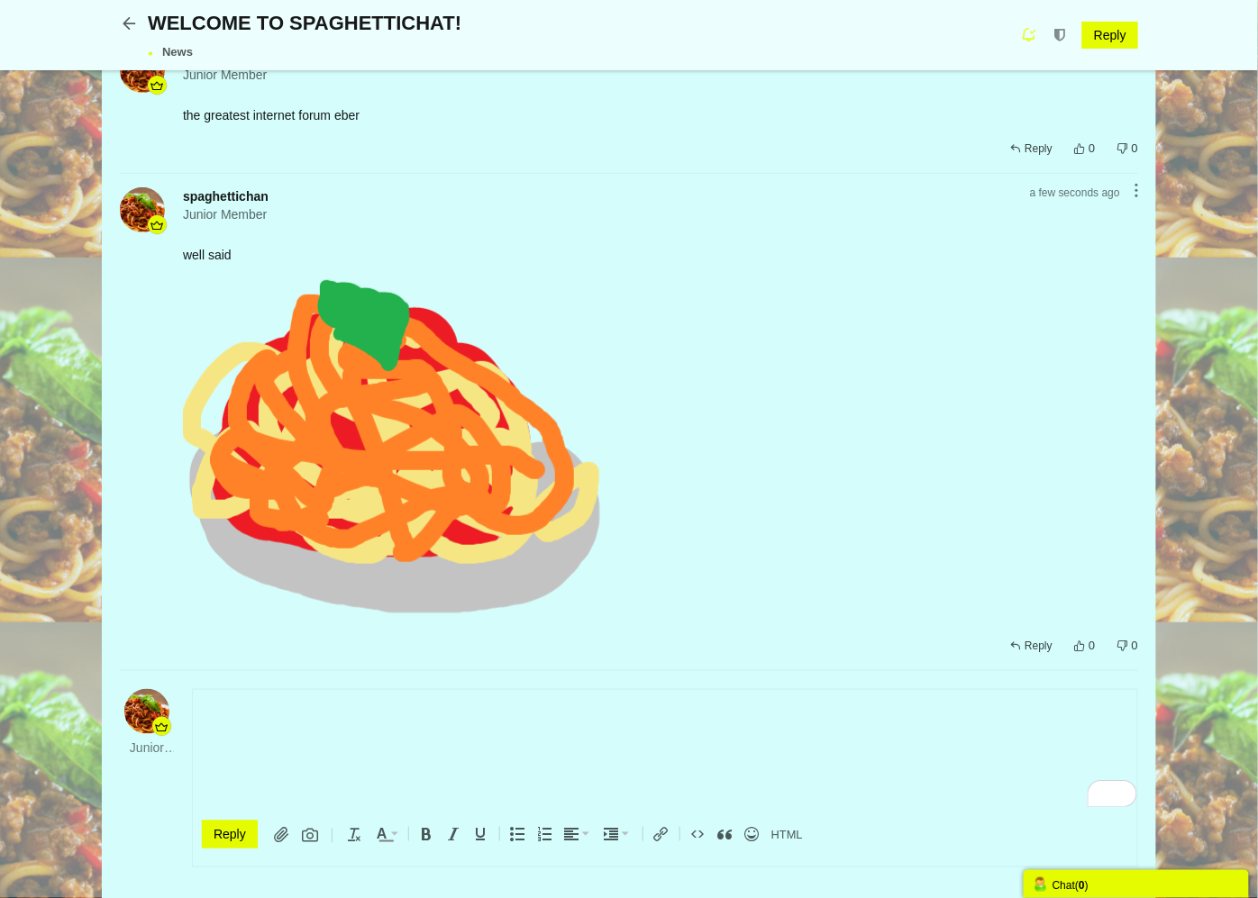
scroll to position [185, 0]
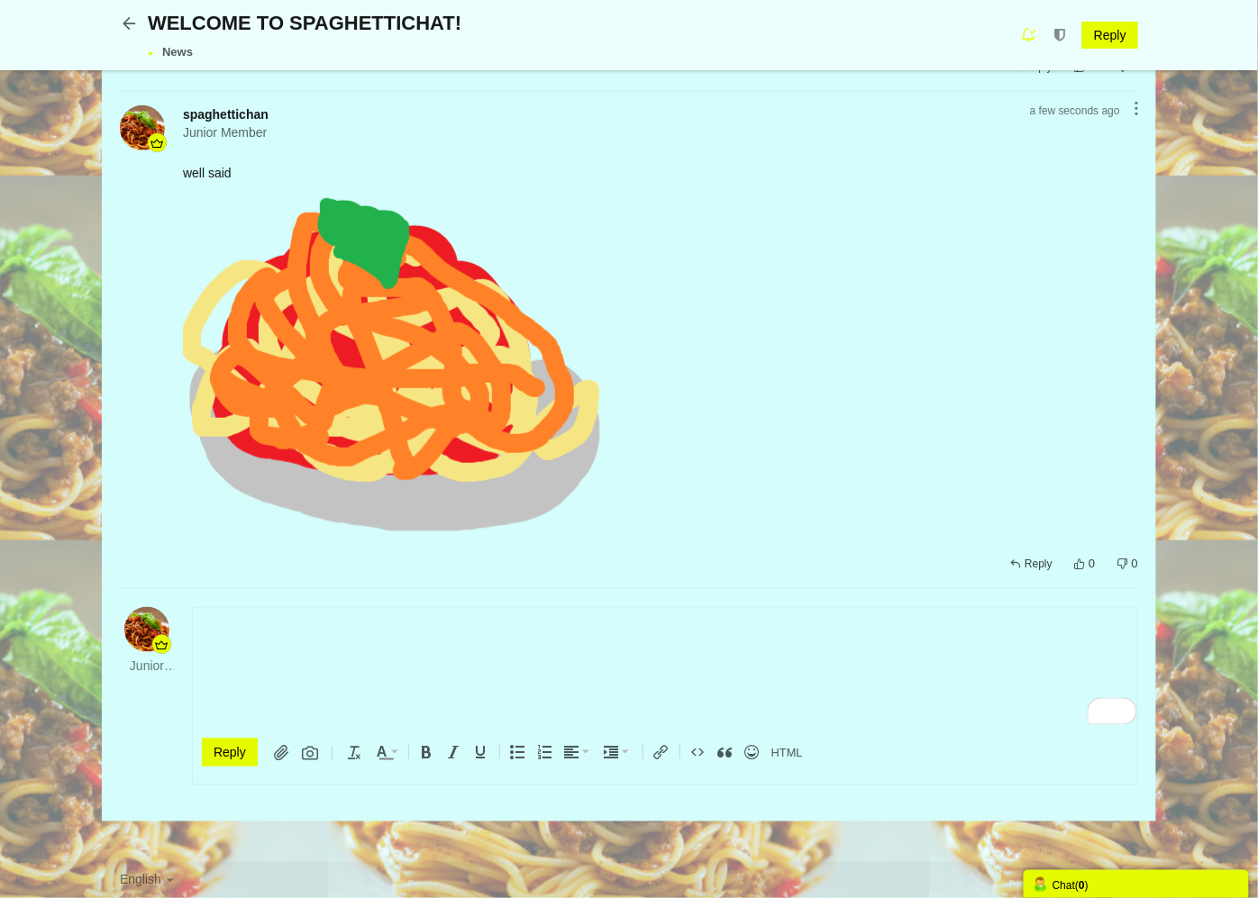
click at [131, 28] on icon at bounding box center [134, 35] width 28 height 15
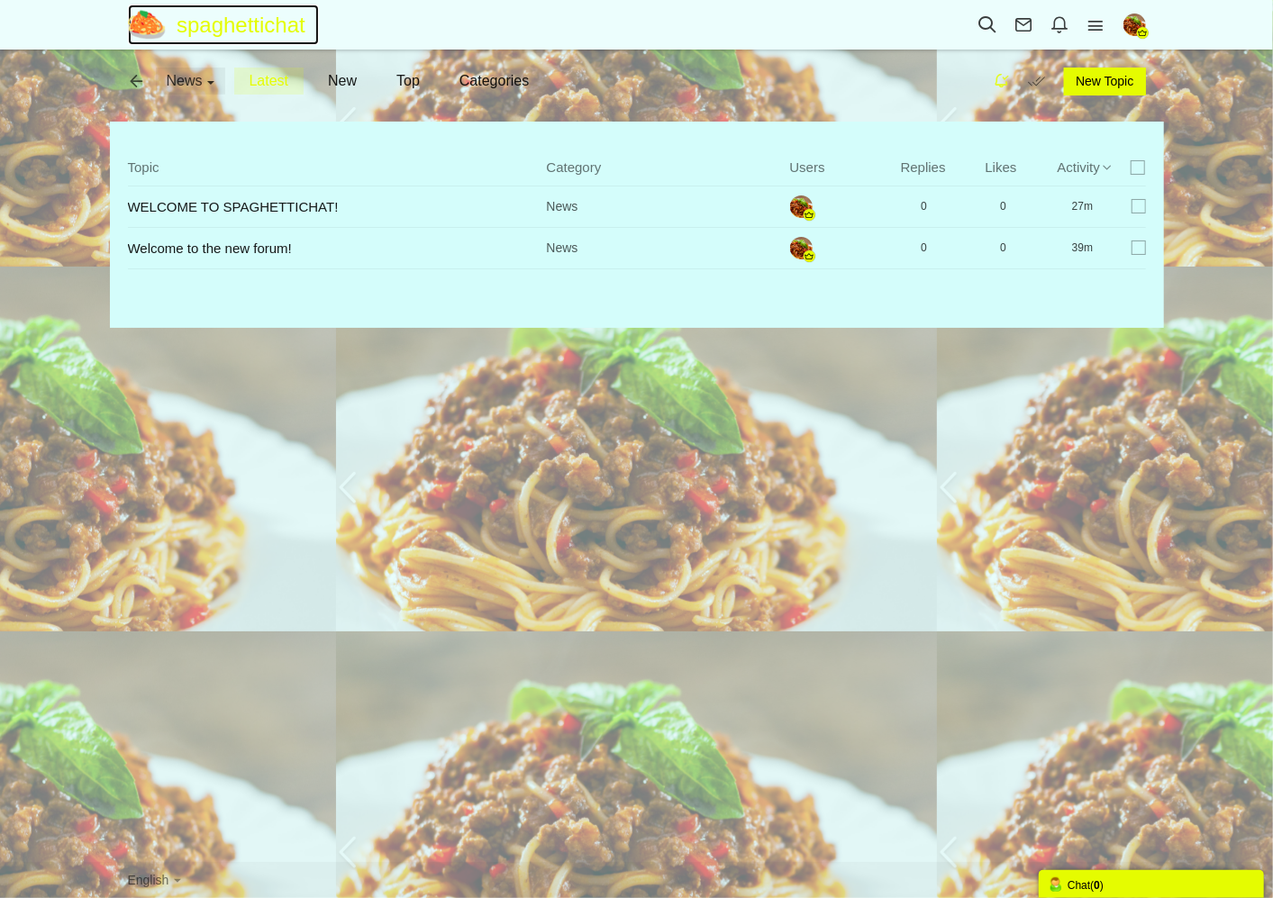
click at [151, 21] on img at bounding box center [153, 25] width 50 height 32
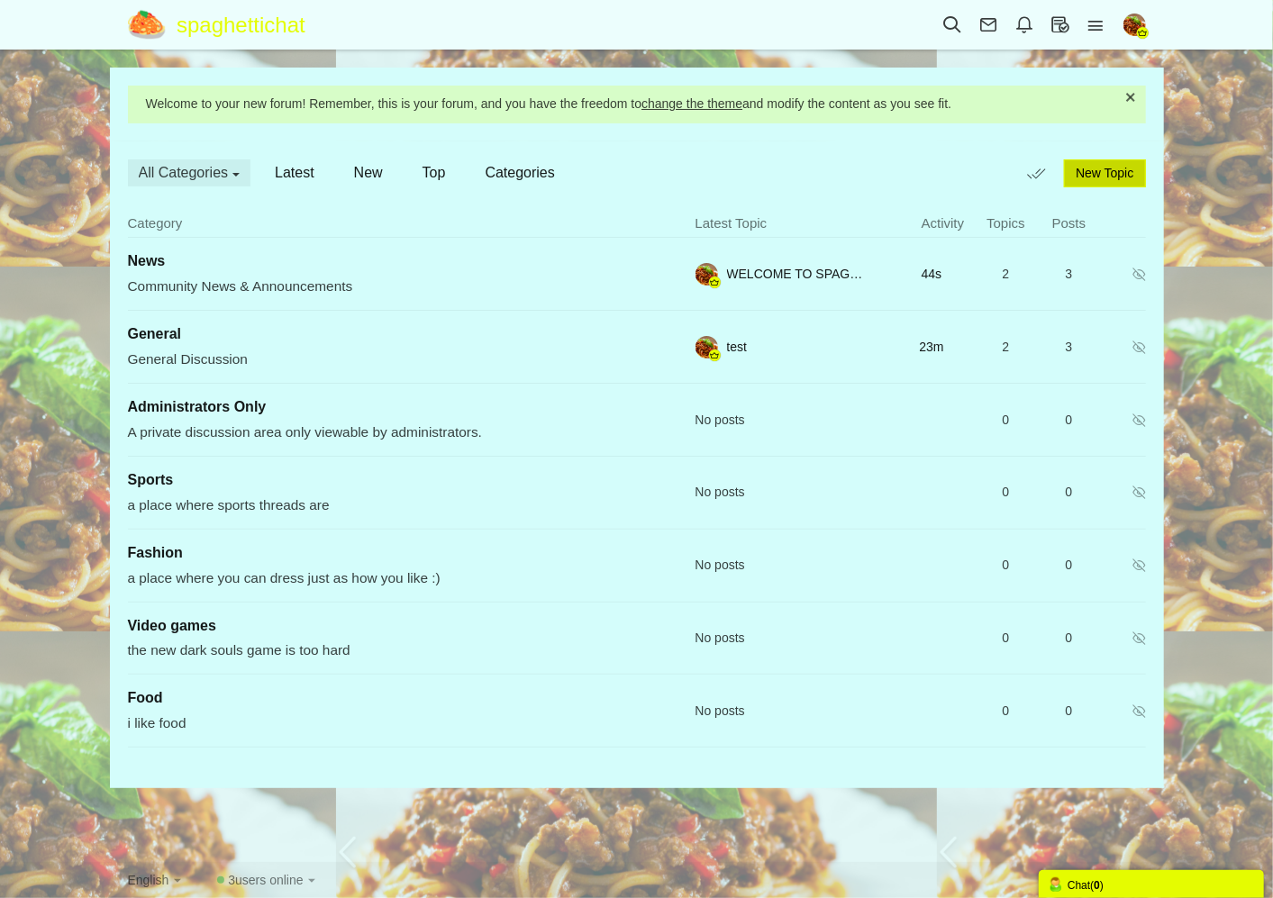
click at [1103, 182] on link "New Topic" at bounding box center [1104, 173] width 81 height 28
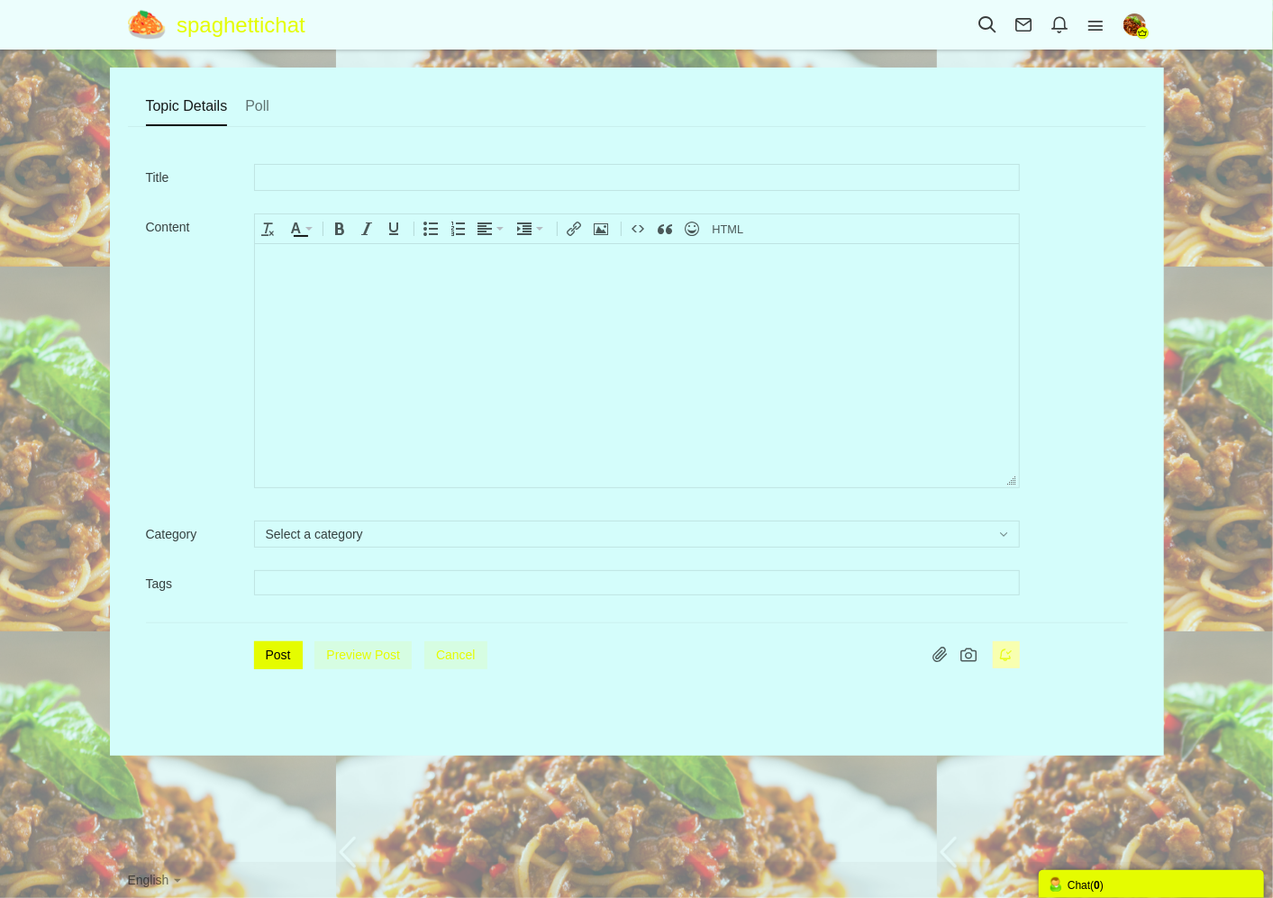
click at [313, 174] on input "text" at bounding box center [637, 177] width 766 height 27
type input "¸test"
click at [378, 334] on body at bounding box center [636, 364] width 764 height 243
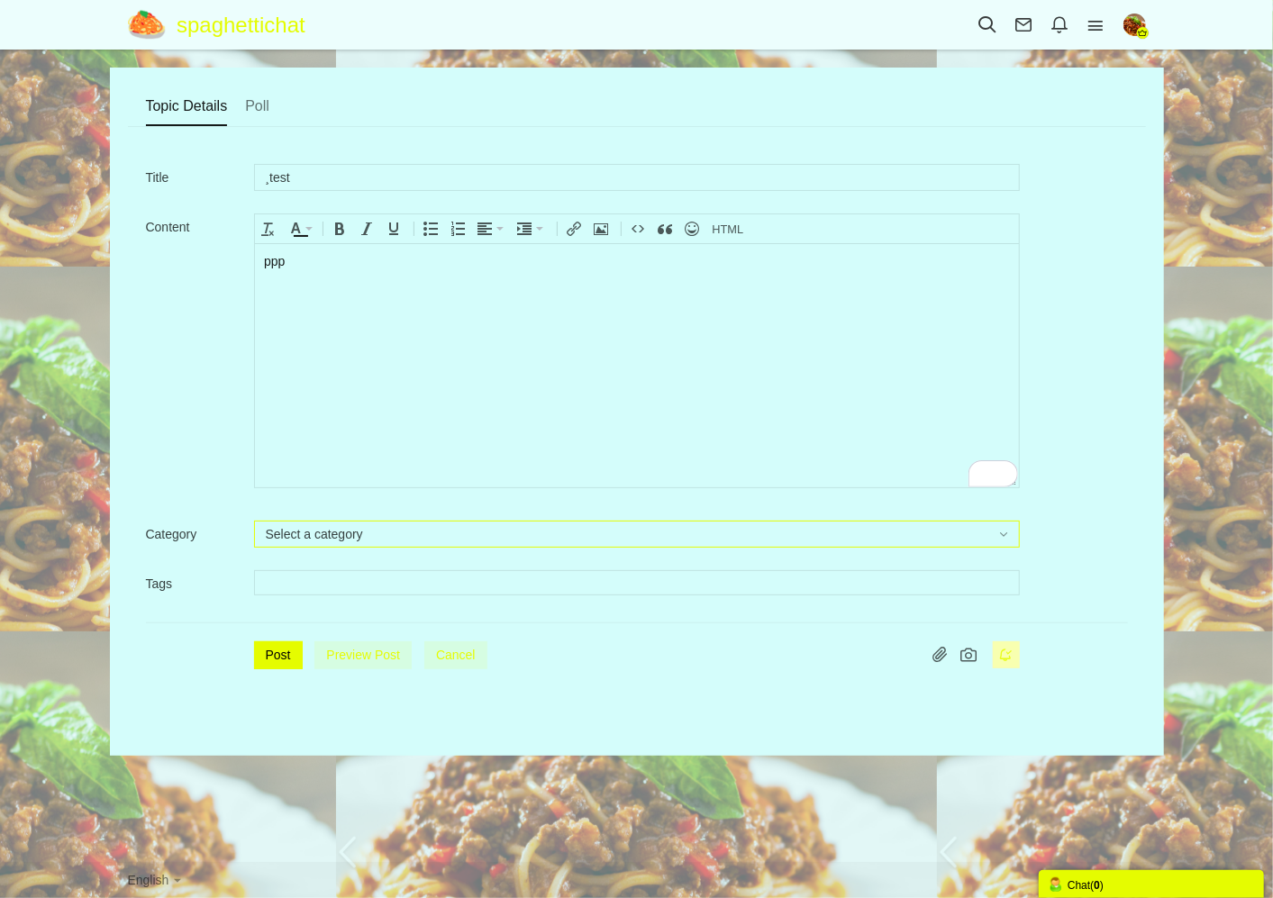
click at [345, 532] on span "Select a category" at bounding box center [314, 534] width 97 height 14
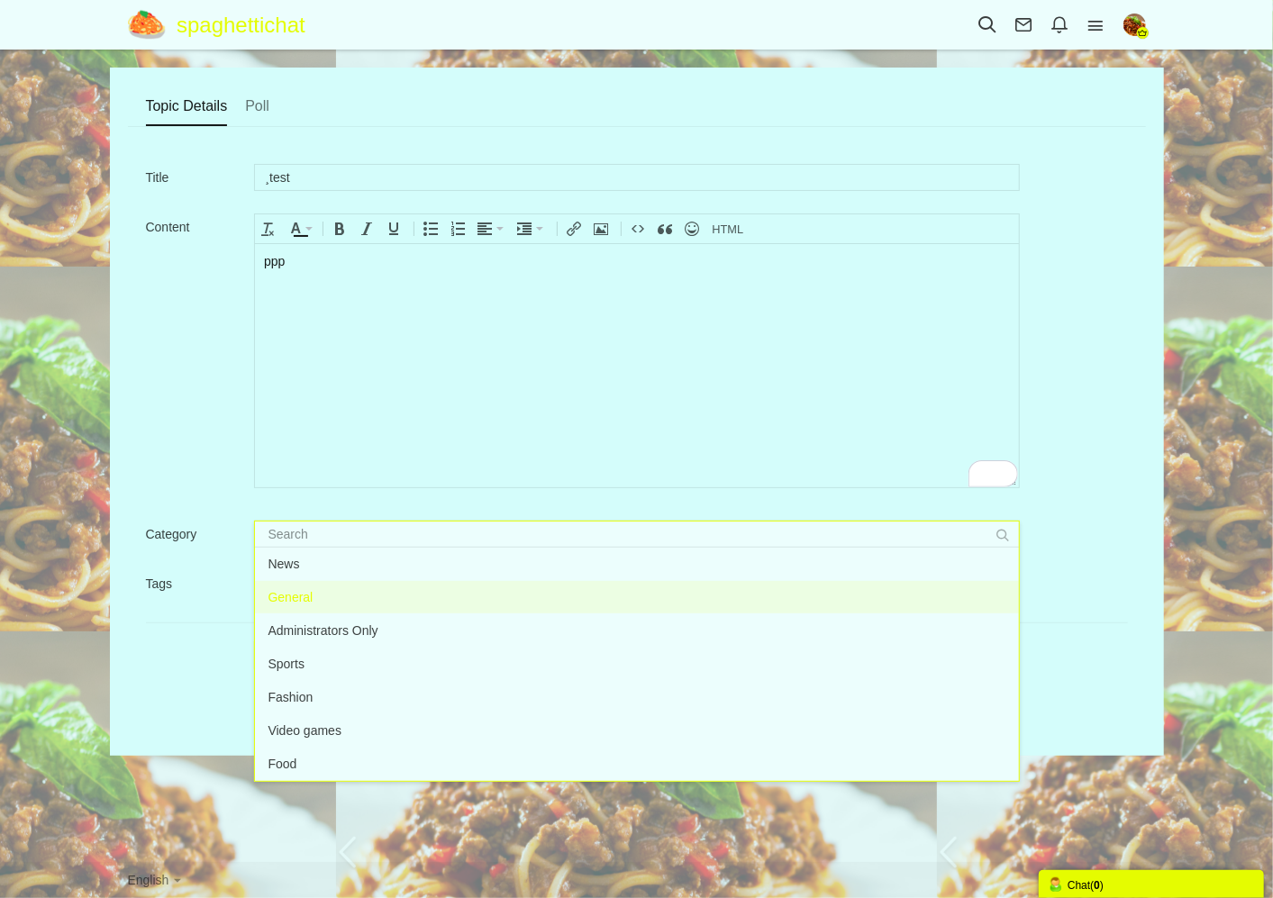
click at [315, 593] on li "General" at bounding box center [637, 597] width 764 height 32
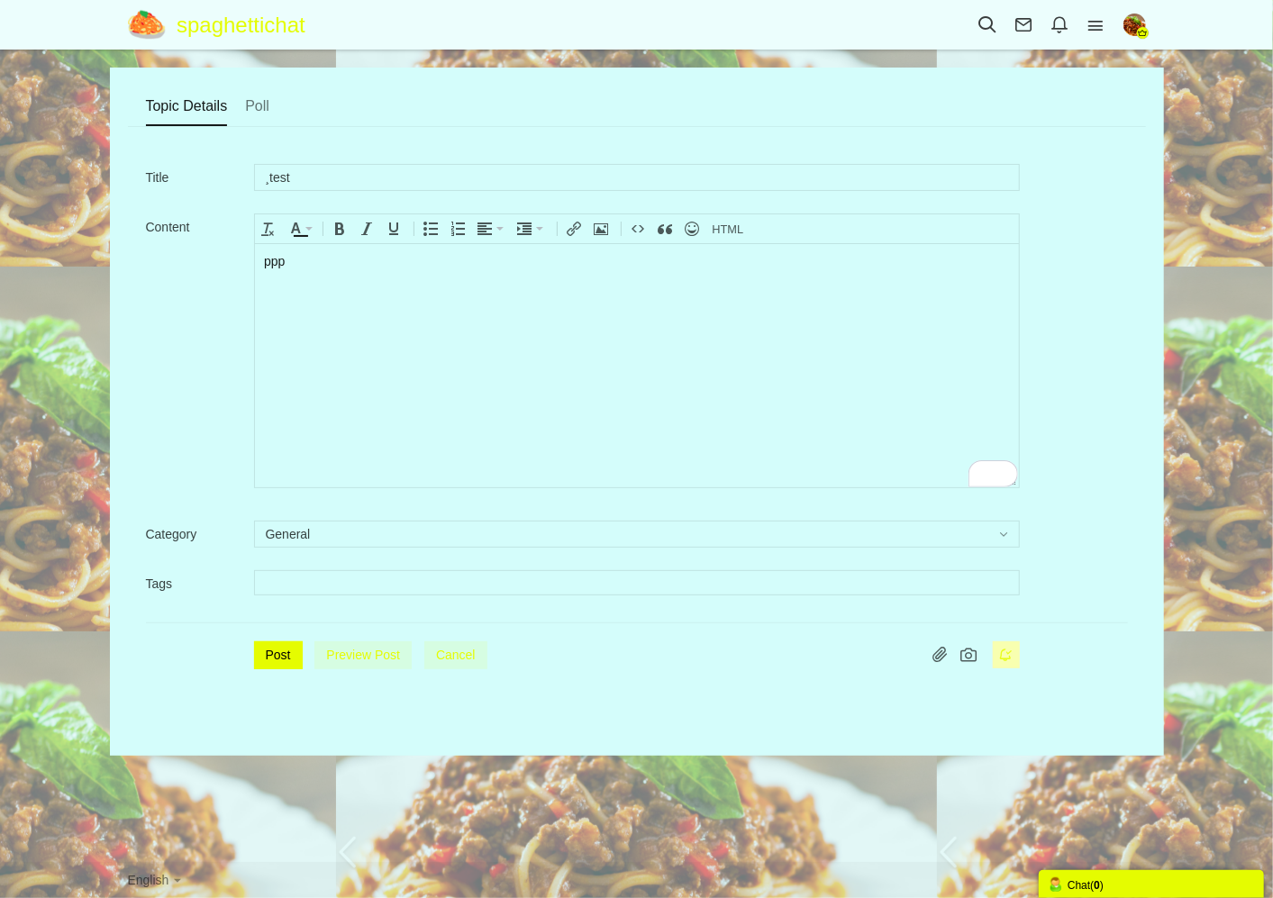
click at [343, 578] on input "text" at bounding box center [636, 583] width 741 height 18
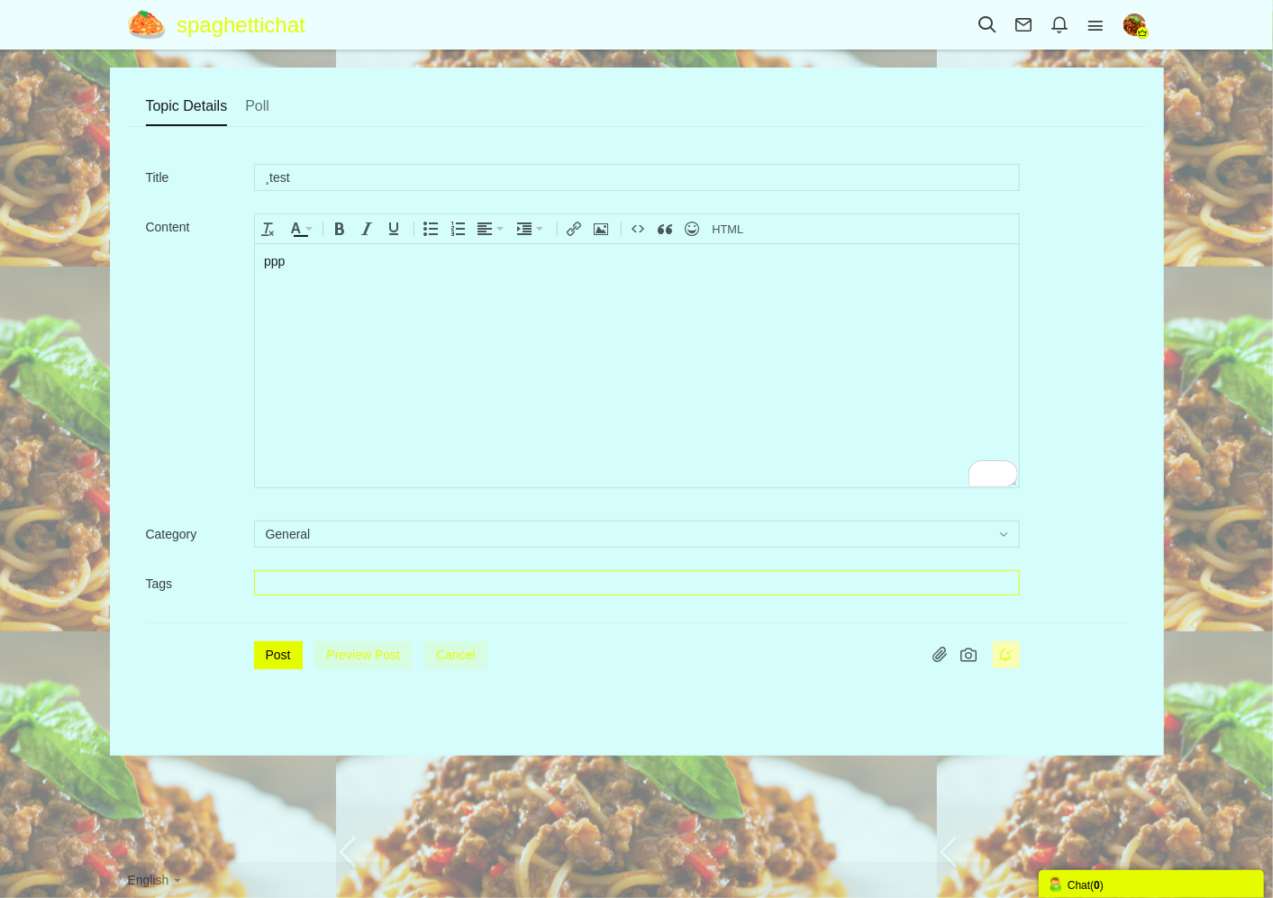
click at [435, 330] on body "ppp" at bounding box center [636, 364] width 764 height 243
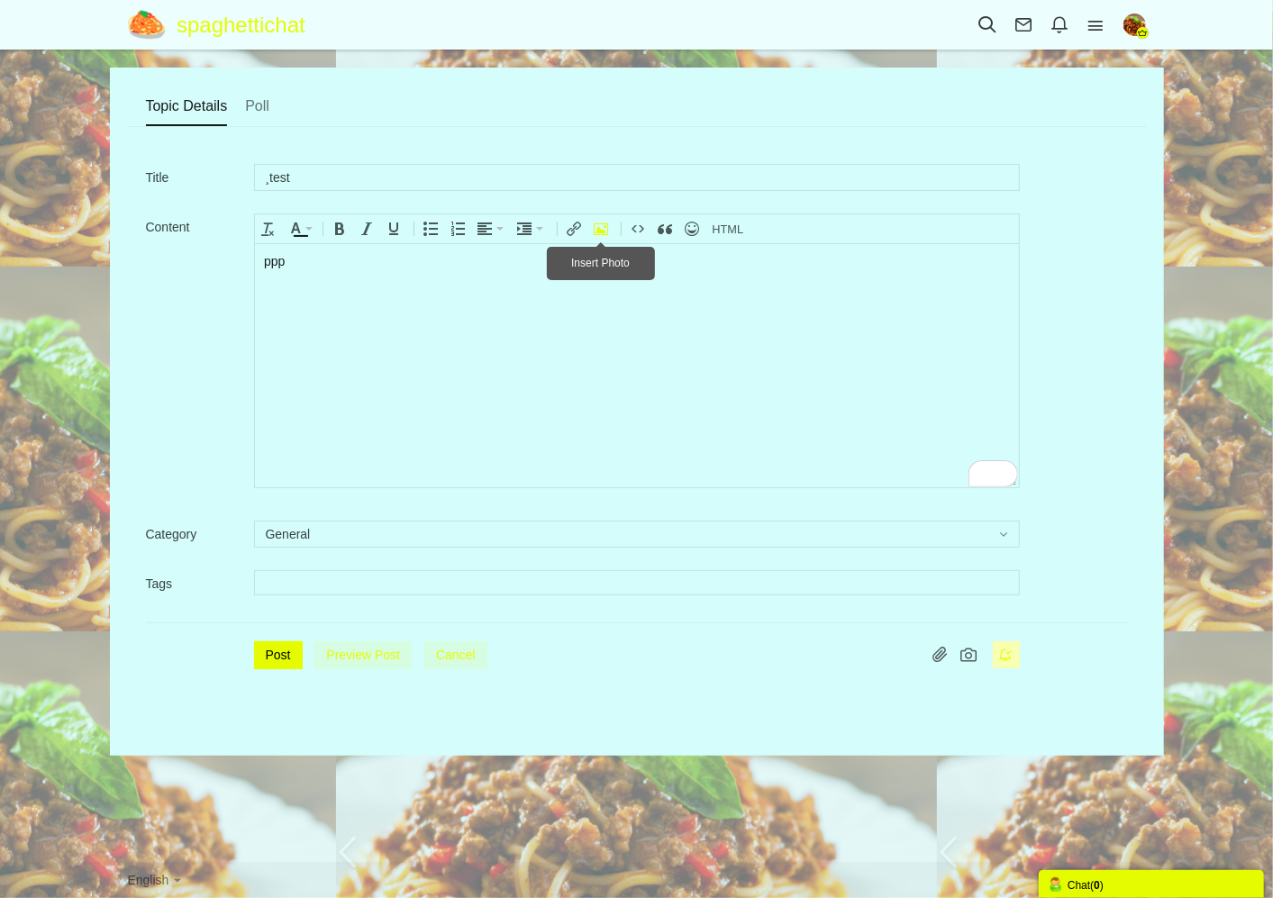
click at [599, 223] on icon "Insert Photo" at bounding box center [602, 229] width 14 height 14
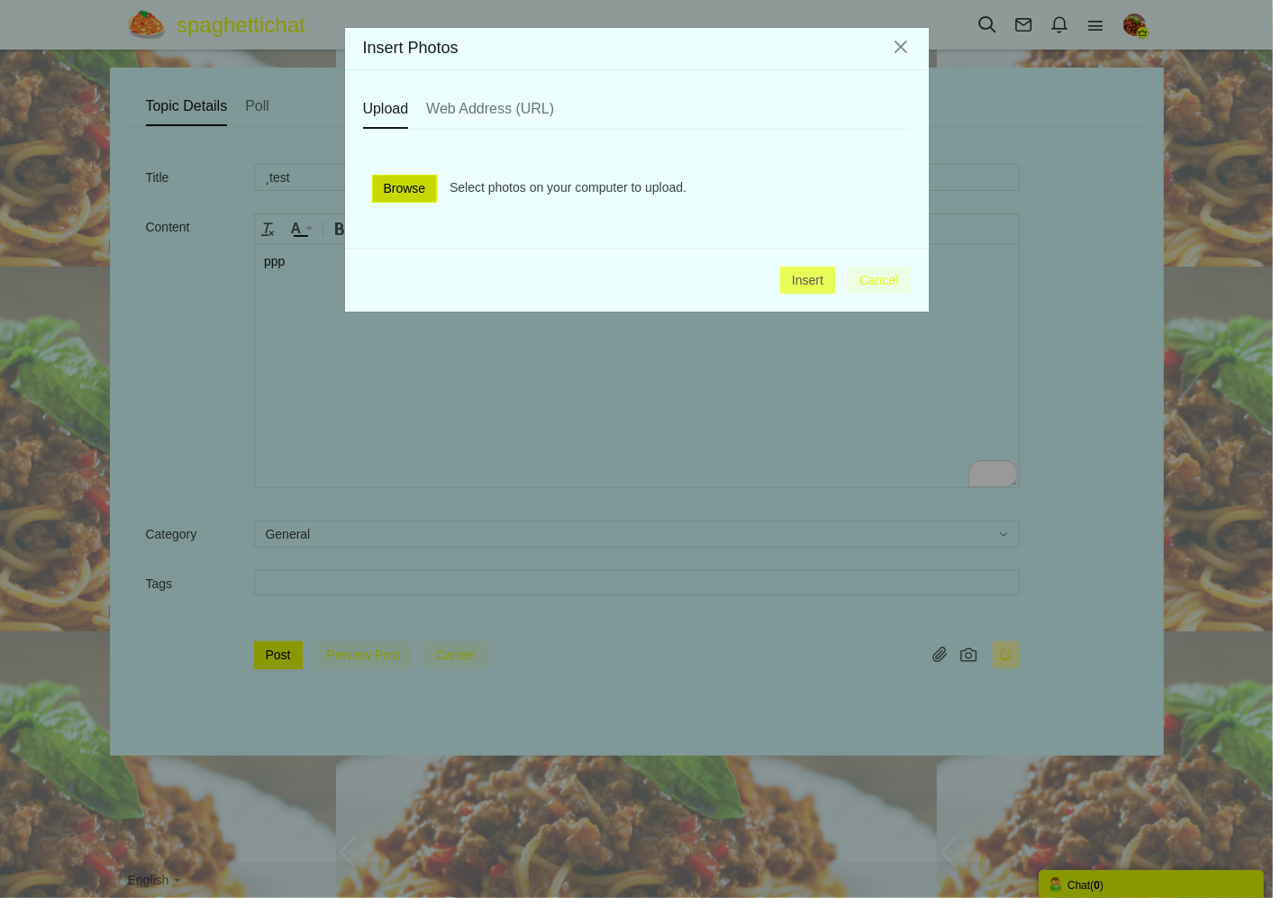
click at [391, 178] on link "Browse" at bounding box center [405, 189] width 66 height 28
type input "C:\fakepath\211111111.png"
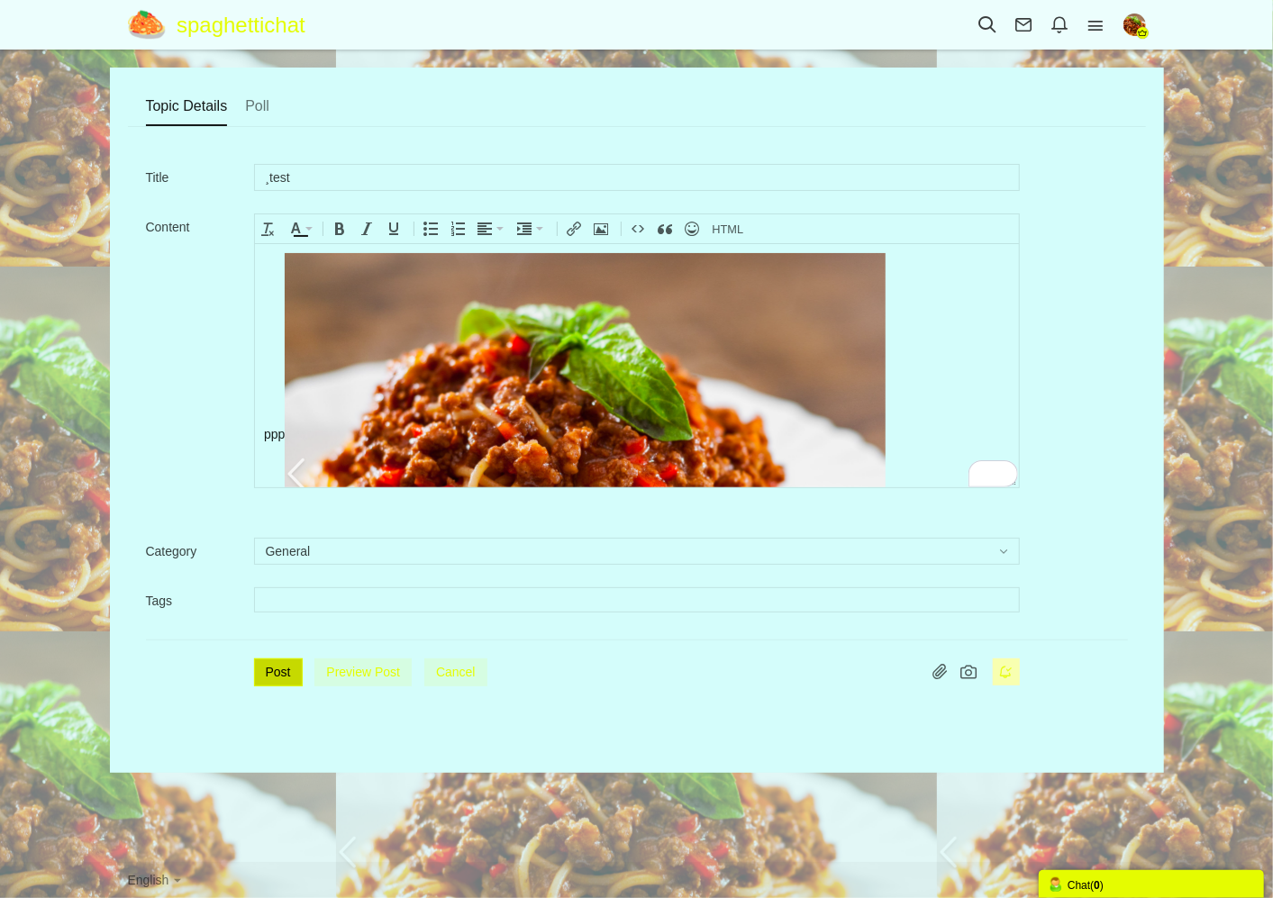
click at [277, 671] on button "Post" at bounding box center [278, 673] width 49 height 28
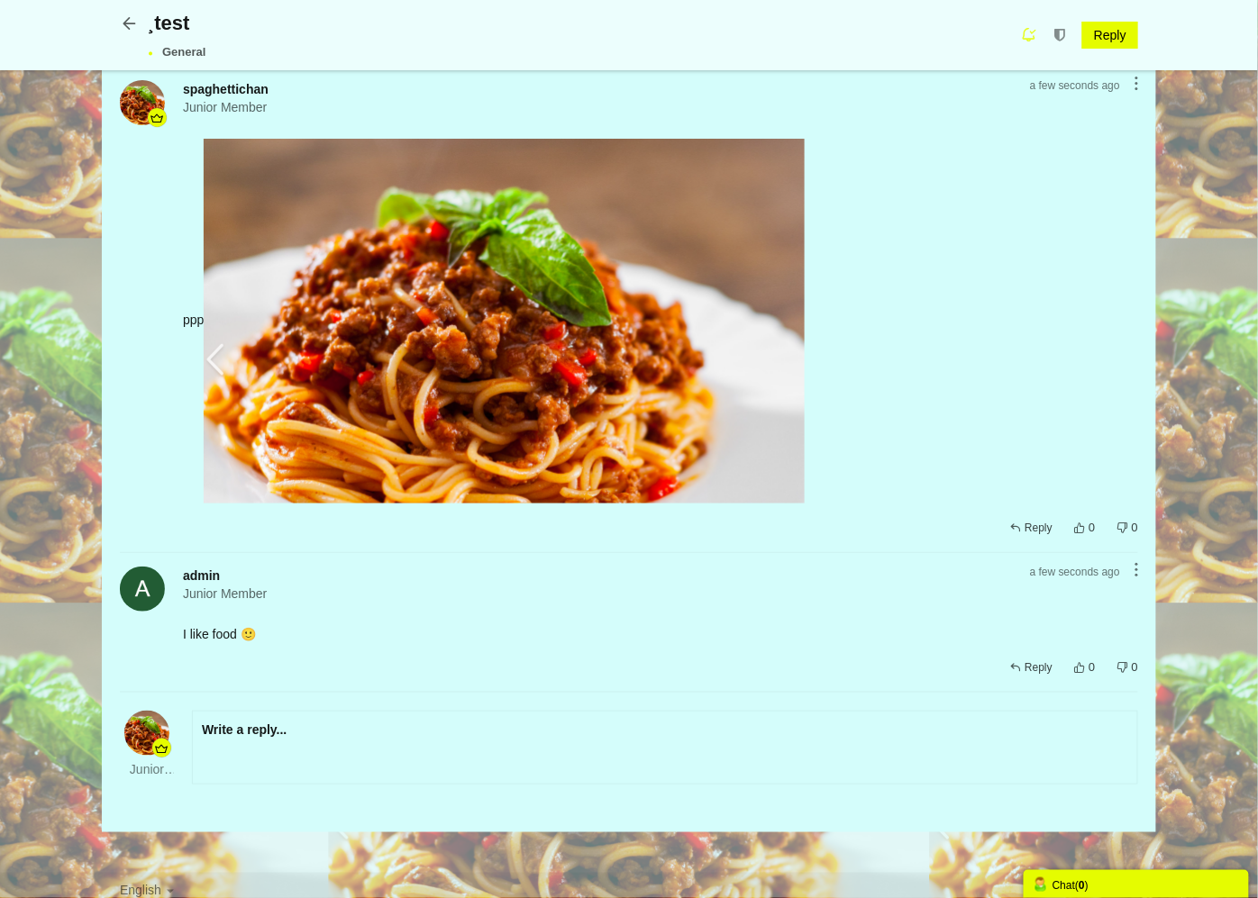
scroll to position [81, 0]
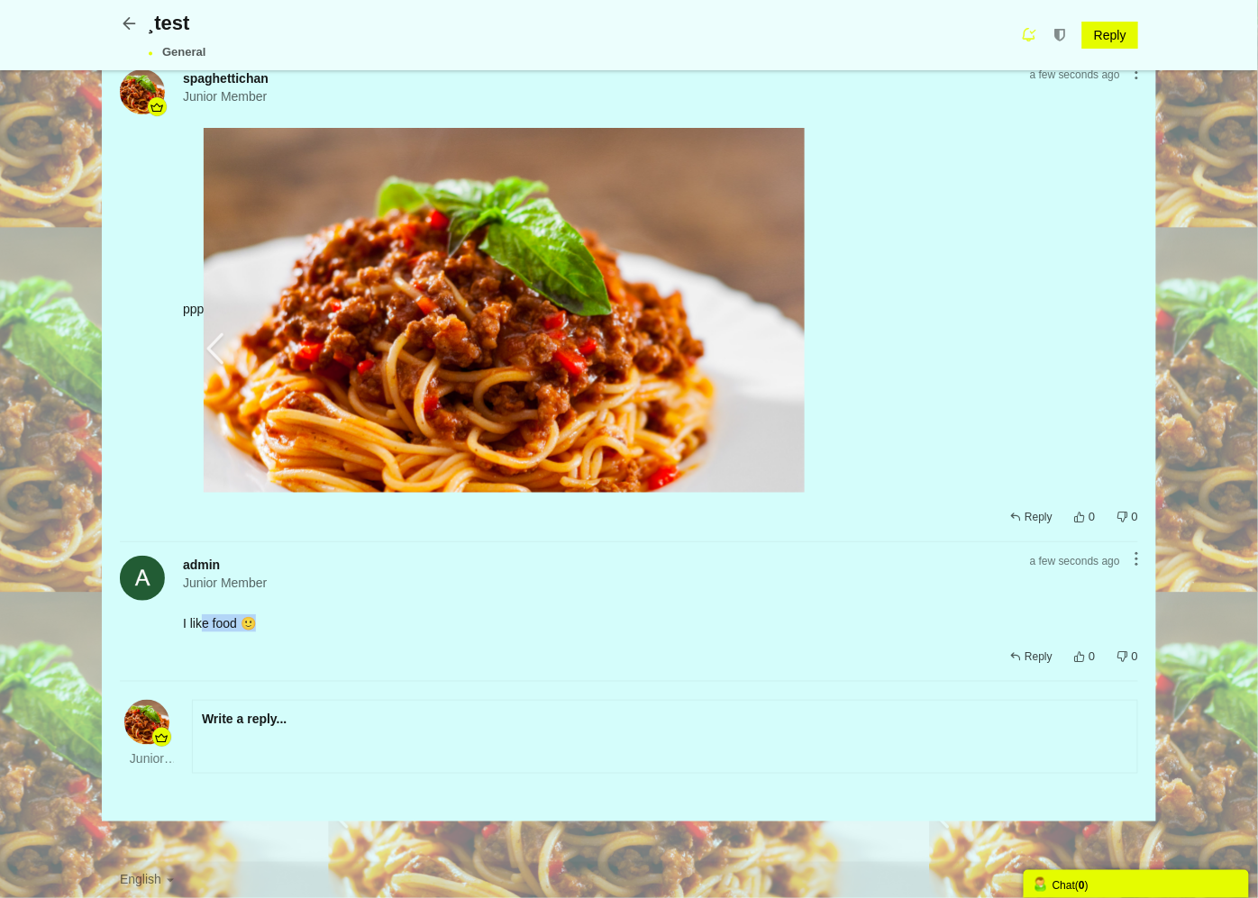
drag, startPoint x: 209, startPoint y: 617, endPoint x: 194, endPoint y: 617, distance: 15.3
click at [194, 617] on div "I like food 🙂" at bounding box center [660, 623] width 955 height 18
drag, startPoint x: 194, startPoint y: 617, endPoint x: 411, endPoint y: 644, distance: 218.8
click at [411, 644] on div "Share Edit Move Delete Change Ownership Report admin Junior Member a few second…" at bounding box center [660, 634] width 955 height 67
click at [136, 28] on icon at bounding box center [134, 35] width 28 height 15
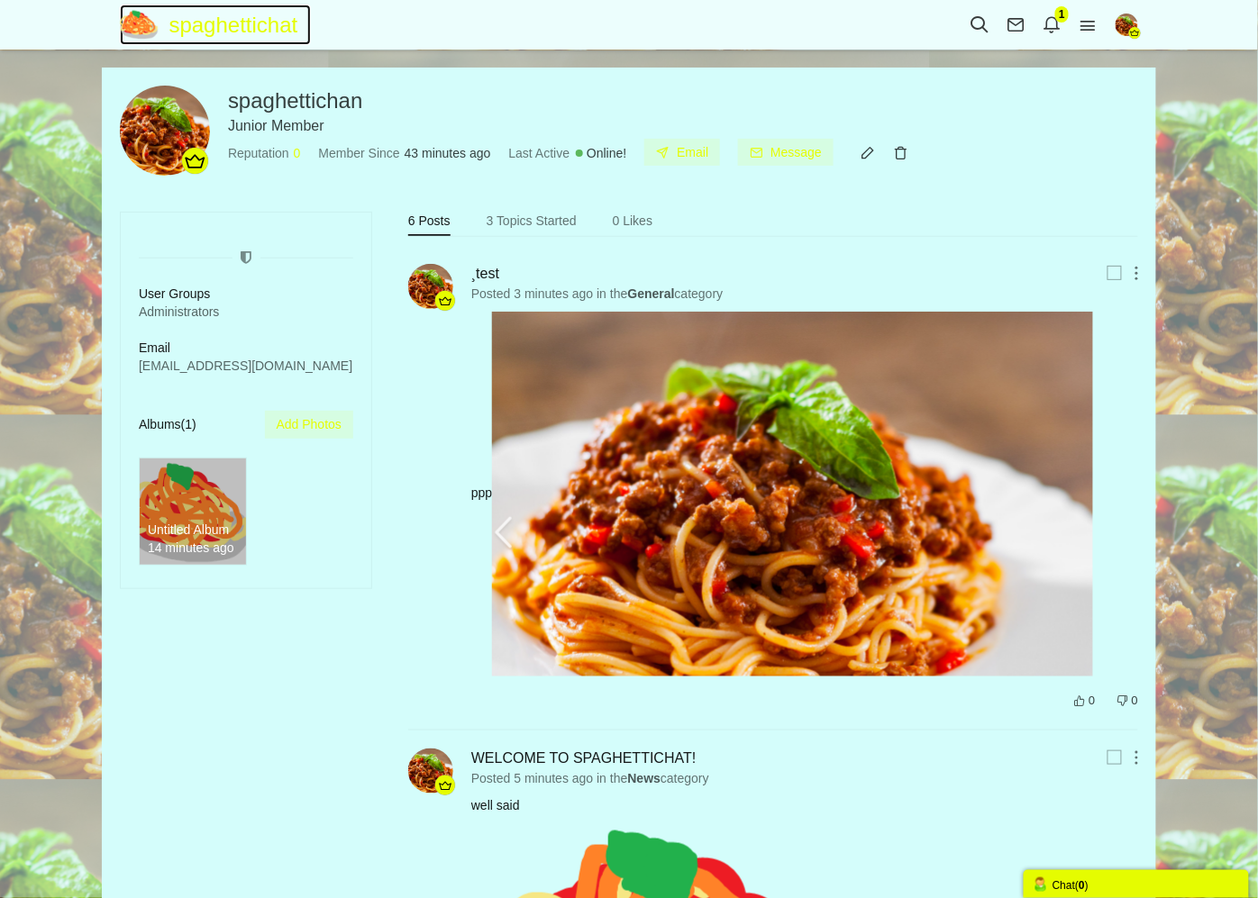
click at [286, 23] on span "spaghettichat" at bounding box center [240, 25] width 142 height 41
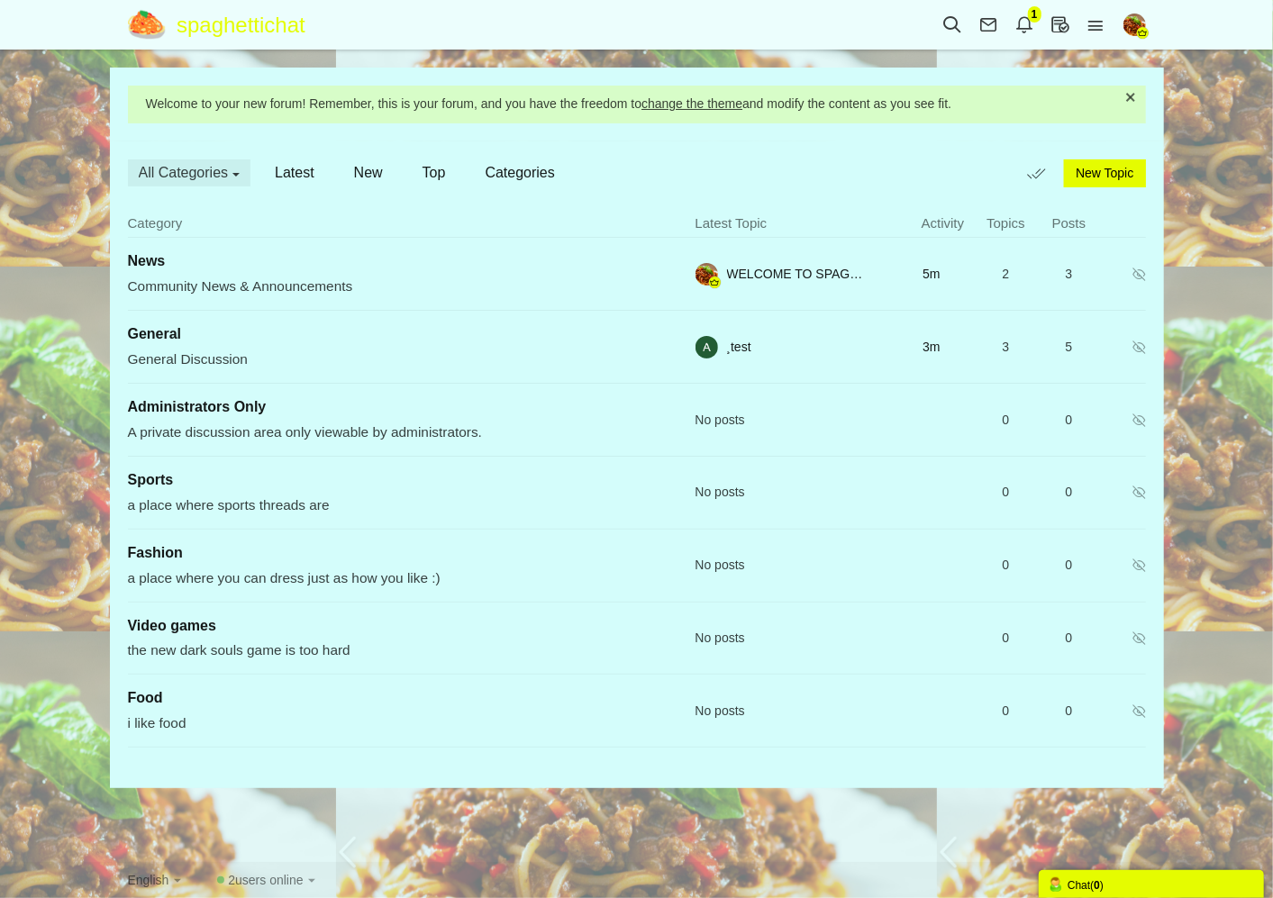
click at [1190, 451] on div "Messages are turned off. Enable them to send or receive messages. Enable Messag…" at bounding box center [636, 456] width 1273 height 777
drag, startPoint x: 265, startPoint y: 19, endPoint x: 277, endPoint y: 20, distance: 12.6
click at [265, 19] on span "spaghettichat" at bounding box center [248, 25] width 142 height 41
click at [1106, 24] on icon at bounding box center [1096, 25] width 36 height 20
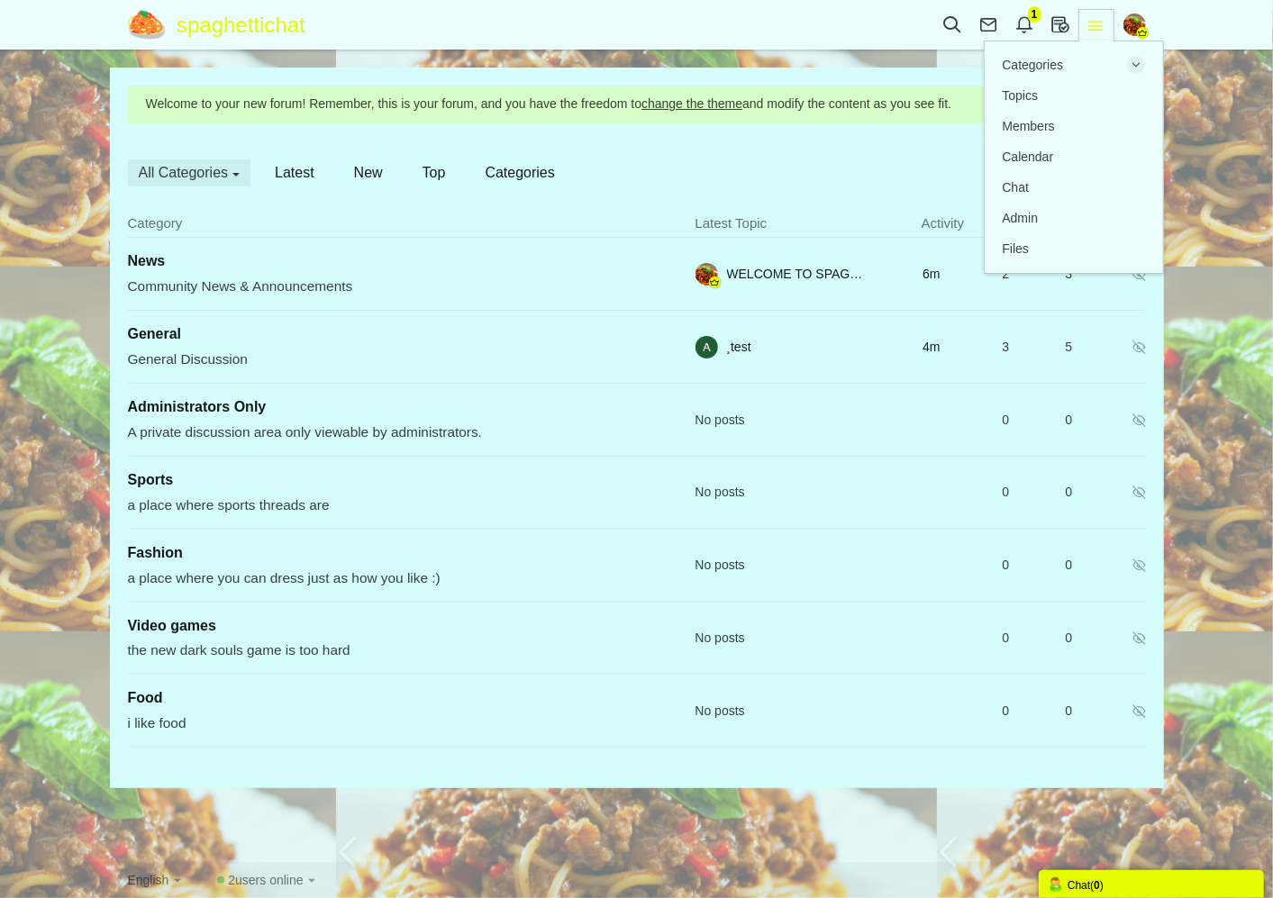
click at [1106, 24] on icon at bounding box center [1096, 25] width 36 height 20
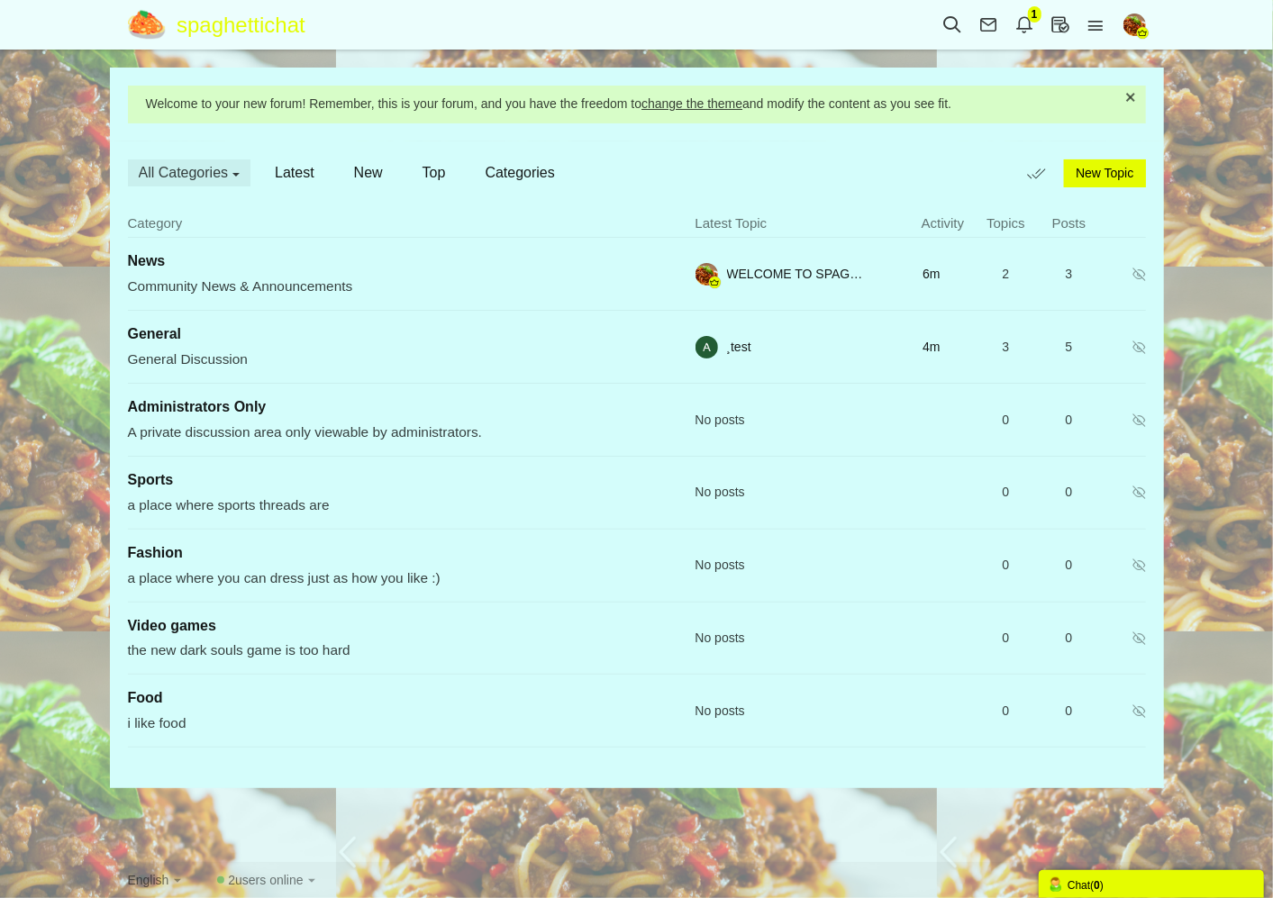
click at [1131, 24] on img "button" at bounding box center [1134, 25] width 23 height 23
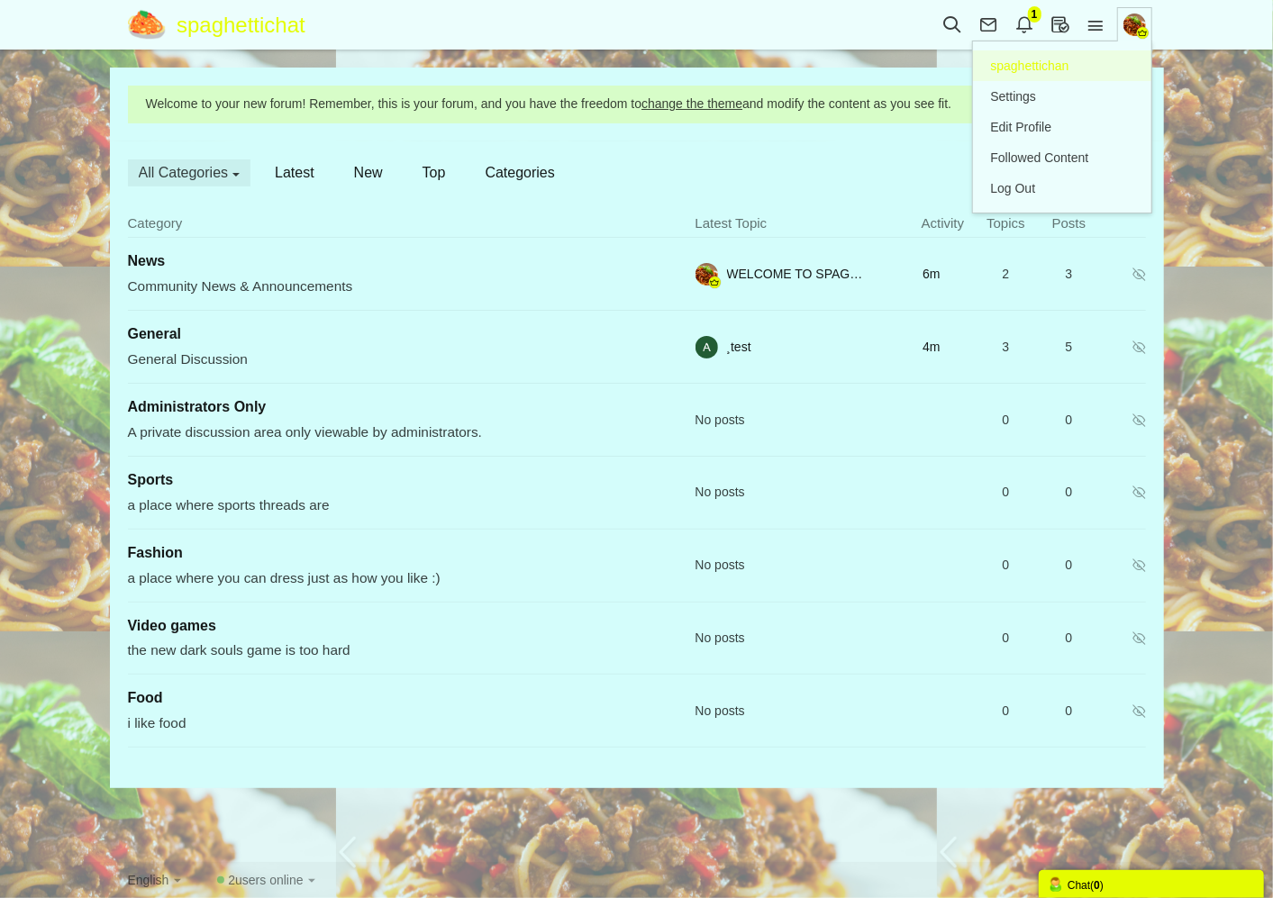
click at [1078, 68] on link "Profile spaghettichan" at bounding box center [1062, 65] width 178 height 31
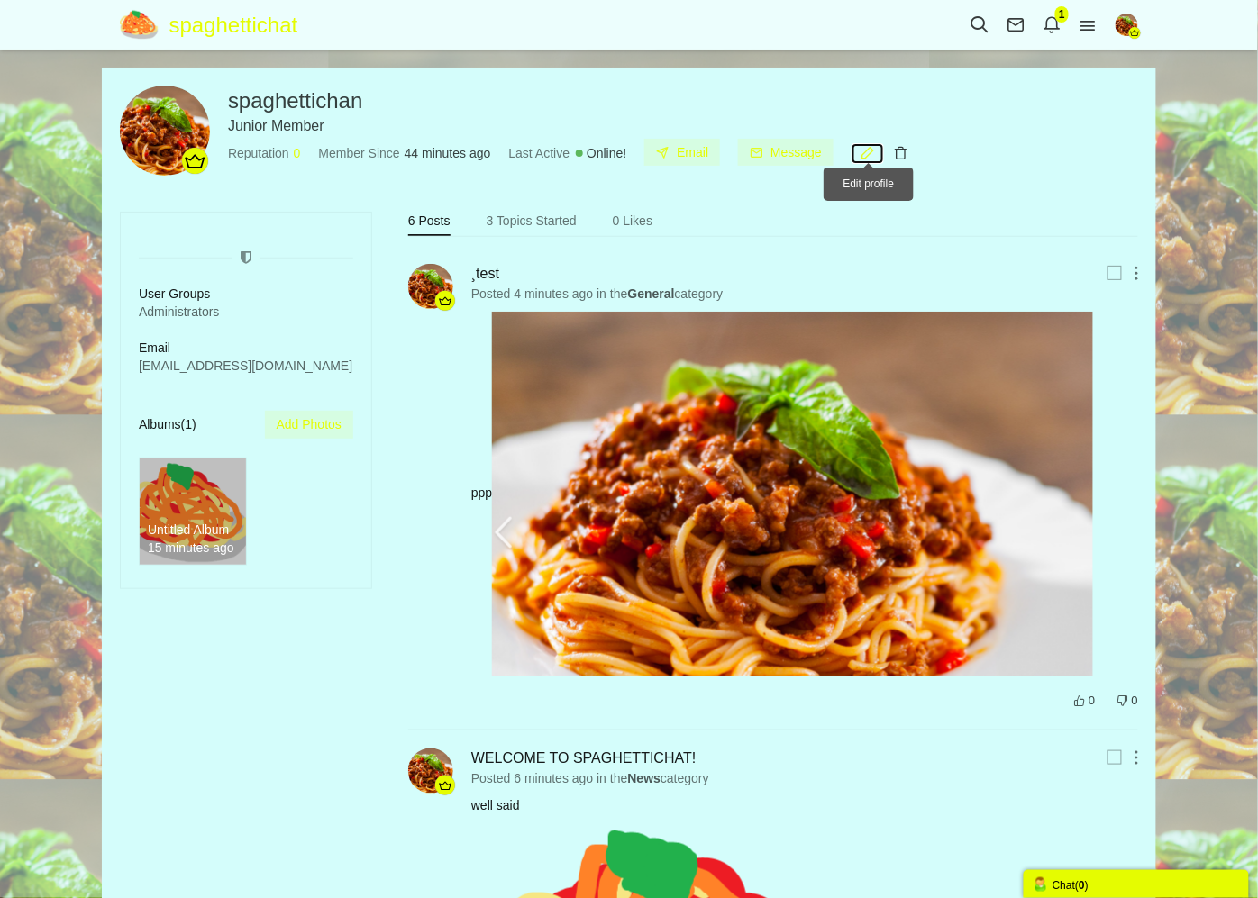
click at [877, 151] on icon at bounding box center [867, 152] width 32 height 15
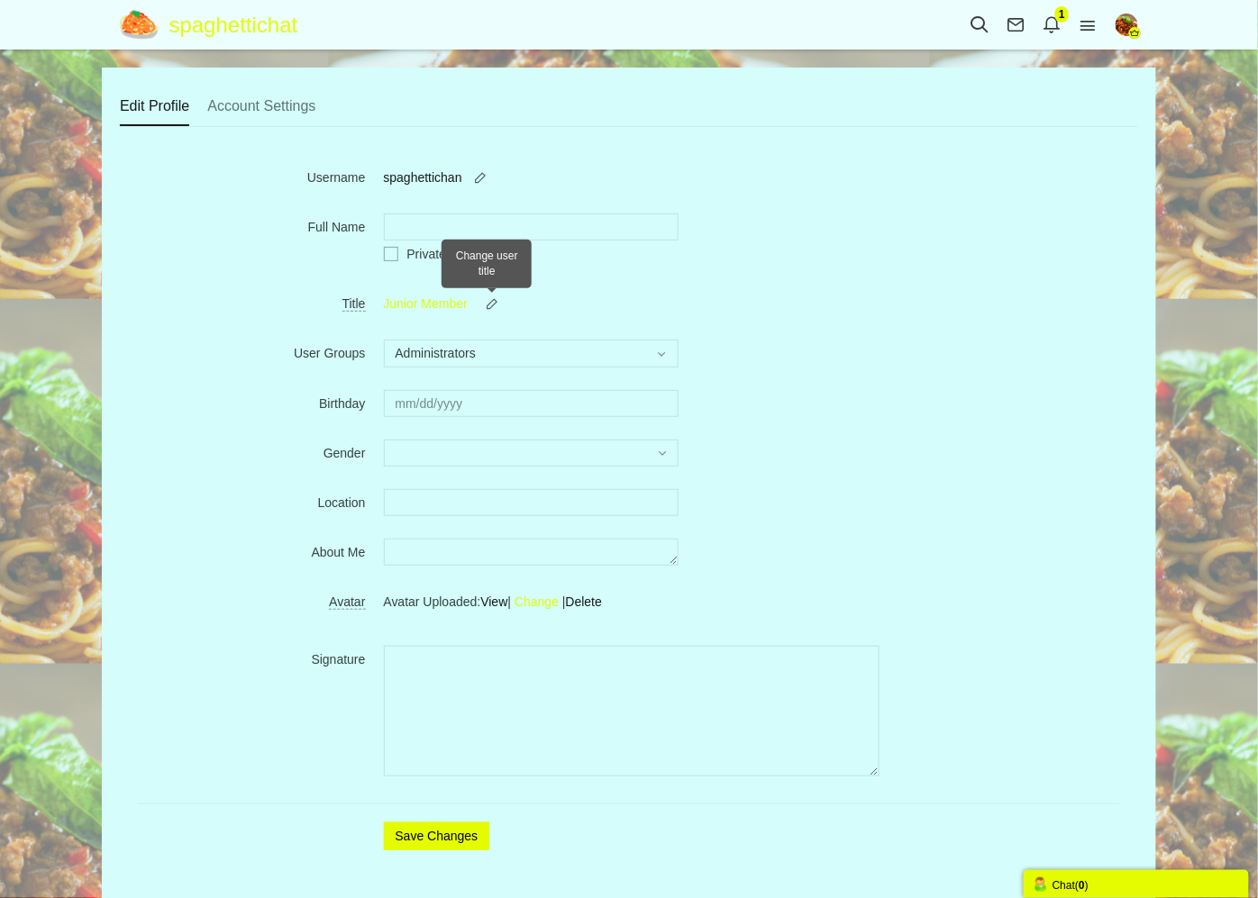
click at [497, 307] on small at bounding box center [492, 303] width 31 height 14
drag, startPoint x: 497, startPoint y: 307, endPoint x: 350, endPoint y: 302, distance: 147.9
click at [351, 302] on div "Title Junior Member Junior Member Junior Member" at bounding box center [629, 308] width 982 height 36
click at [496, 296] on small at bounding box center [492, 303] width 31 height 14
drag, startPoint x: 496, startPoint y: 301, endPoint x: 394, endPoint y: 301, distance: 101.8
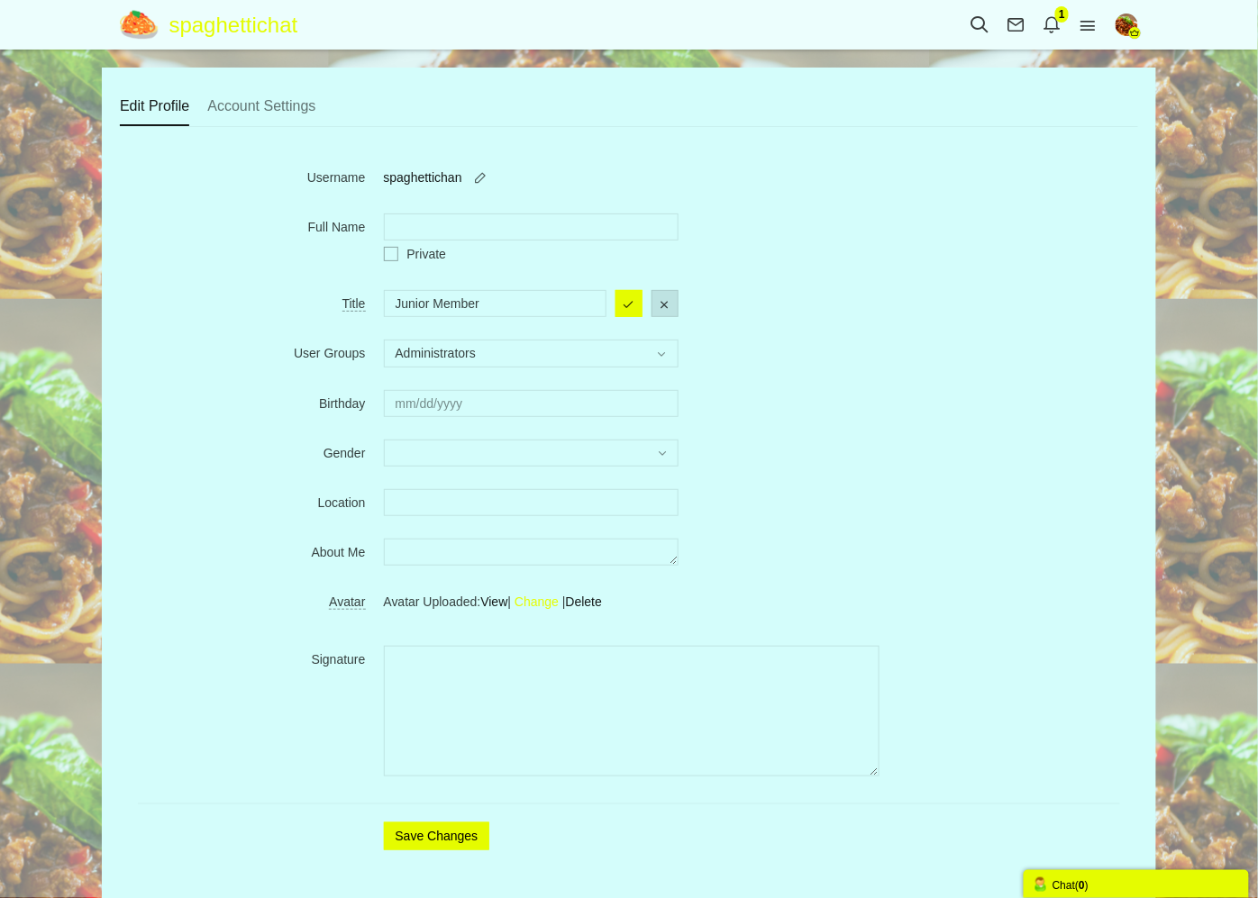
click at [395, 301] on input "Junior Member" at bounding box center [495, 303] width 223 height 27
type input "CEO"
click at [439, 214] on input "Full Name" at bounding box center [531, 227] width 295 height 27
type input "s"
type input "chef"
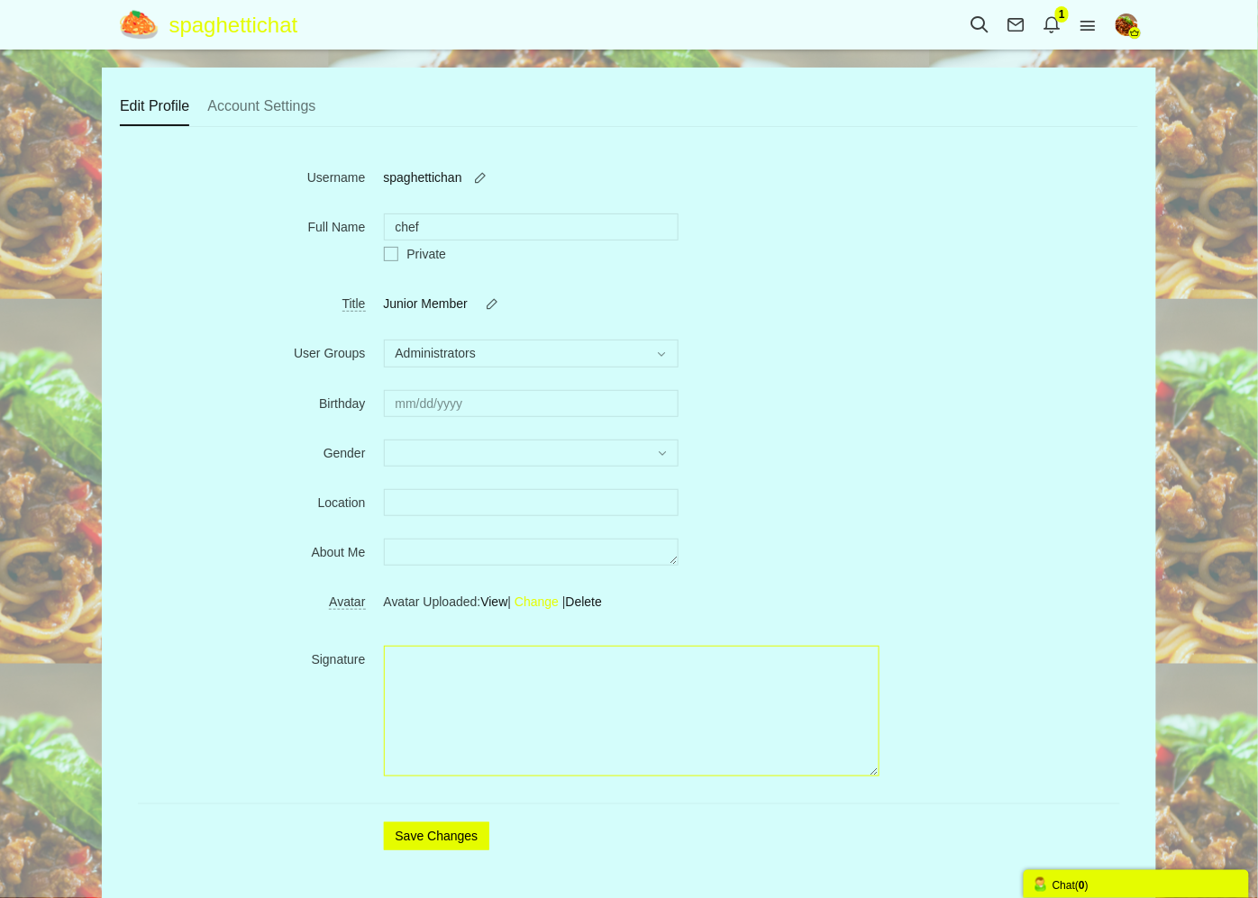
click at [455, 695] on textarea "Signature" at bounding box center [632, 711] width 496 height 131
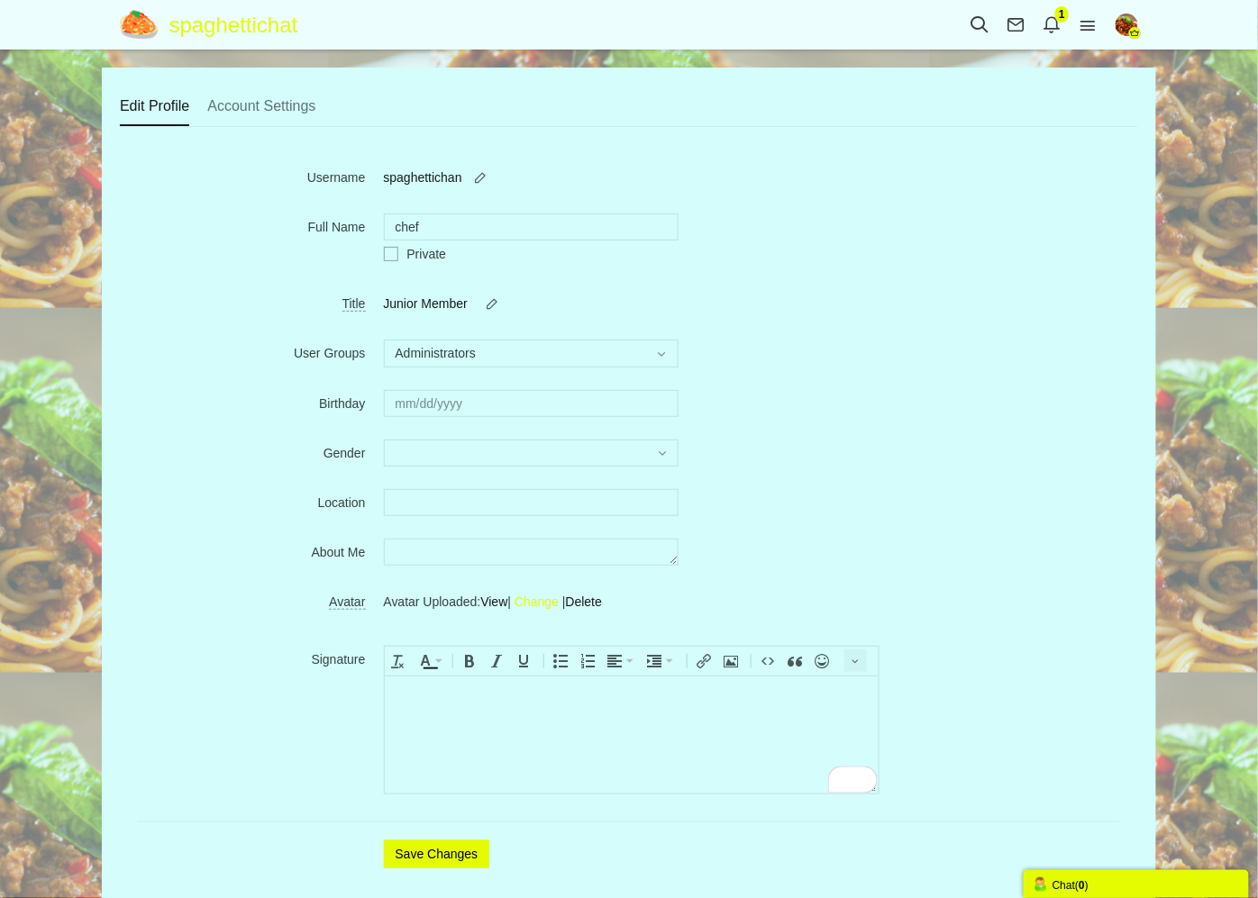
click at [546, 605] on span "Change" at bounding box center [536, 602] width 44 height 14
type input "C:\fakepath\logoforthesite.png"
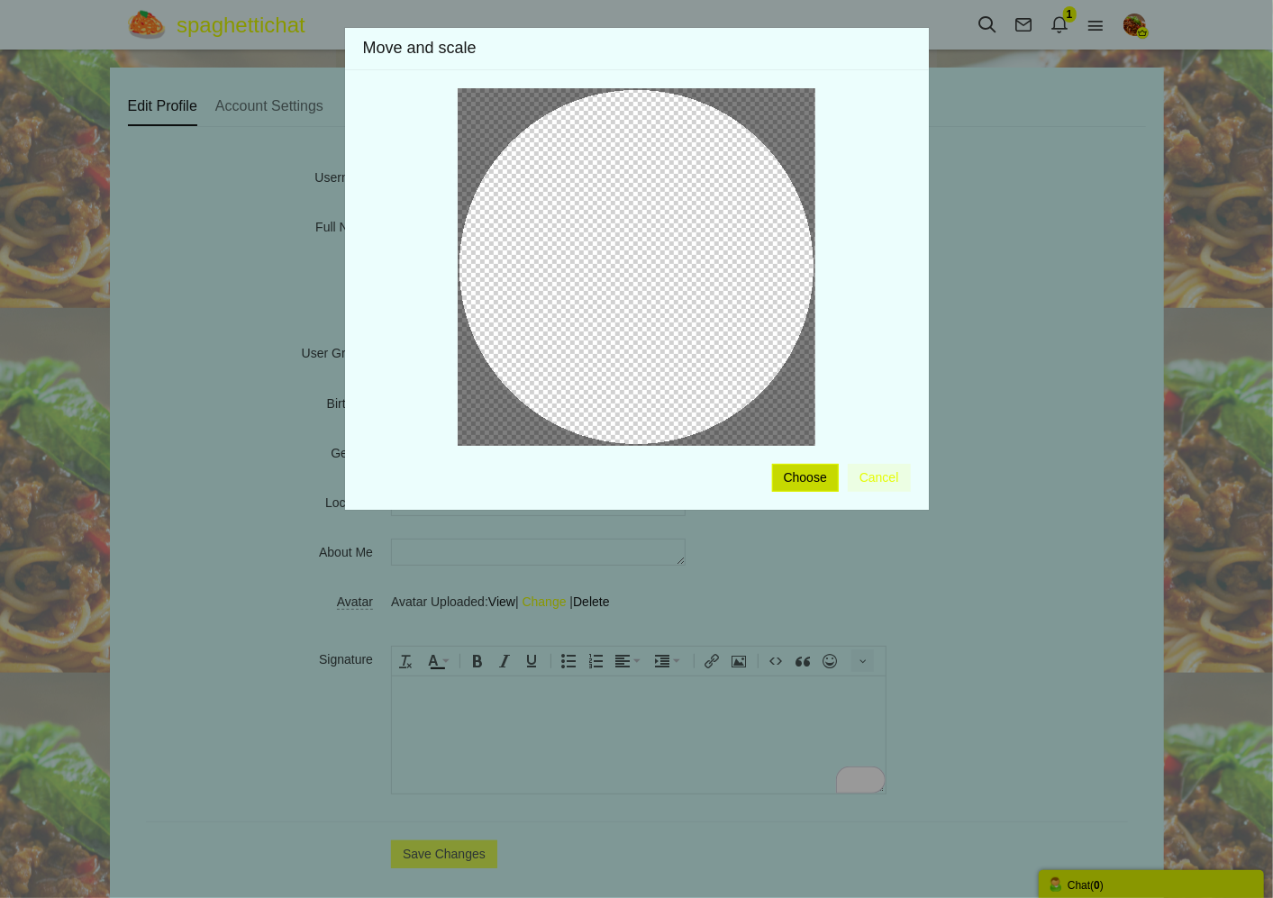
click at [799, 466] on button "Choose" at bounding box center [805, 478] width 67 height 28
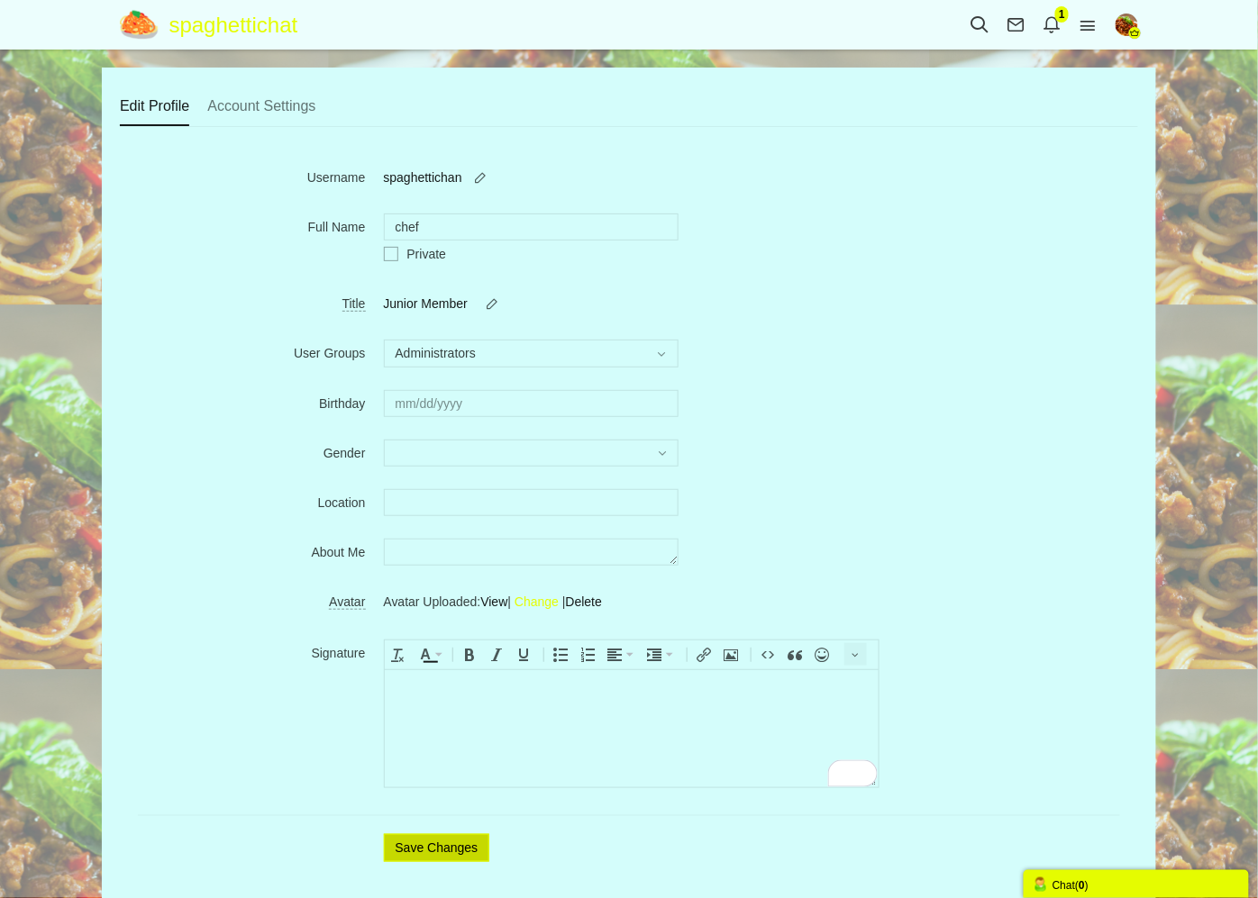
click at [438, 850] on button "Save Changes" at bounding box center [437, 848] width 106 height 28
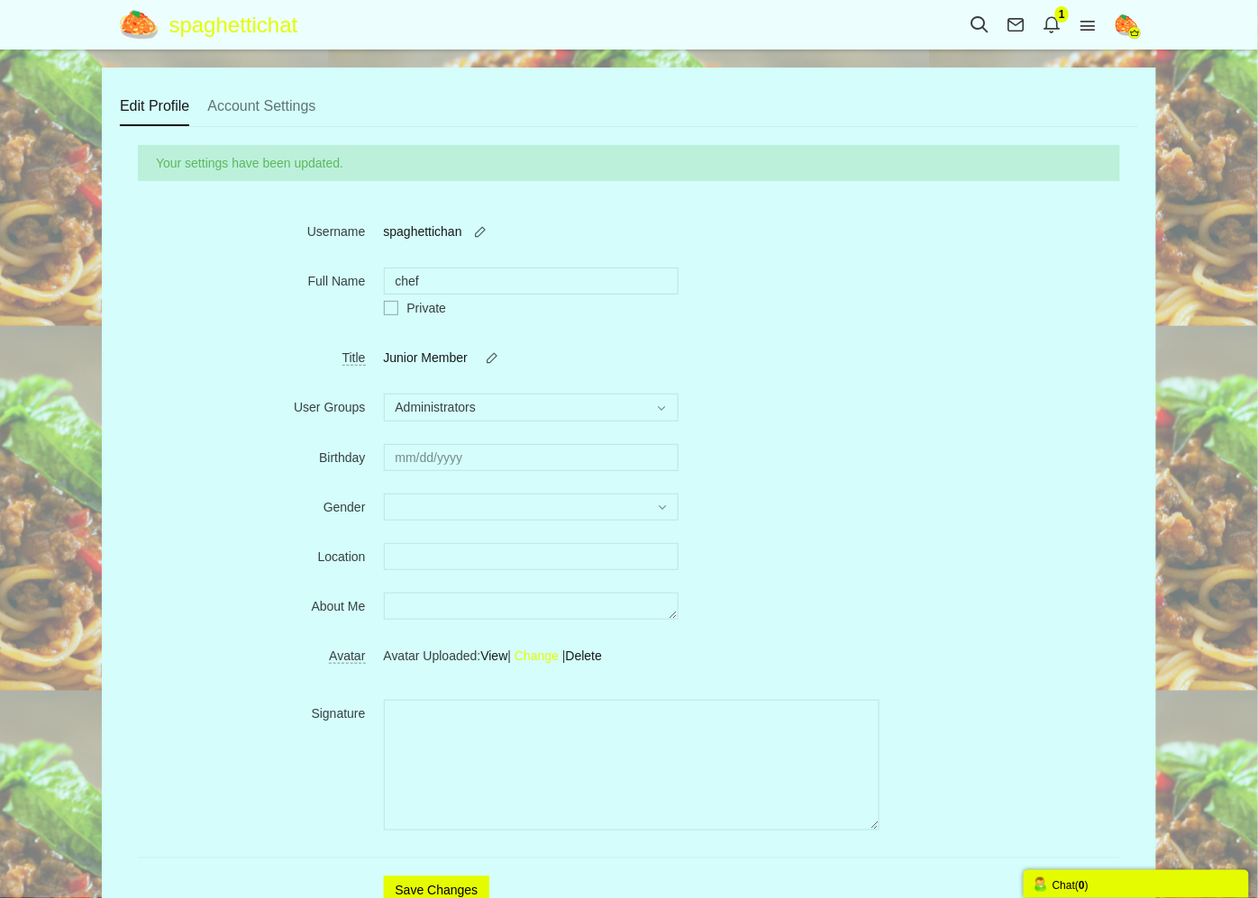
click at [1123, 23] on img "button" at bounding box center [1126, 25] width 23 height 23
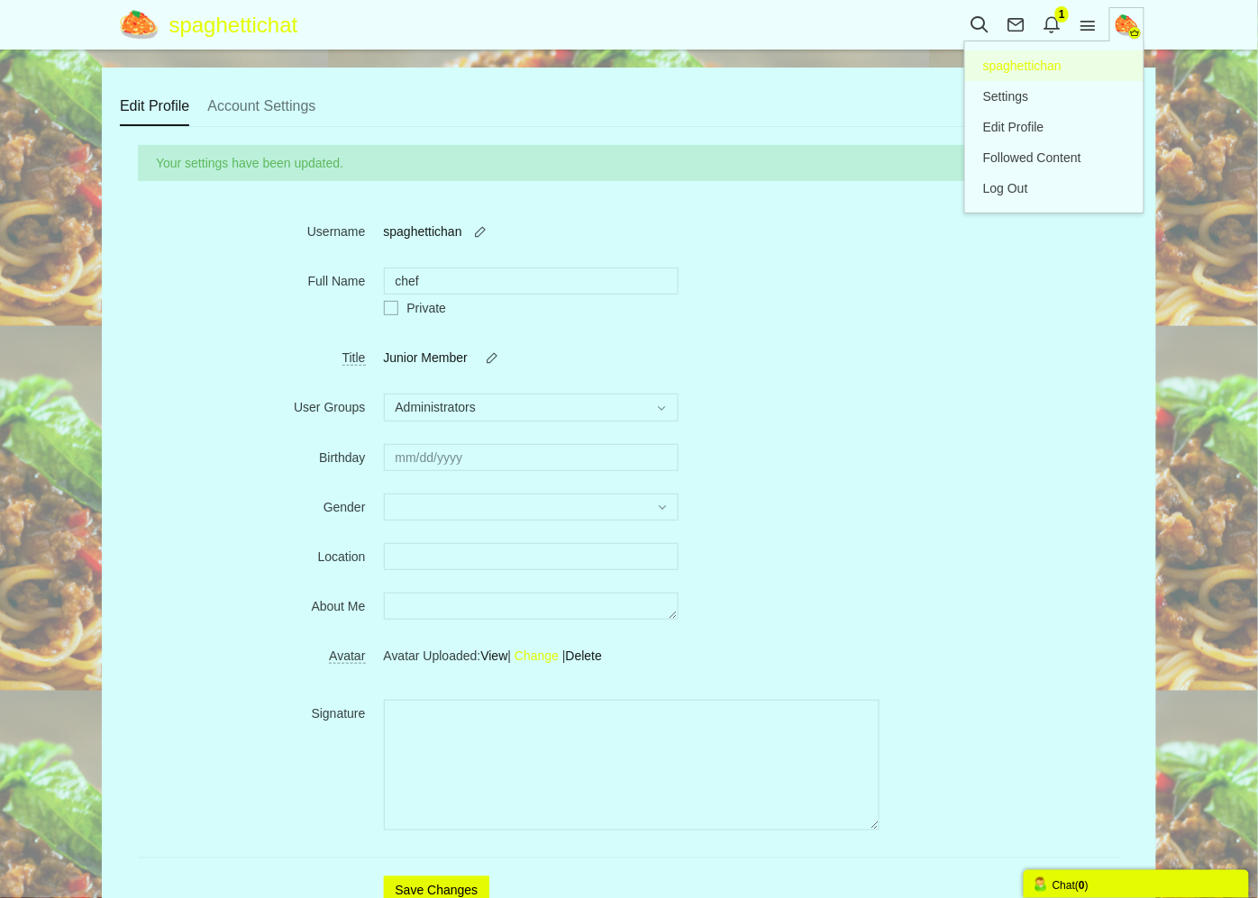
click at [1073, 70] on link "Profile spaghettichan" at bounding box center [1054, 65] width 178 height 31
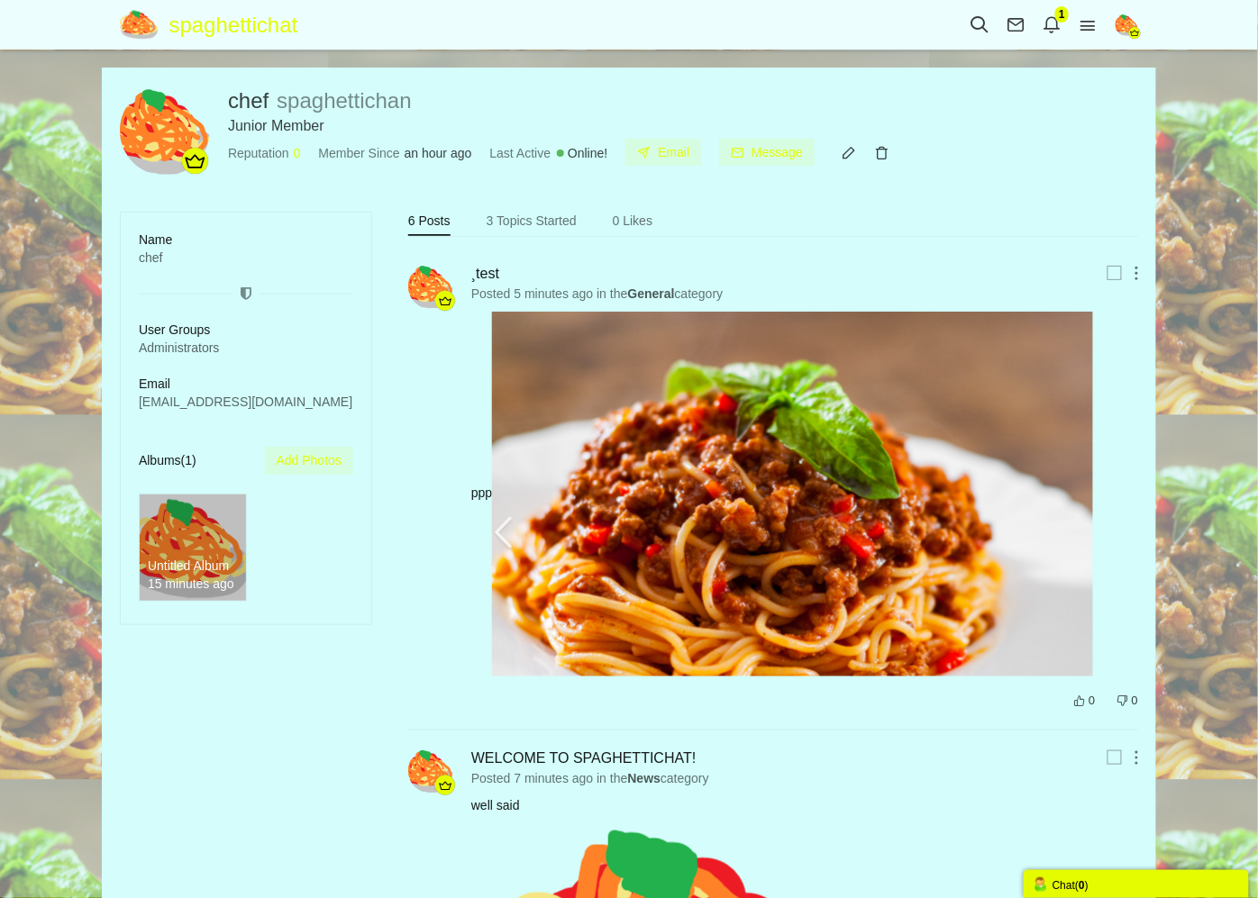
drag, startPoint x: 1178, startPoint y: 139, endPoint x: 1045, endPoint y: 39, distance: 166.0
